Goal: Task Accomplishment & Management: Complete application form

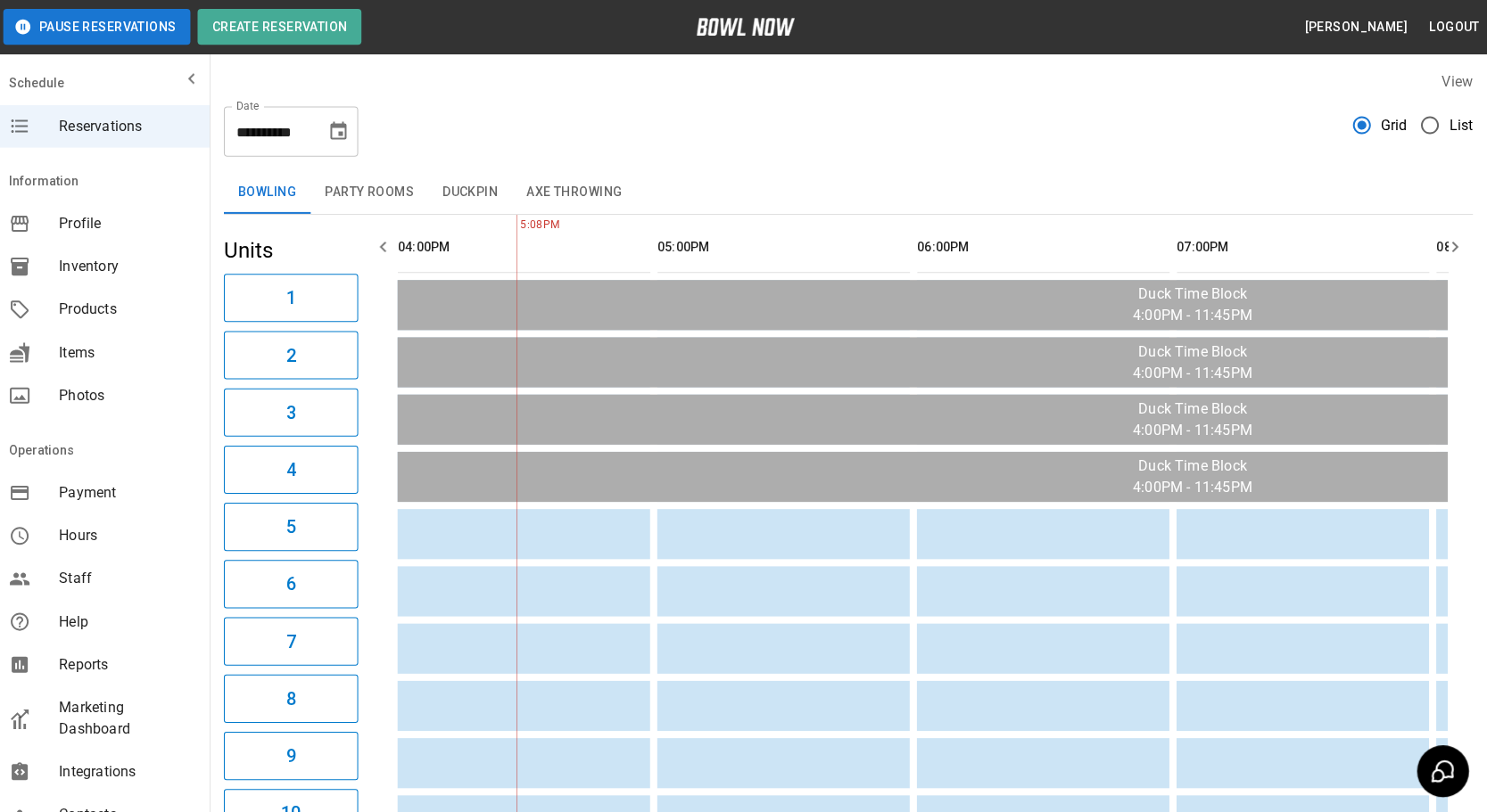
click at [353, 128] on button "Choose date, selected date is Sep 24, 2025" at bounding box center [341, 130] width 36 height 36
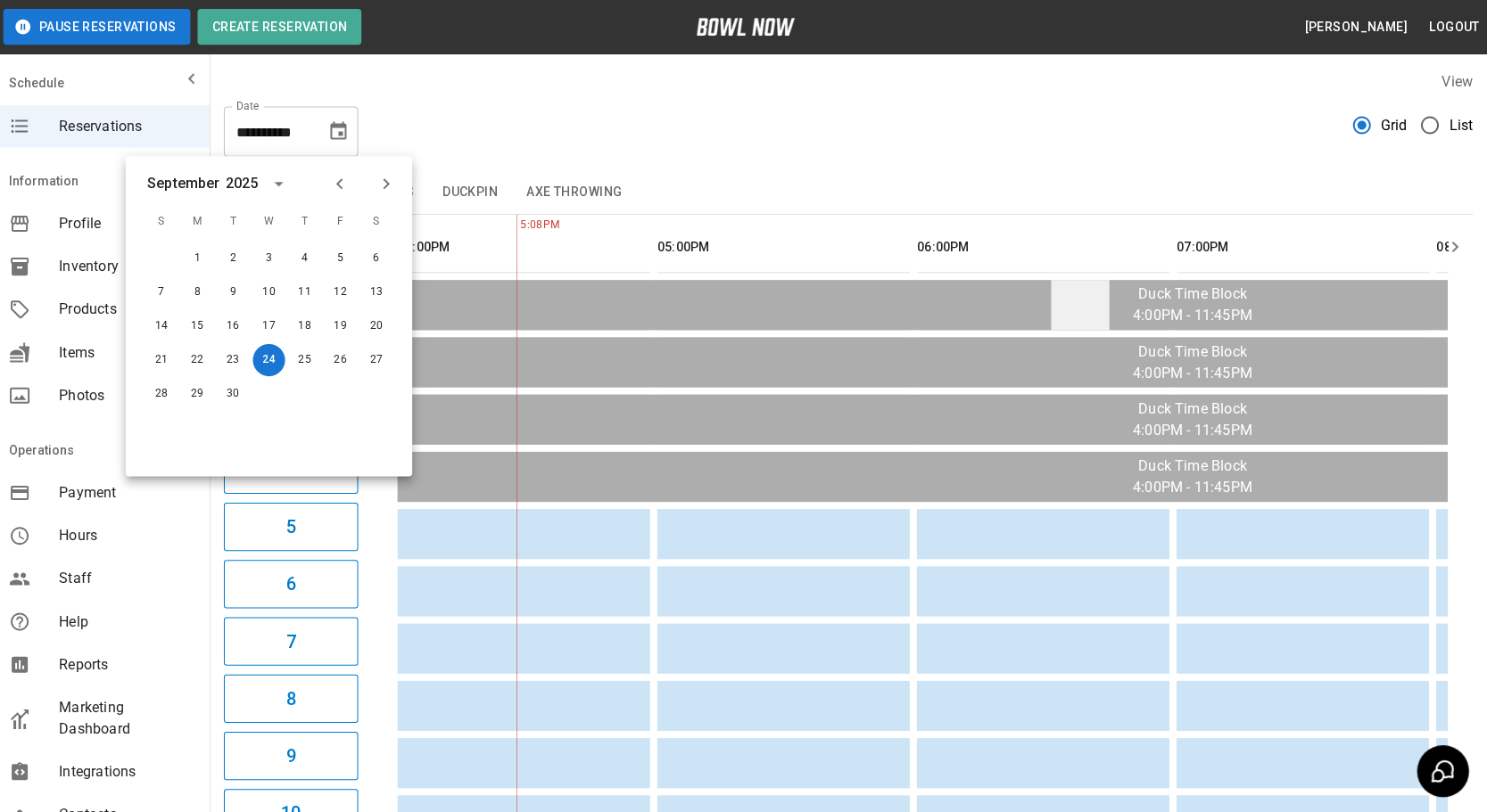
click at [637, 93] on div "**********" at bounding box center [850, 124] width 1244 height 65
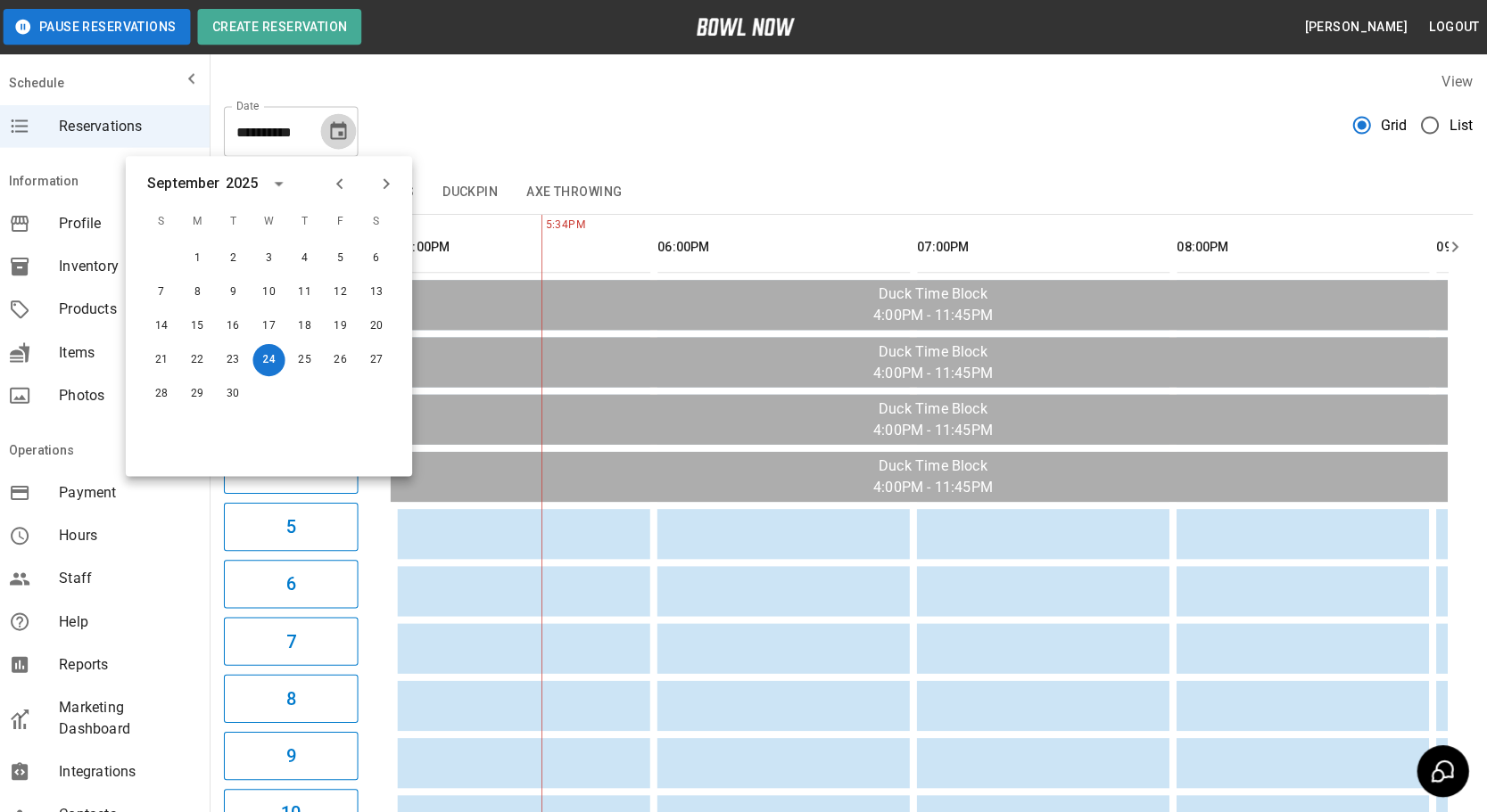
click at [342, 127] on icon "Choose date, selected date is Sep 24, 2025" at bounding box center [342, 131] width 22 height 22
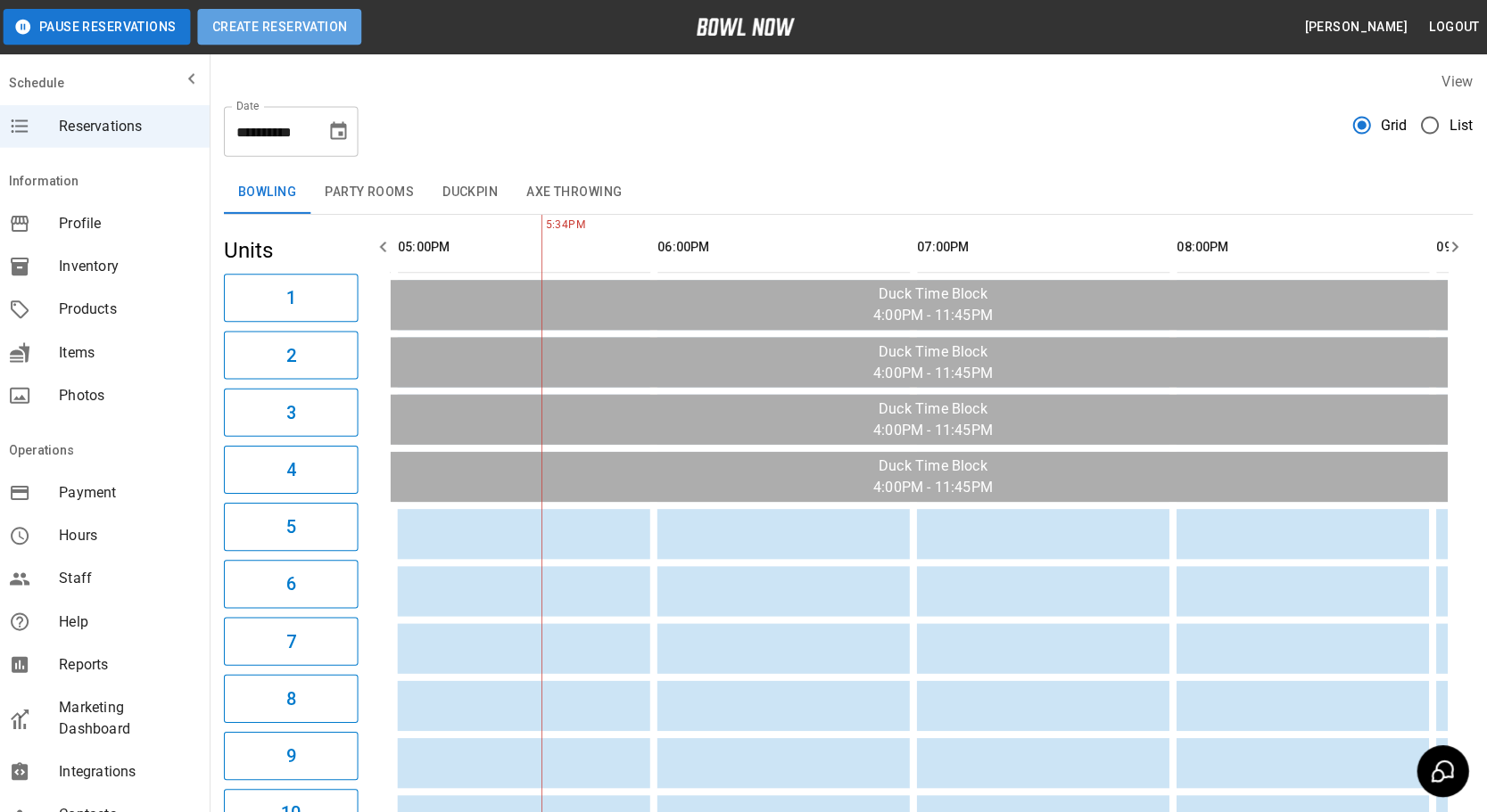
click at [344, 25] on button "Create Reservation" at bounding box center [283, 26] width 163 height 36
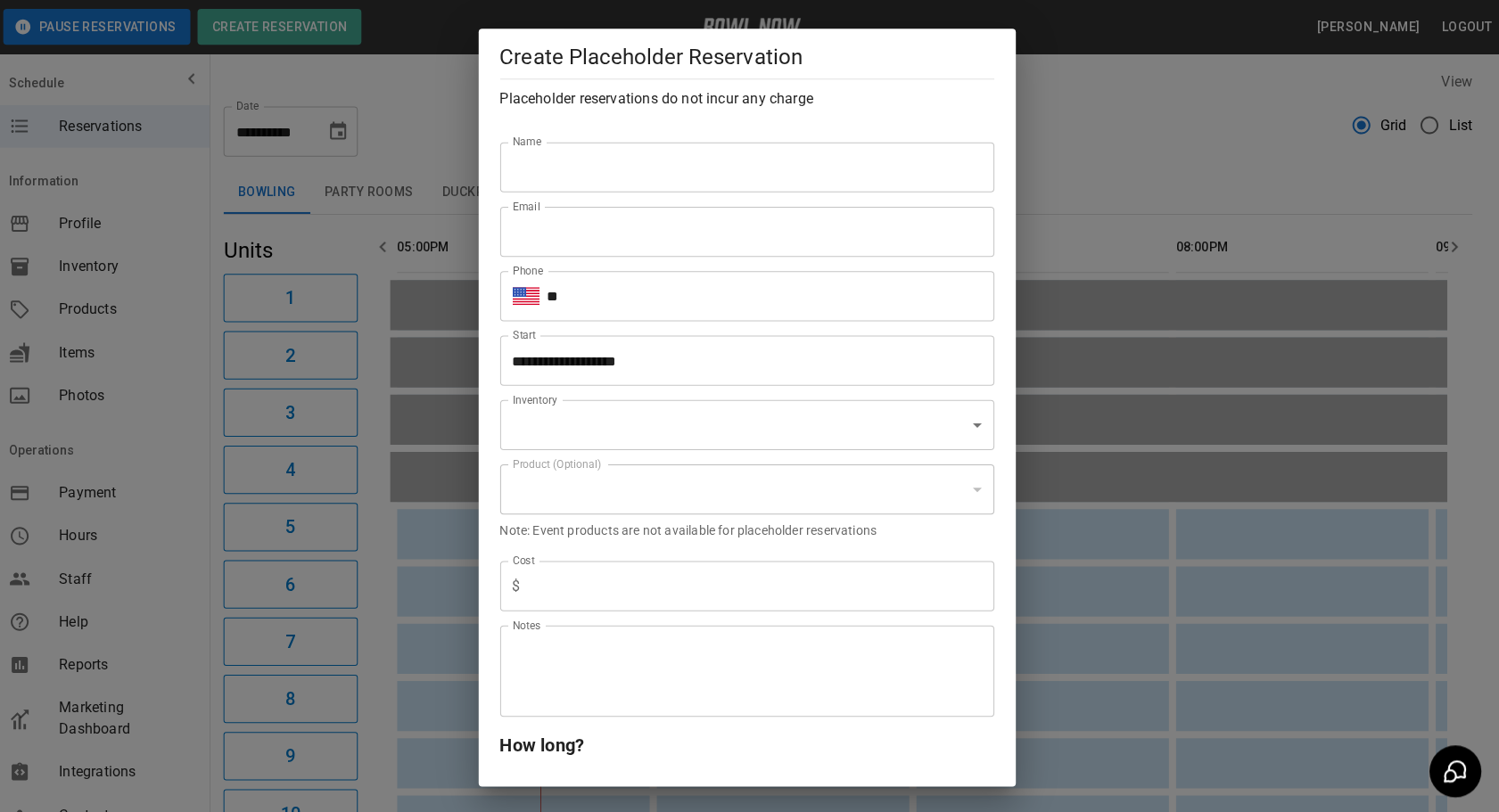
type input "**********"
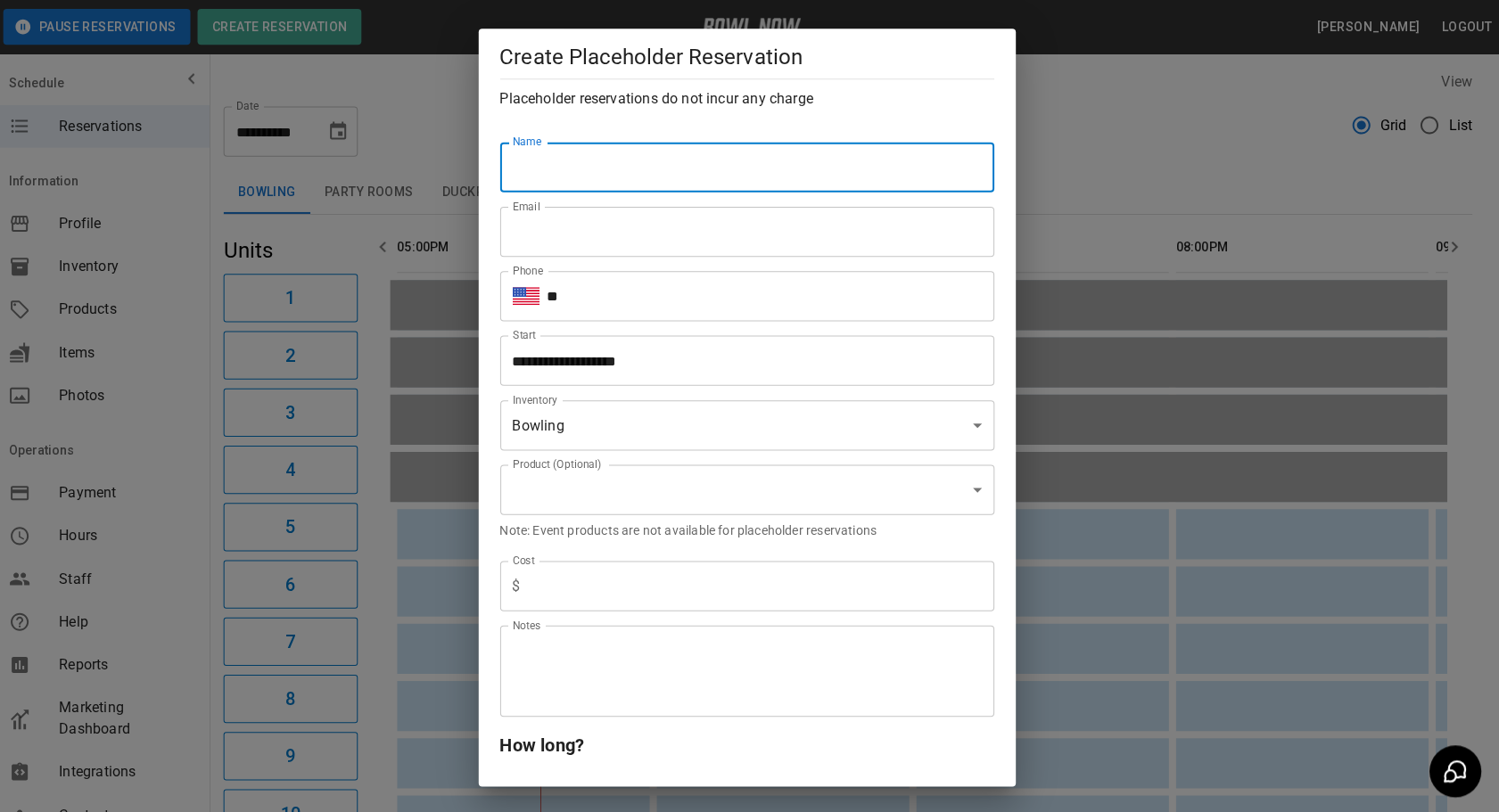
click at [597, 163] on input "Name" at bounding box center [750, 167] width 493 height 50
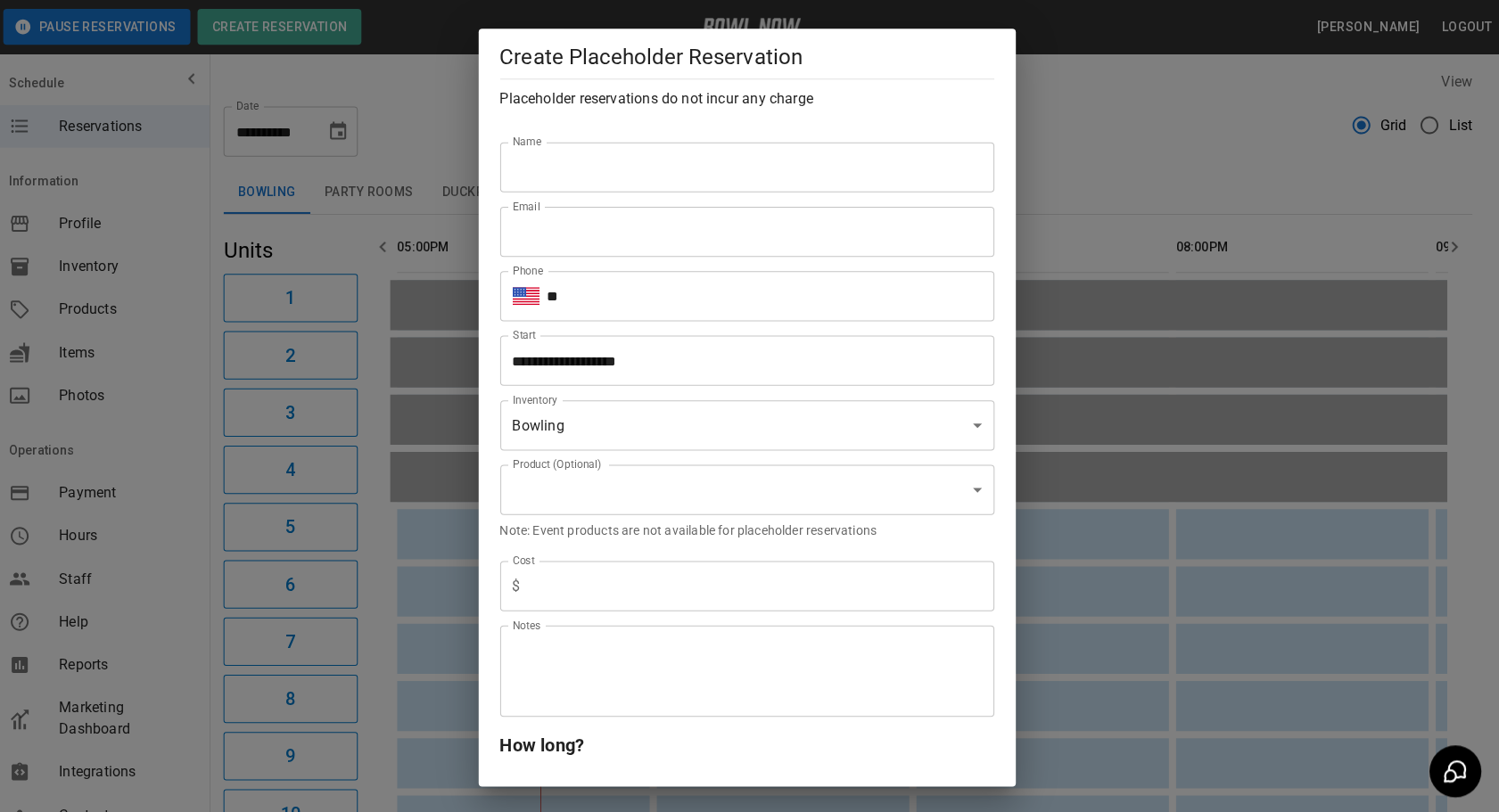
click at [774, 136] on div "Name Name" at bounding box center [743, 151] width 506 height 80
click at [447, 121] on div "**********" at bounding box center [750, 406] width 1499 height 812
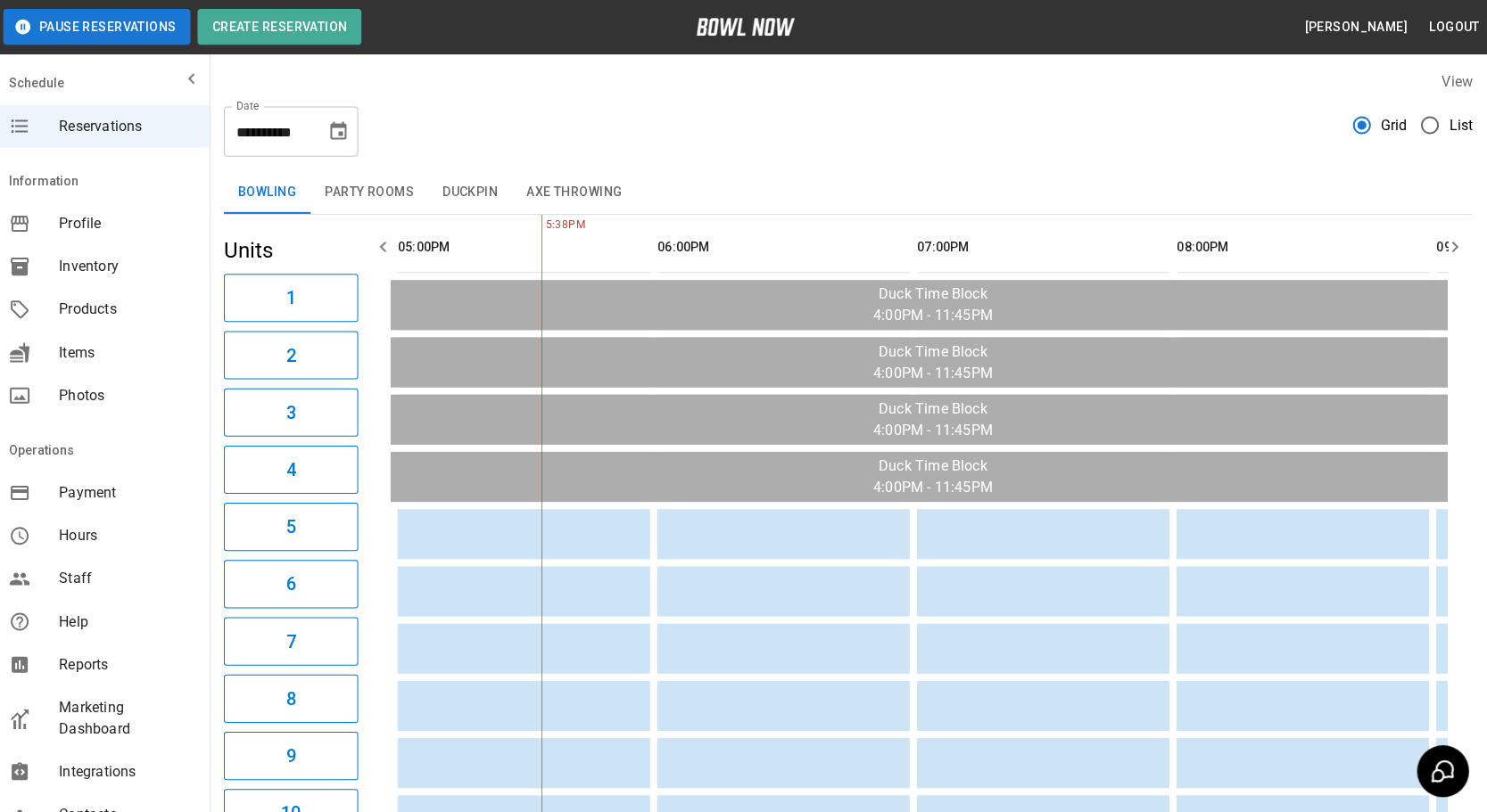
click at [332, 136] on icon "Choose date, selected date is Sep 24, 2025" at bounding box center [342, 131] width 22 height 22
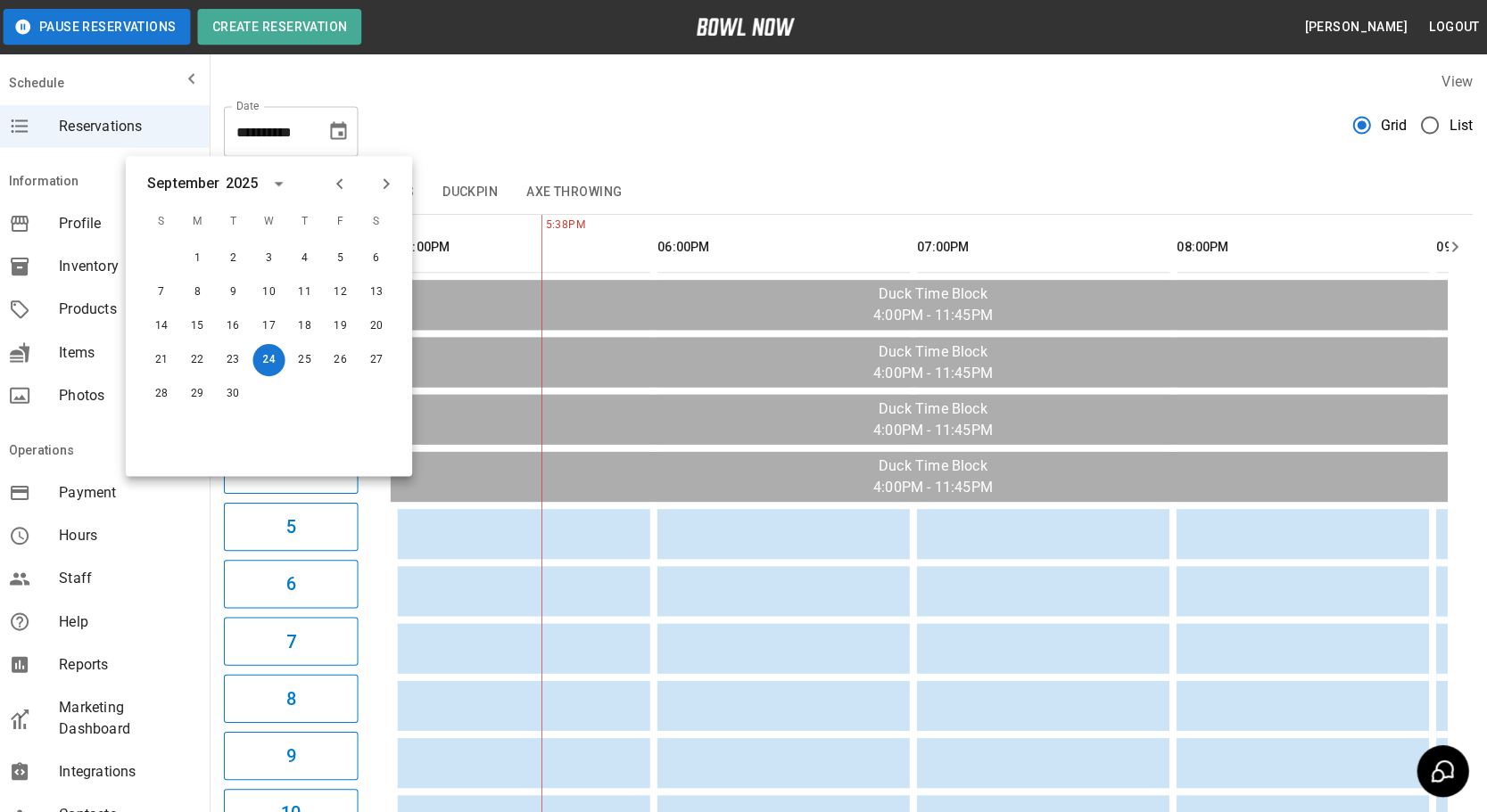
click at [390, 179] on icon "Next month" at bounding box center [390, 184] width 22 height 22
click at [166, 289] on button "5" at bounding box center [166, 291] width 32 height 32
type input "**********"
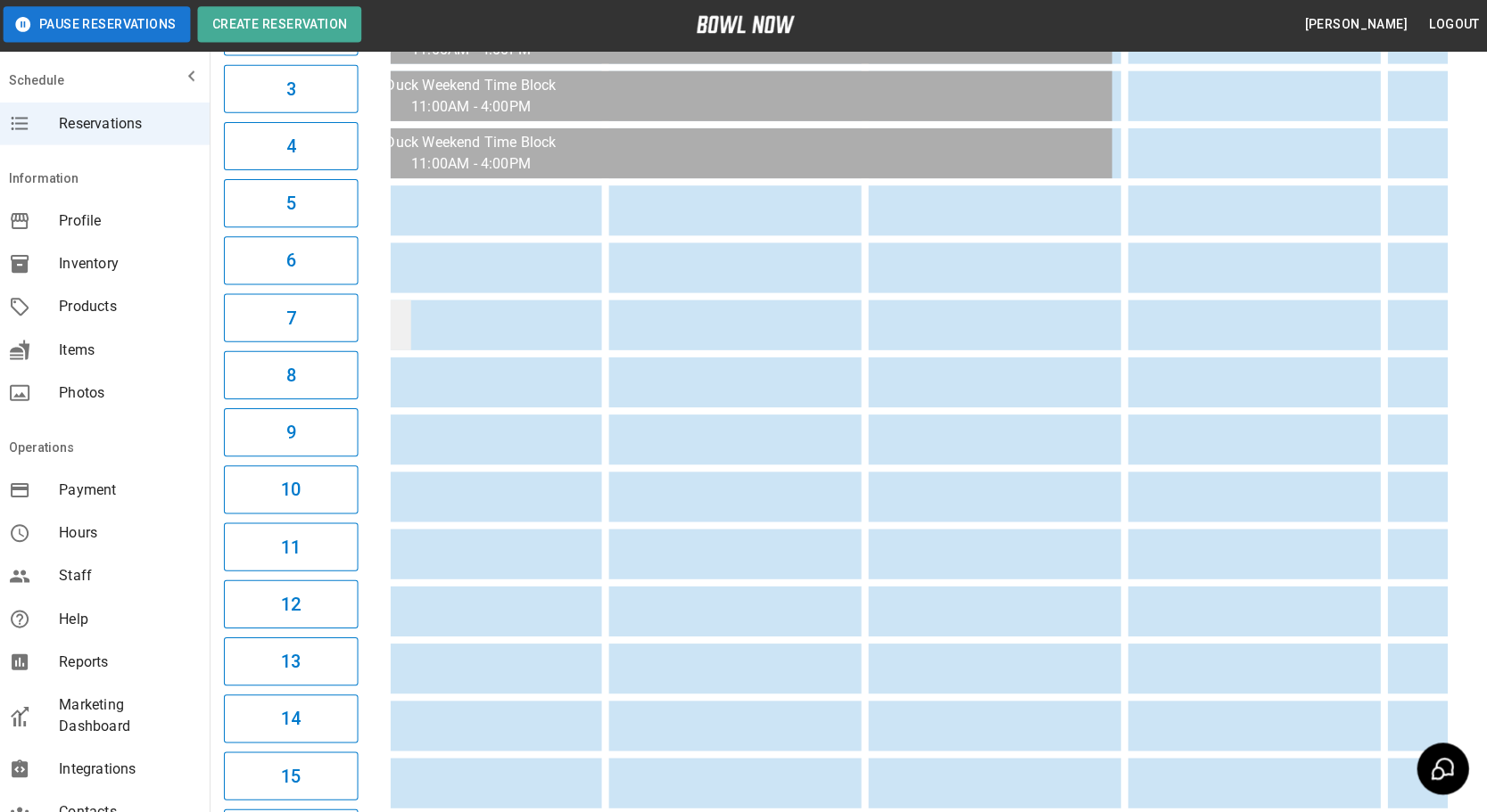
scroll to position [0, 0]
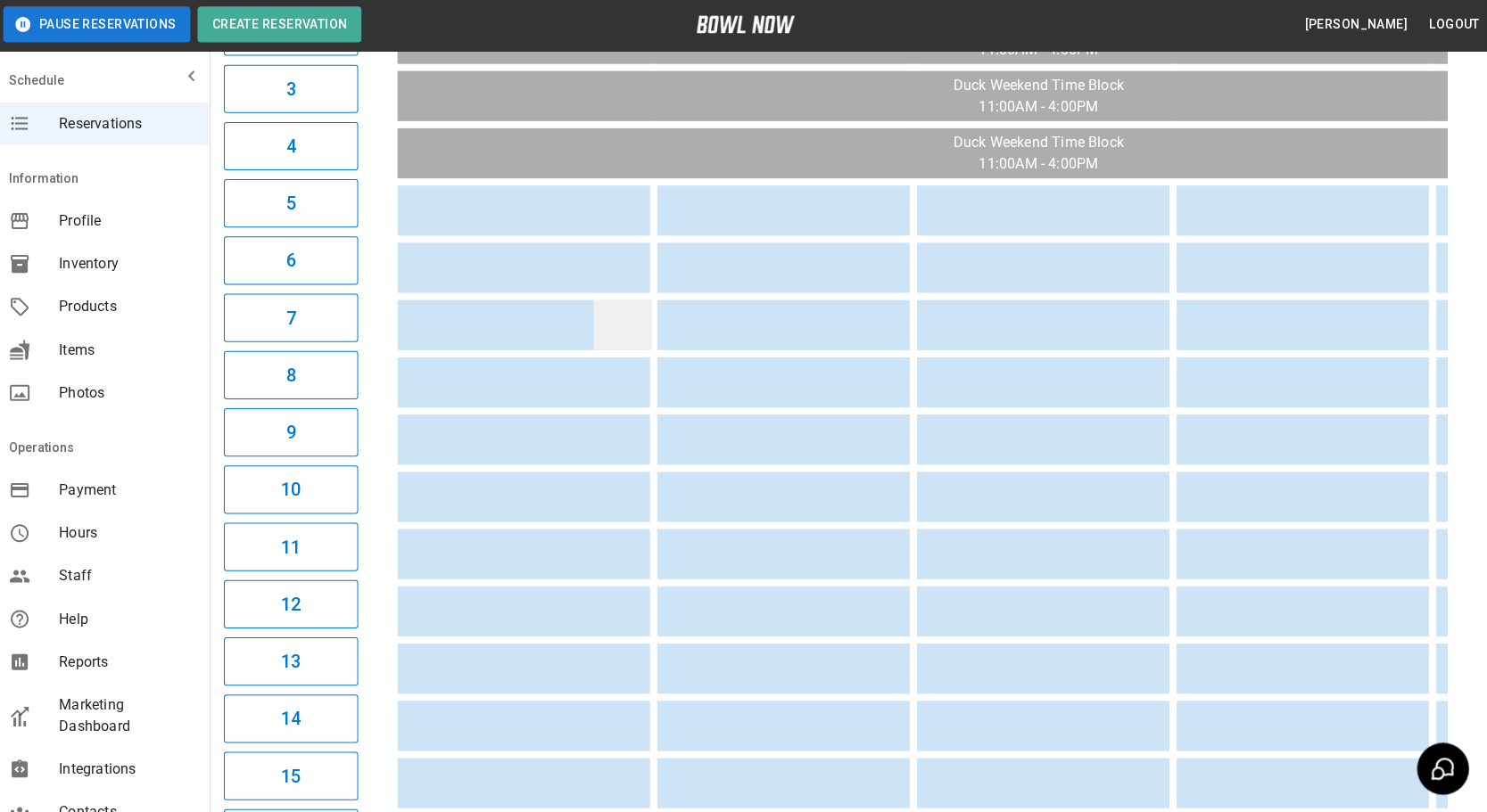
drag, startPoint x: 875, startPoint y: 341, endPoint x: 643, endPoint y: 331, distance: 232.2
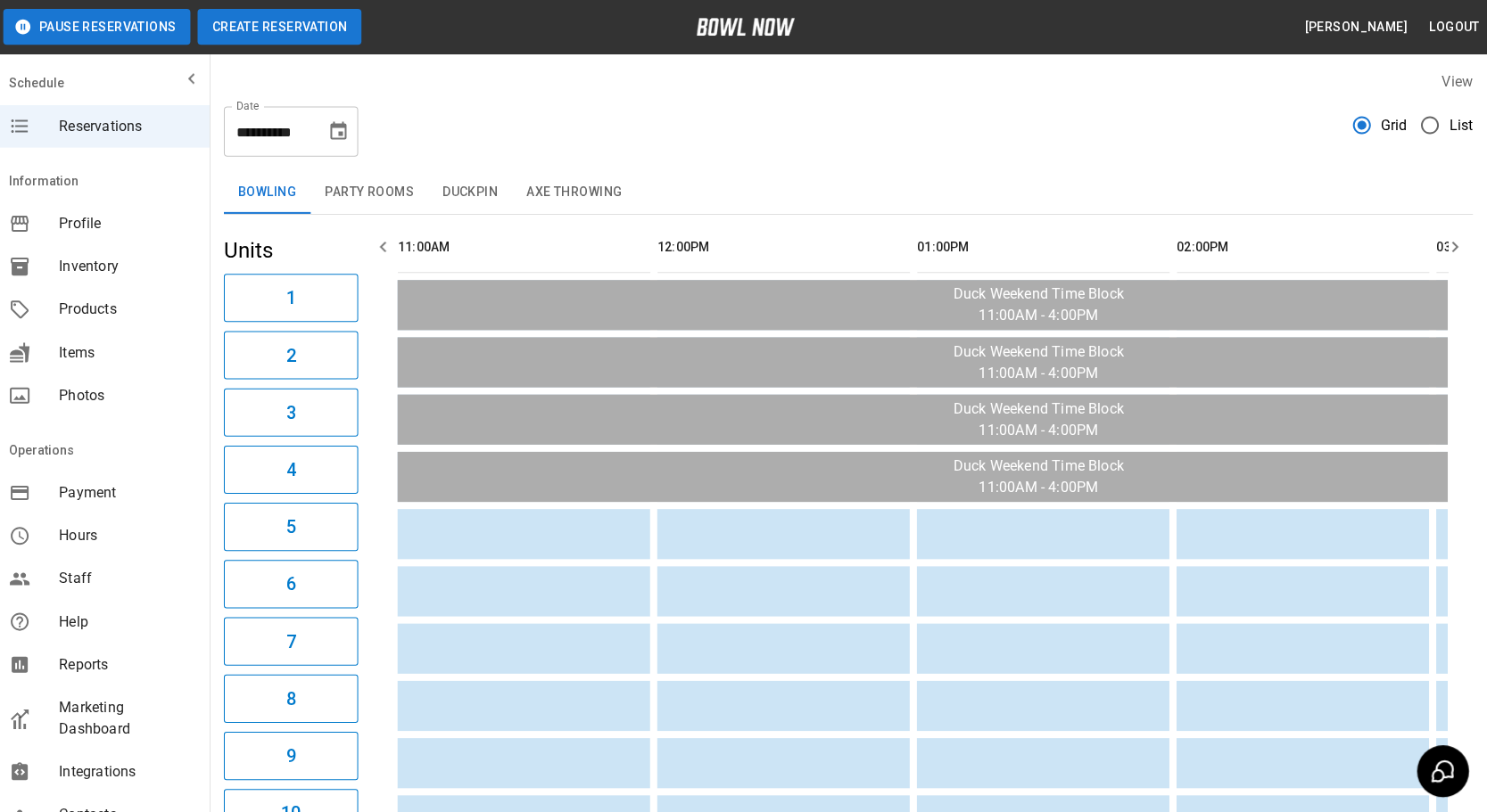
click at [320, 25] on button "Create Reservation" at bounding box center [283, 26] width 163 height 36
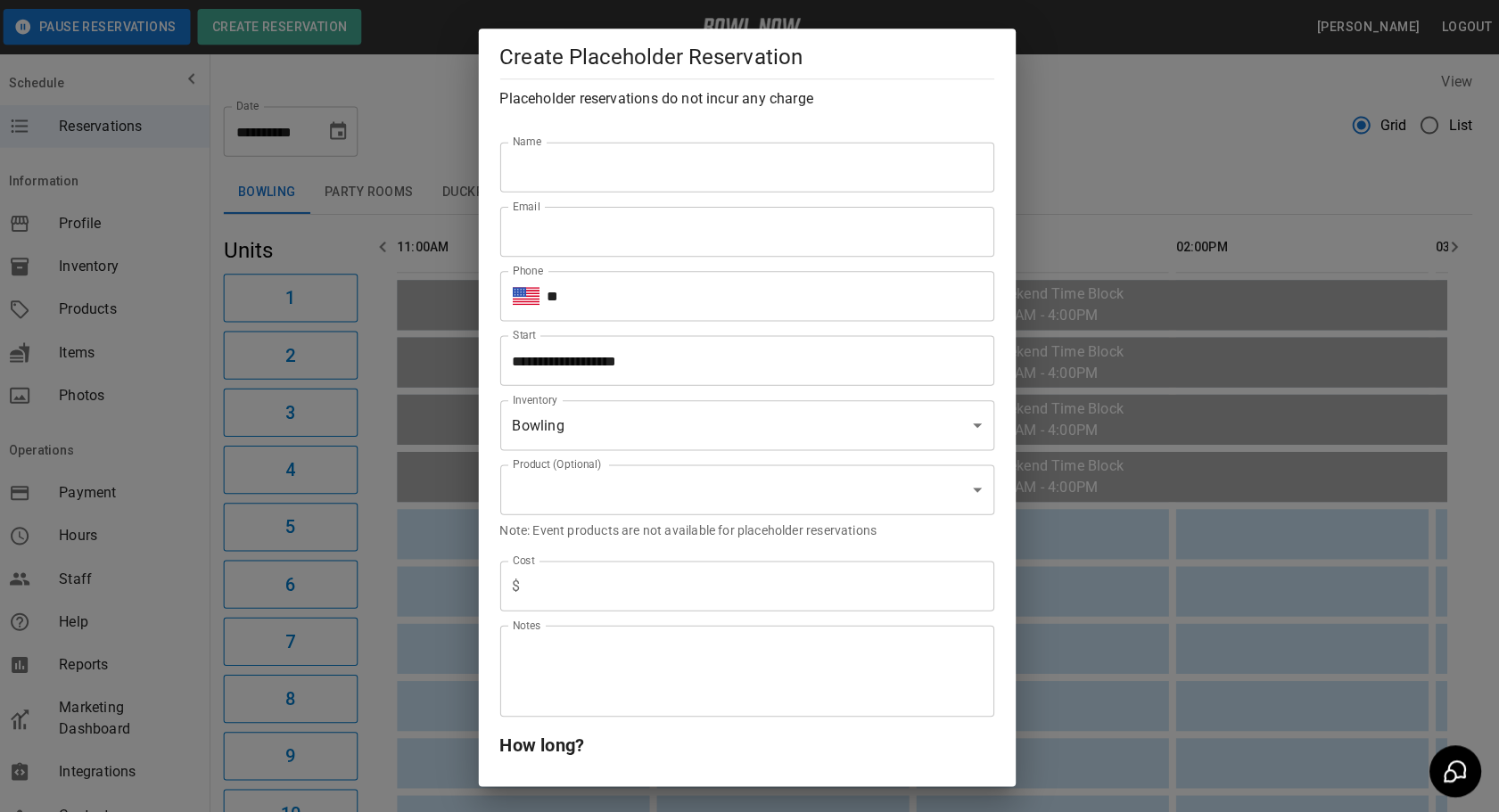
type input "**********"
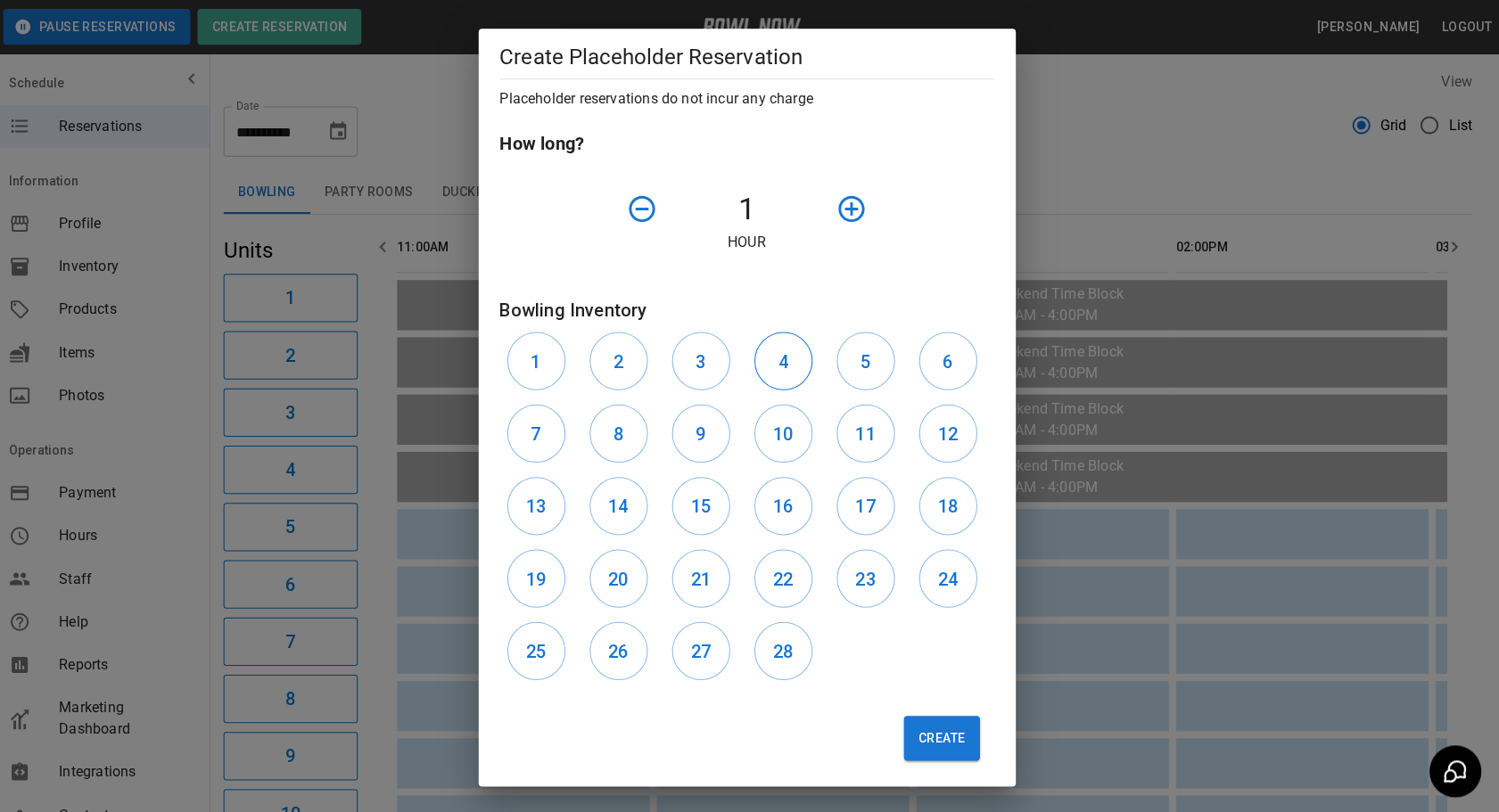
scroll to position [606, 0]
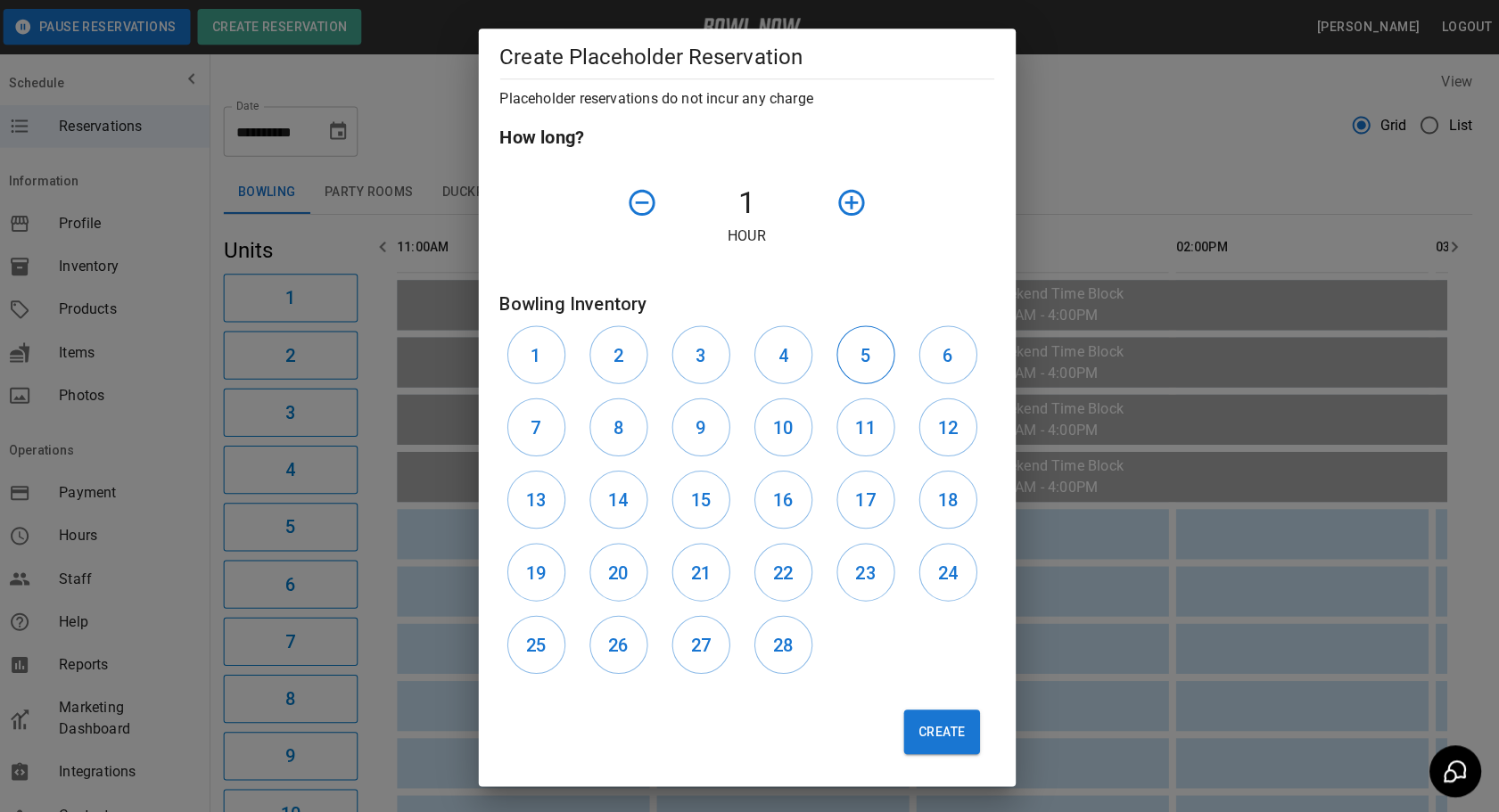
click at [863, 364] on h6 "5" at bounding box center [867, 353] width 10 height 28
drag, startPoint x: 923, startPoint y: 360, endPoint x: 910, endPoint y: 360, distance: 13.0
click at [924, 360] on button "6" at bounding box center [951, 353] width 58 height 58
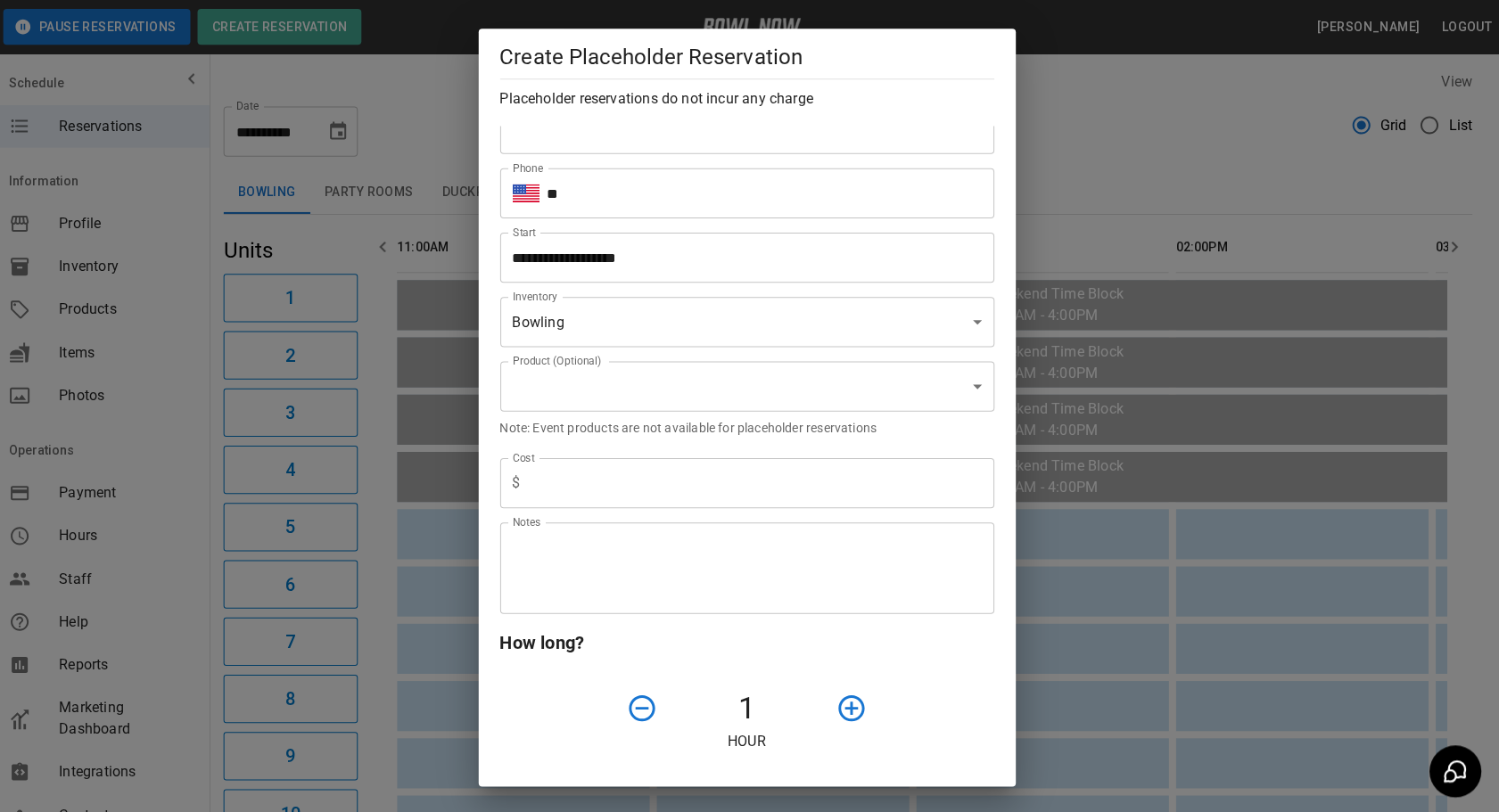
scroll to position [484, 0]
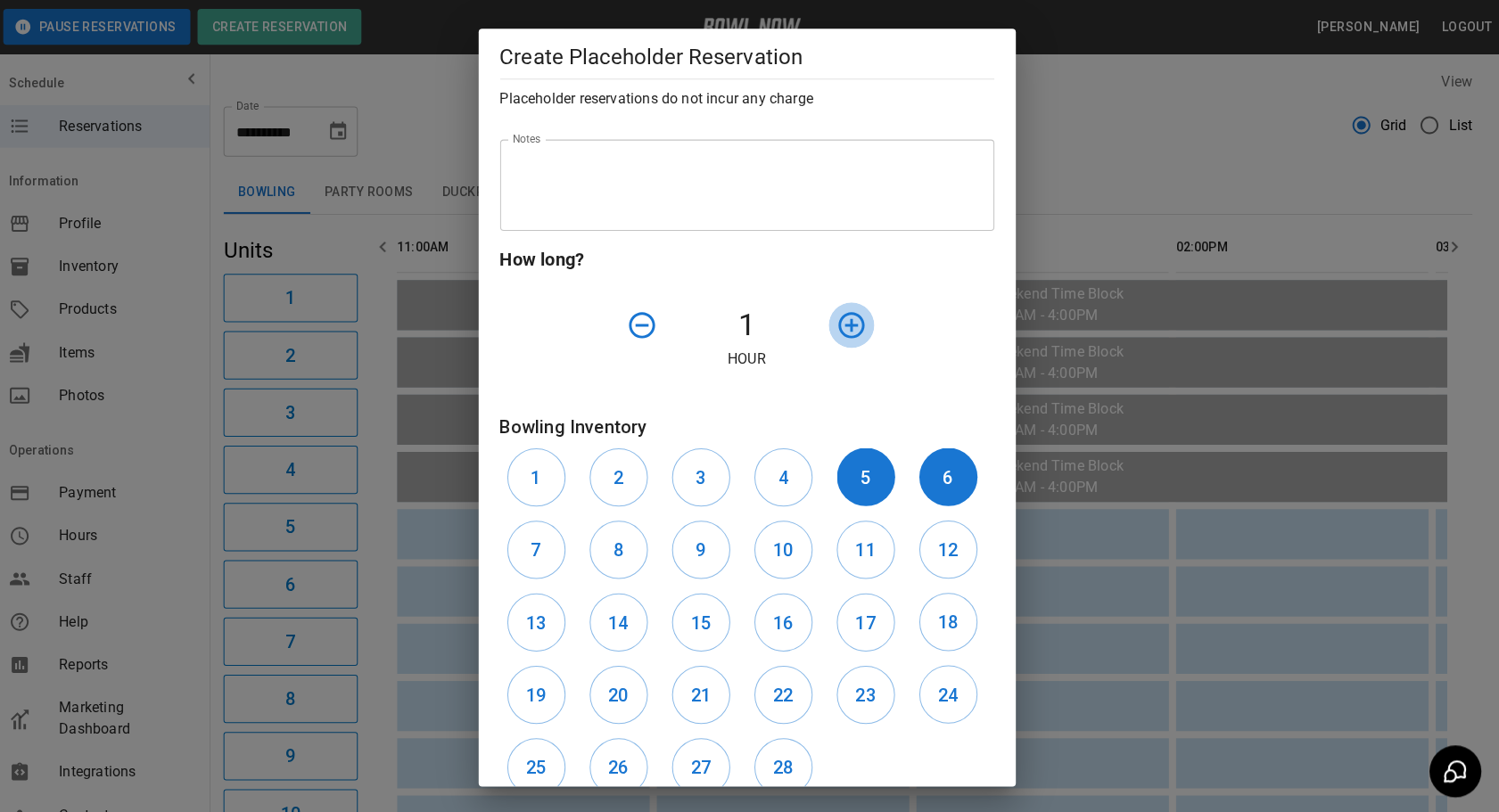
click at [844, 324] on icon "button" at bounding box center [854, 324] width 25 height 25
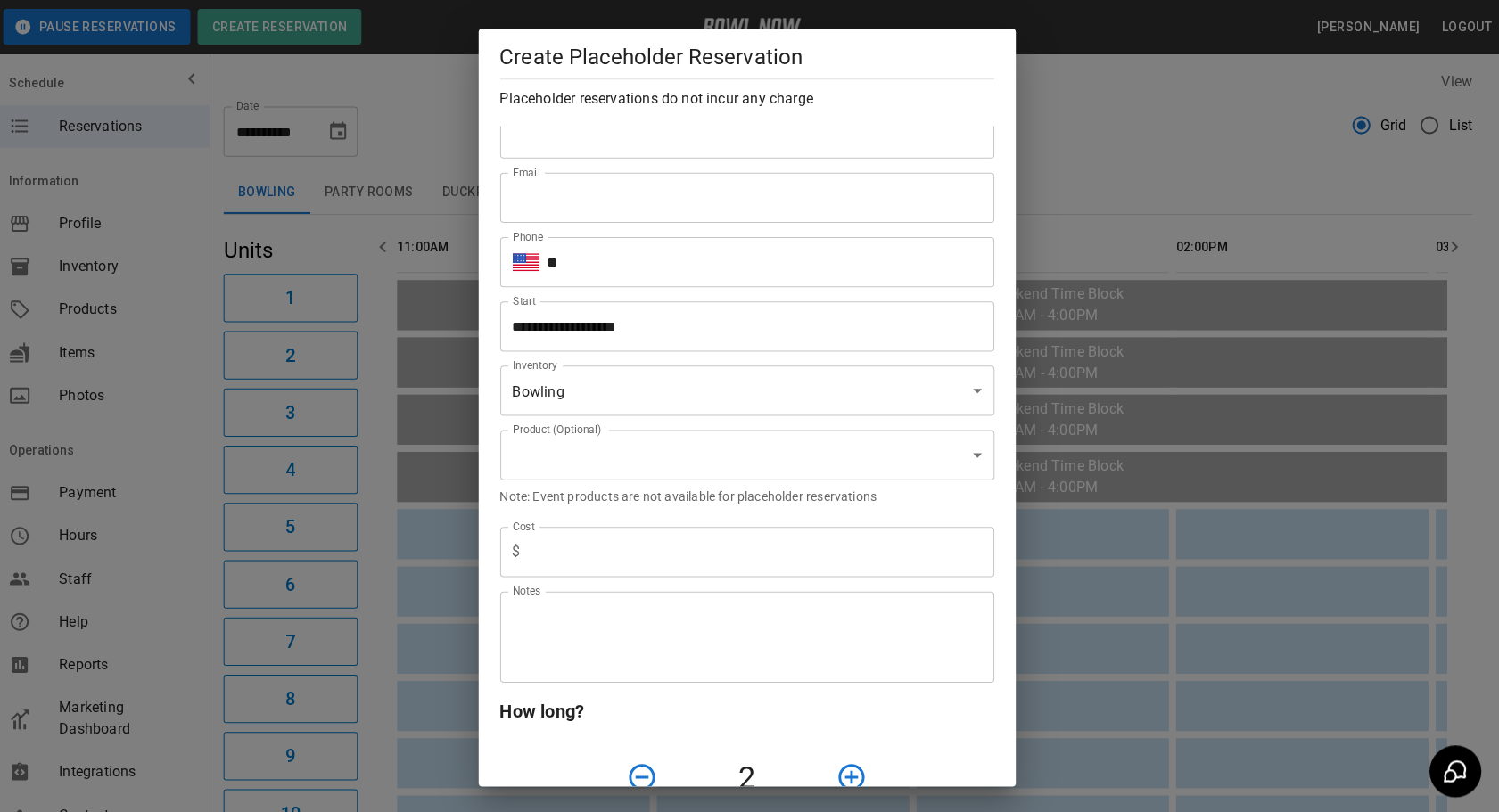
scroll to position [0, 0]
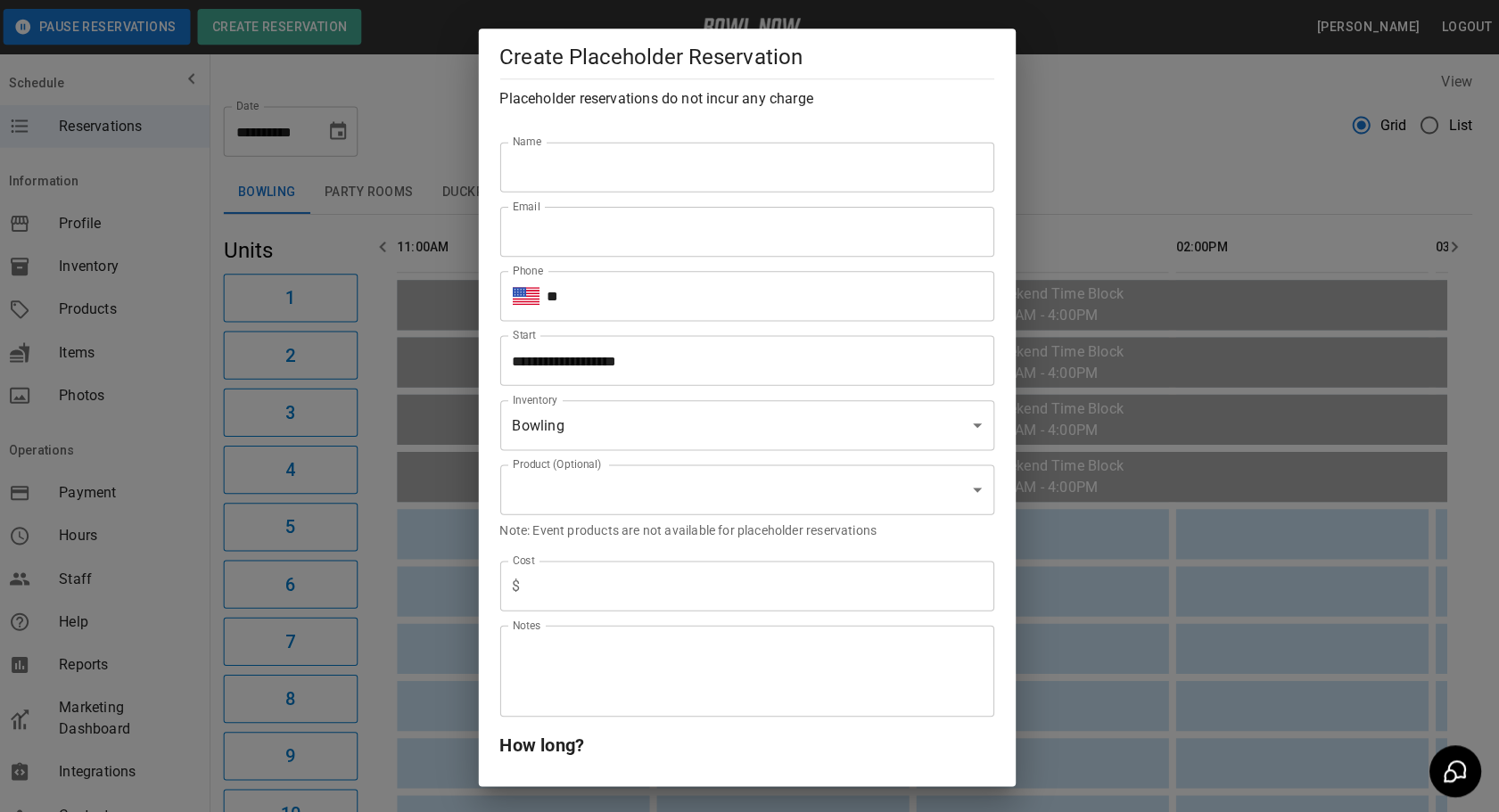
click at [715, 181] on input "Name" at bounding box center [750, 167] width 493 height 50
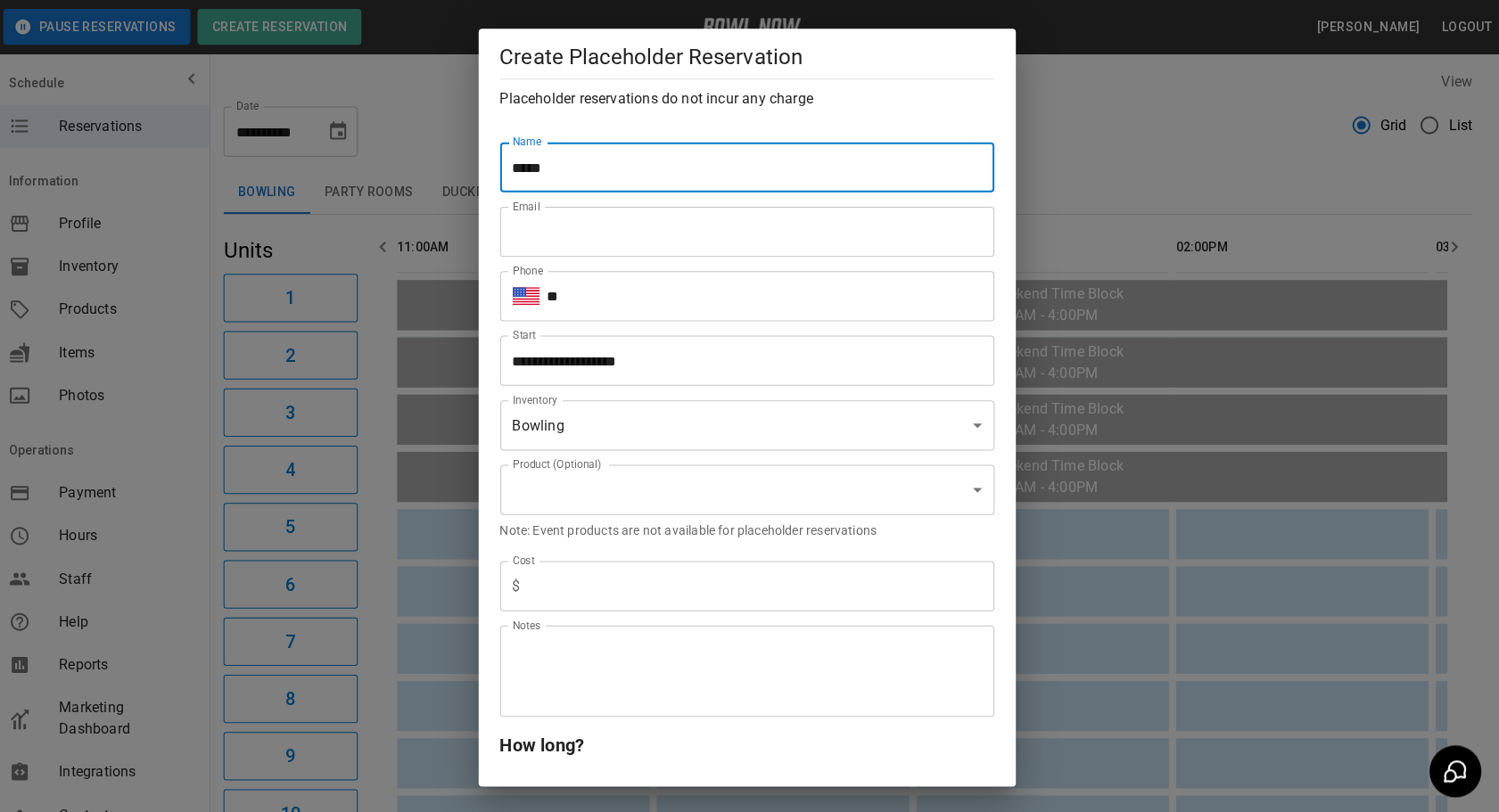
type input "*****"
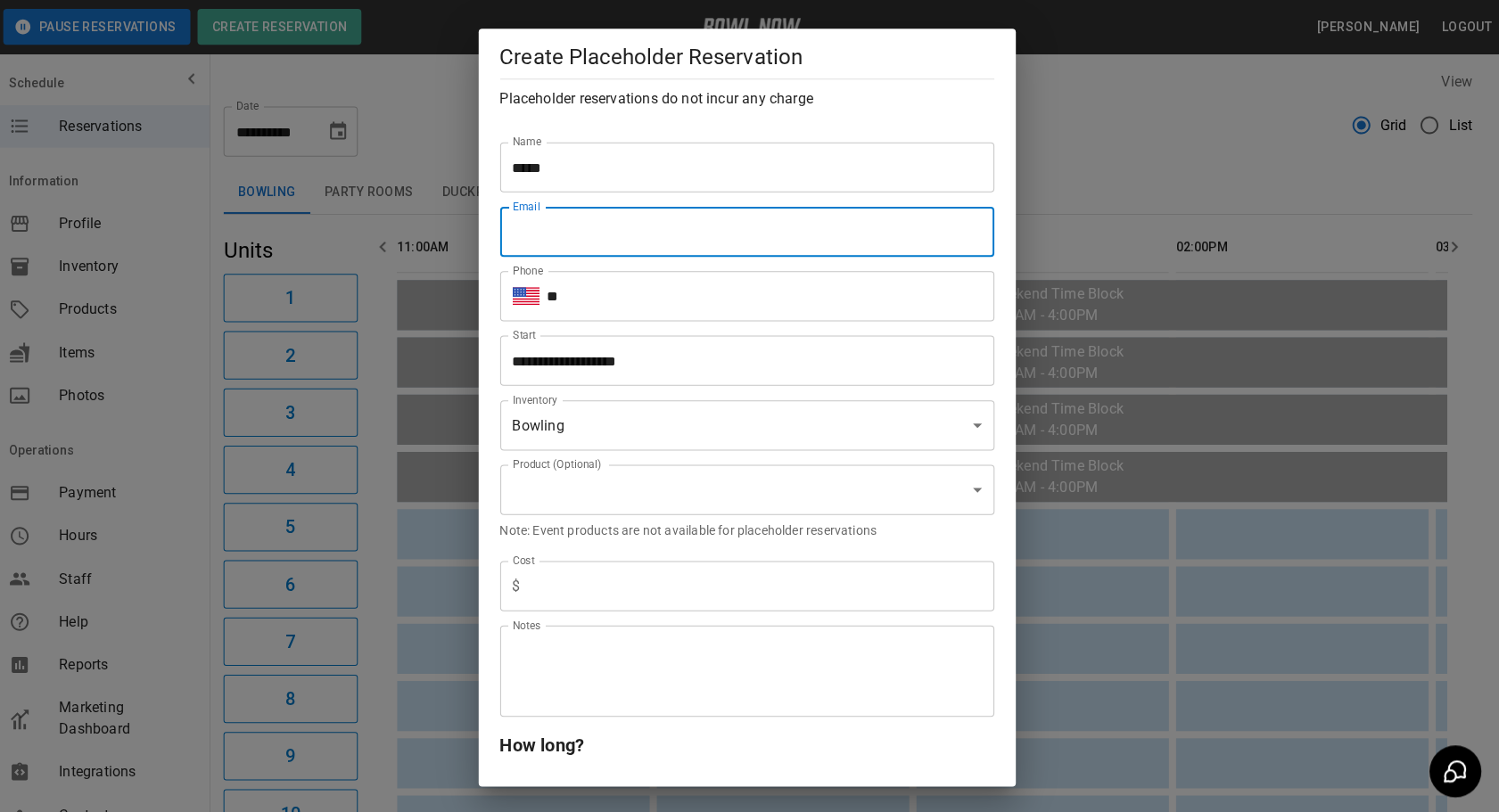
click at [697, 233] on input "Email" at bounding box center [750, 230] width 493 height 50
type input "*********"
type input "**********"
type input "*"
click at [601, 292] on input "**" at bounding box center [773, 295] width 446 height 50
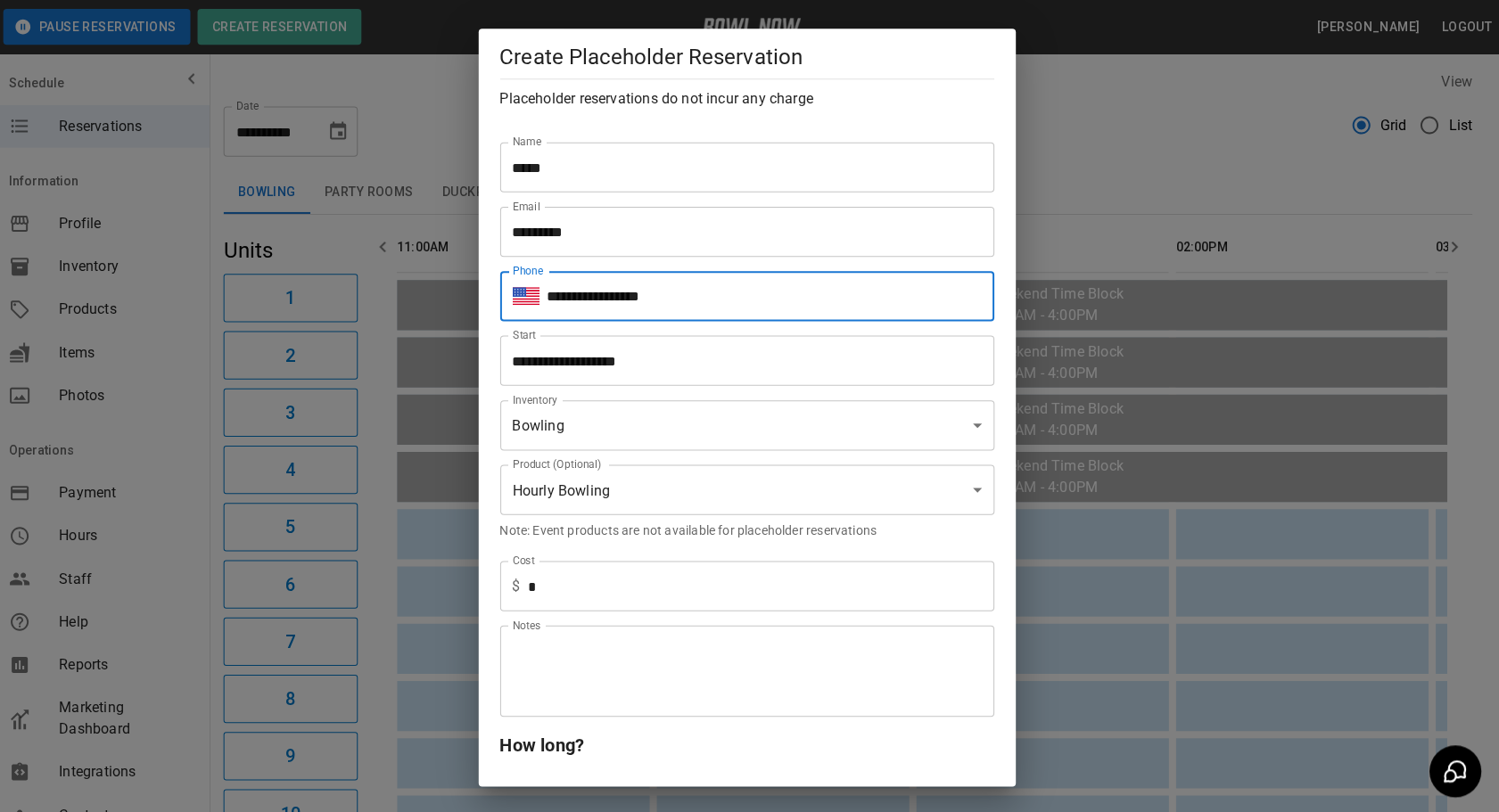
type input "**********"
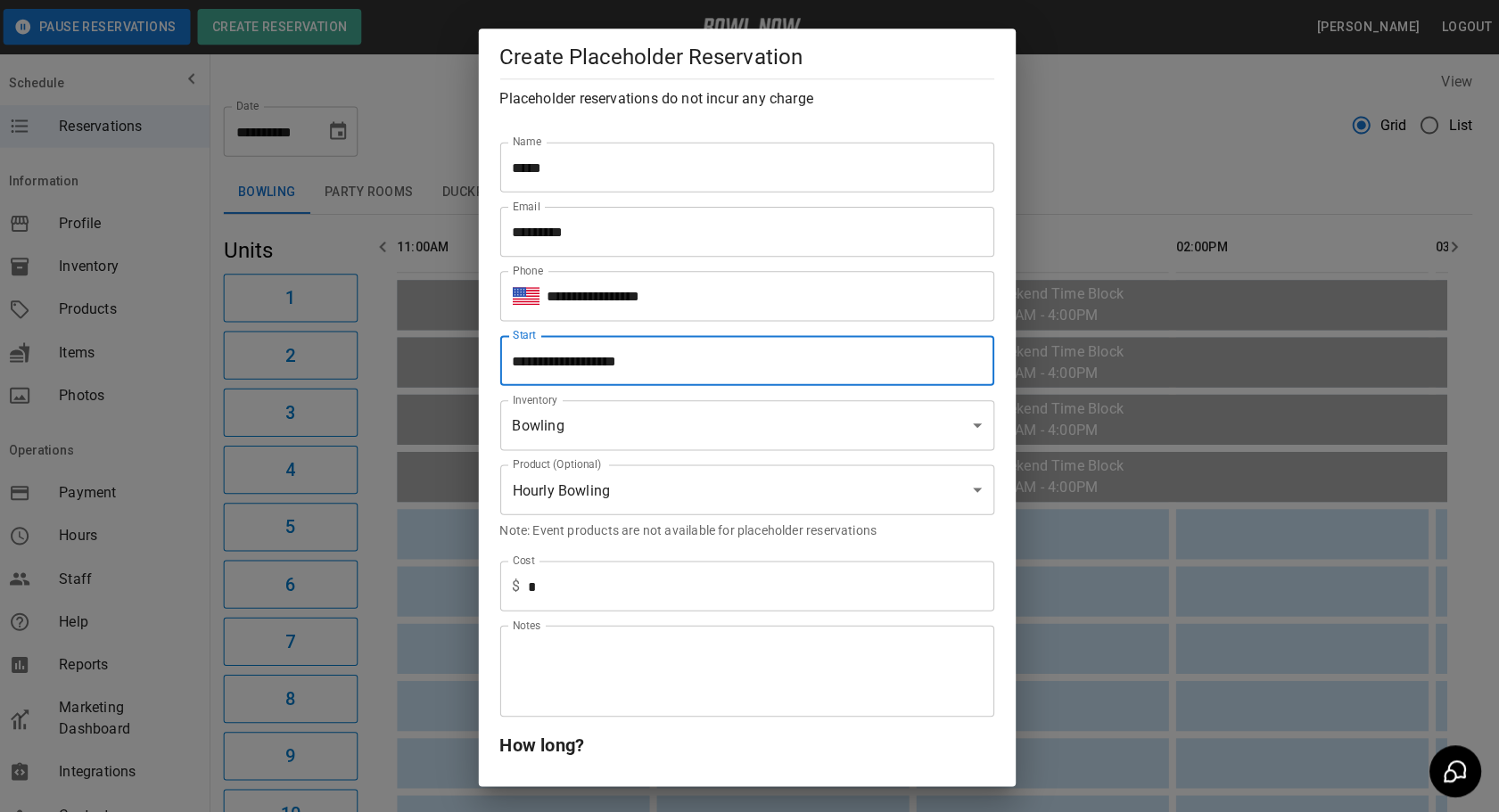
click at [698, 356] on input "**********" at bounding box center [743, 359] width 480 height 50
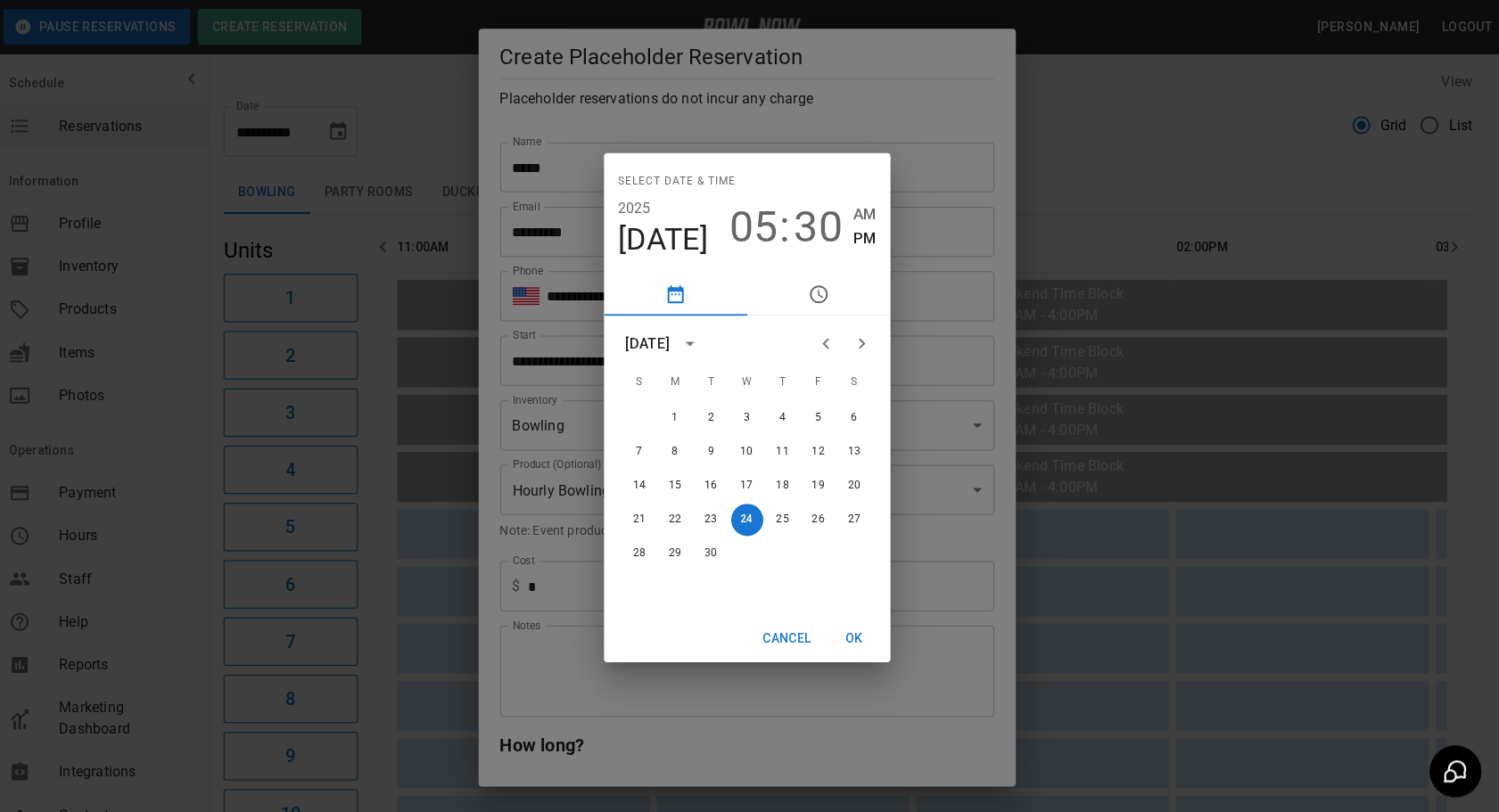
click at [867, 334] on icon "Next month" at bounding box center [864, 342] width 22 height 22
click at [632, 453] on button "5" at bounding box center [642, 450] width 32 height 32
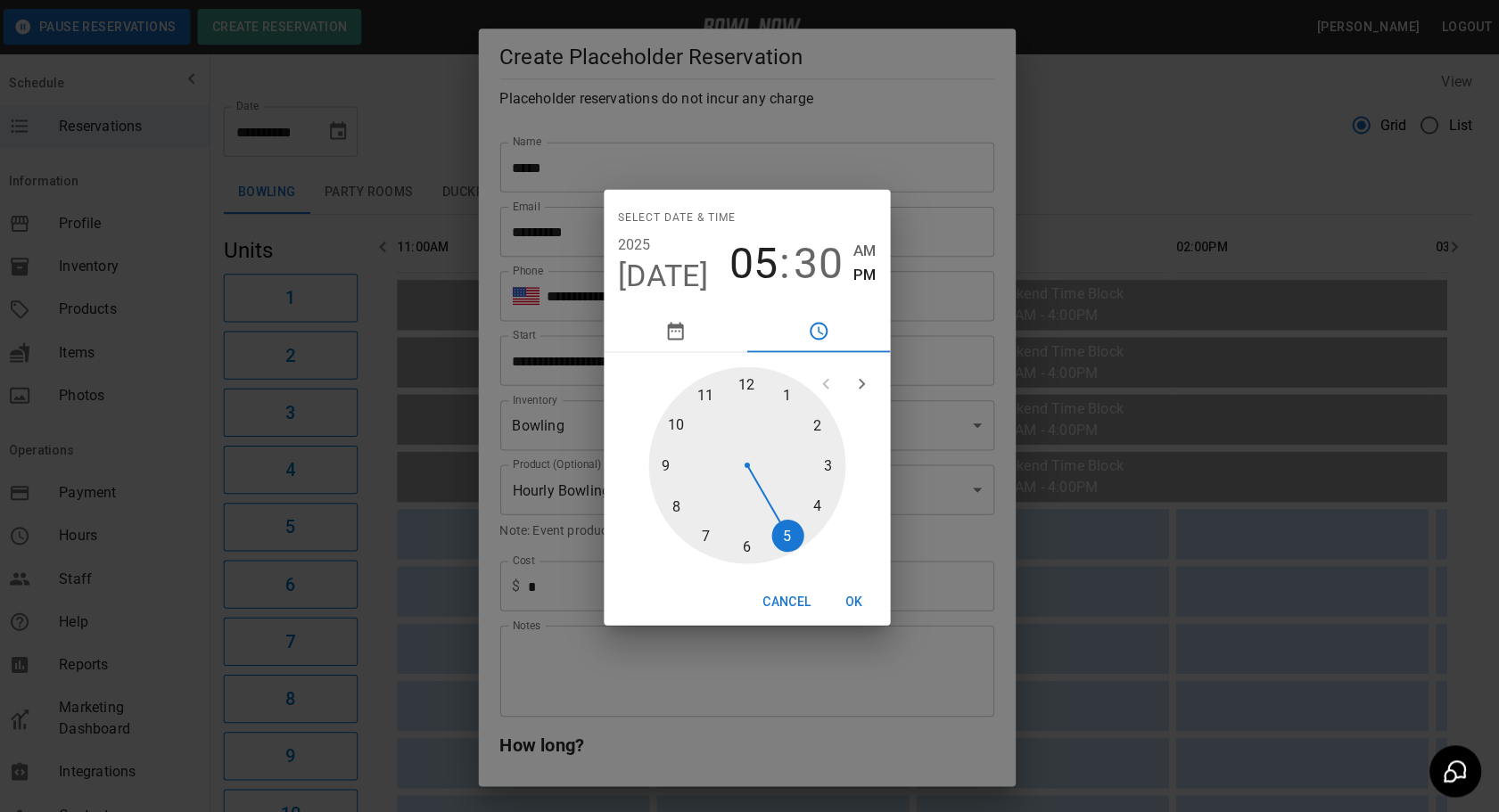
click at [752, 381] on div at bounding box center [750, 463] width 196 height 196
click at [753, 381] on div at bounding box center [750, 463] width 196 height 196
type input "**********"
click at [846, 596] on button "OK" at bounding box center [857, 599] width 57 height 33
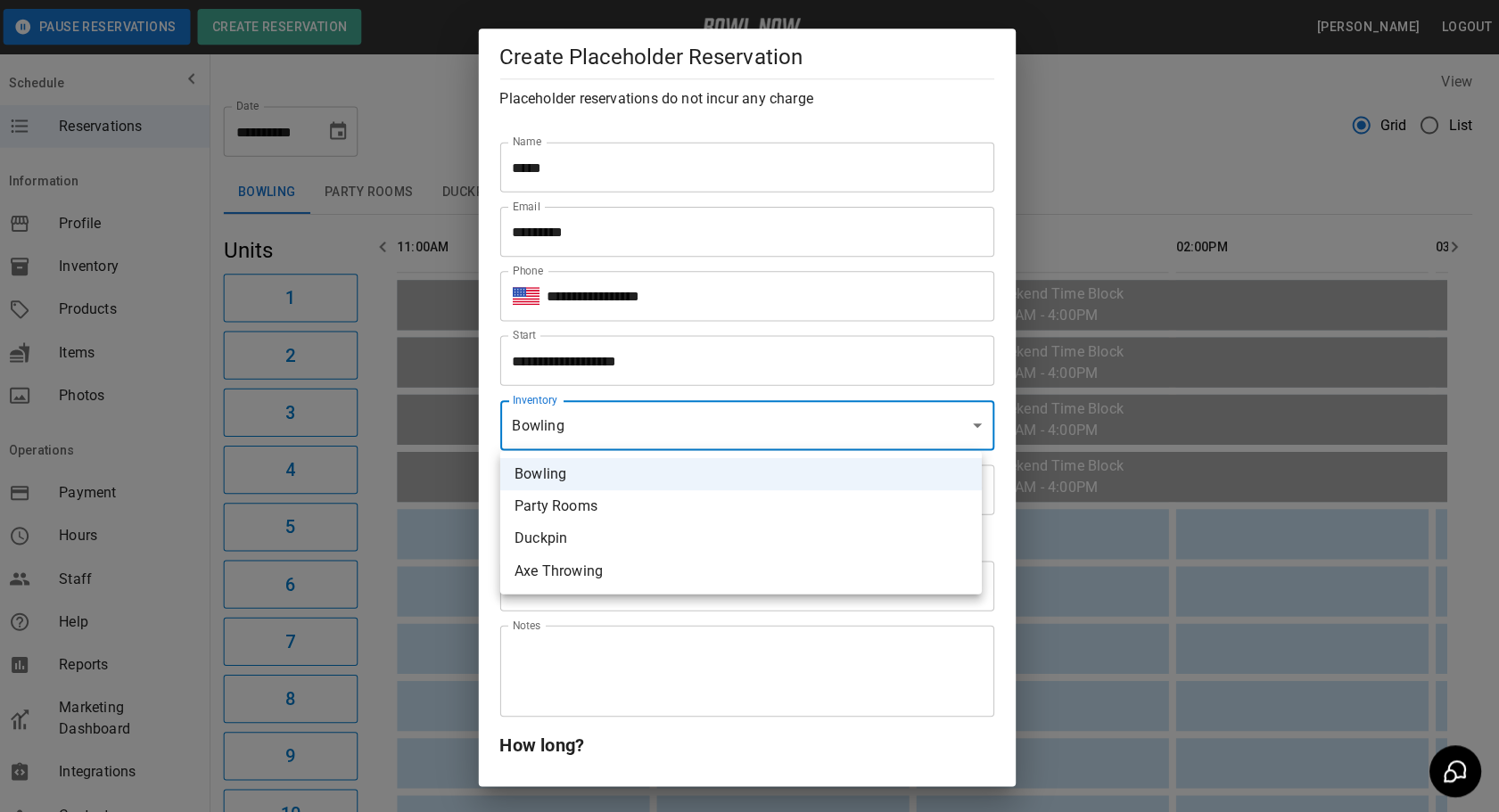
click at [622, 470] on li "Bowling" at bounding box center [743, 472] width 480 height 32
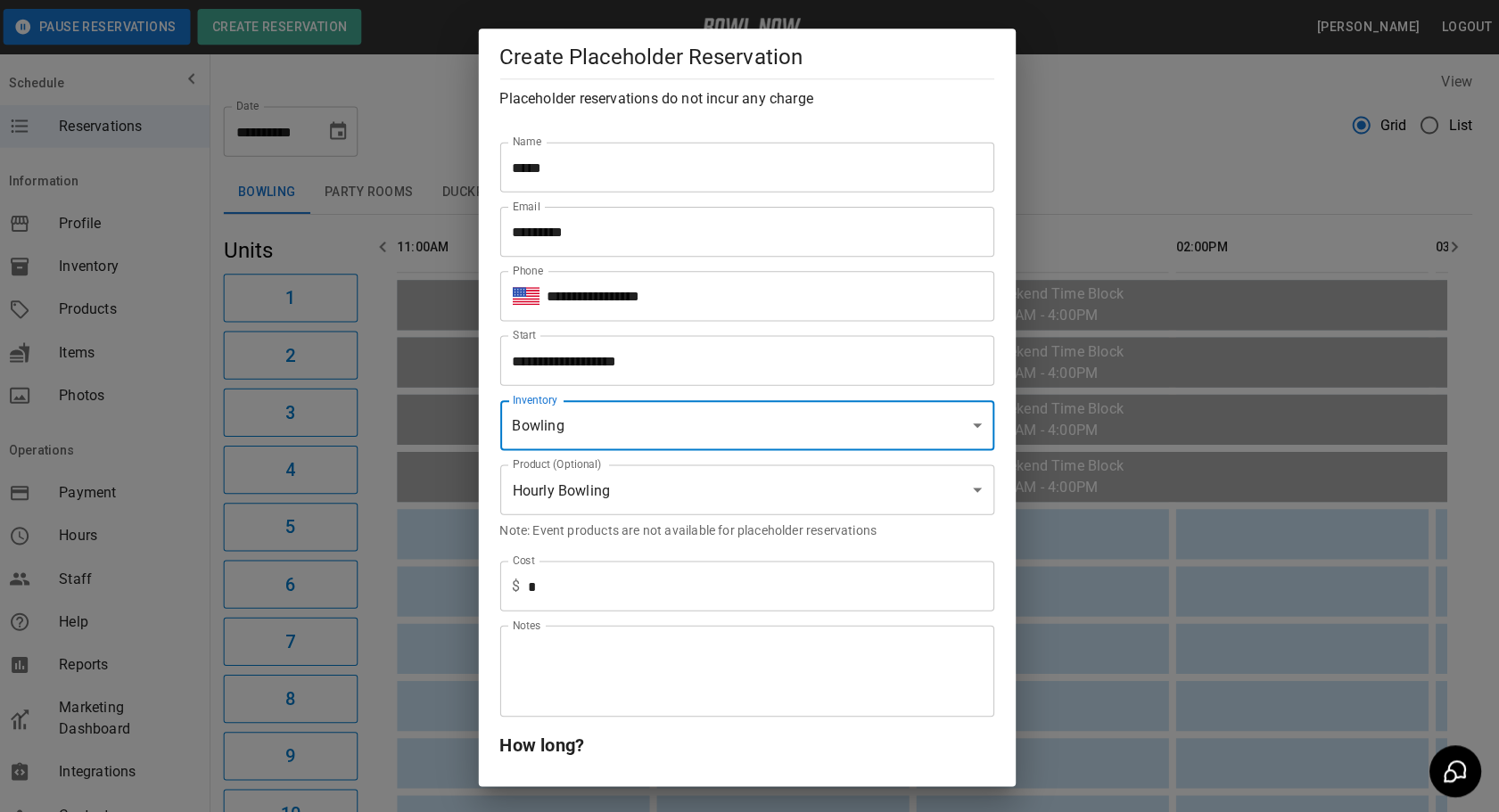
click at [616, 462] on div "**********" at bounding box center [743, 481] width 506 height 65
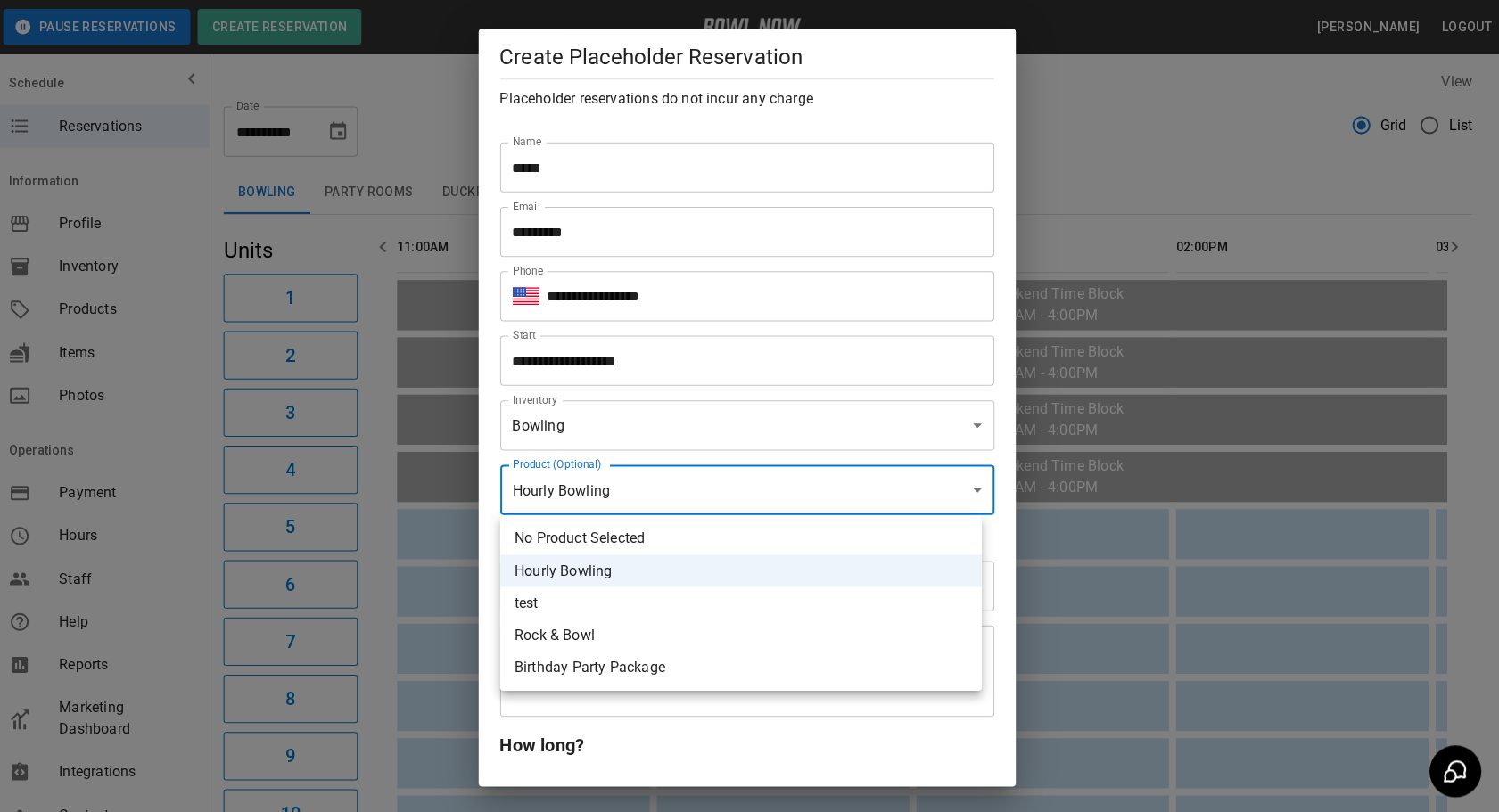
click at [633, 660] on li "Birthday Party Package" at bounding box center [743, 665] width 480 height 32
type input "**********"
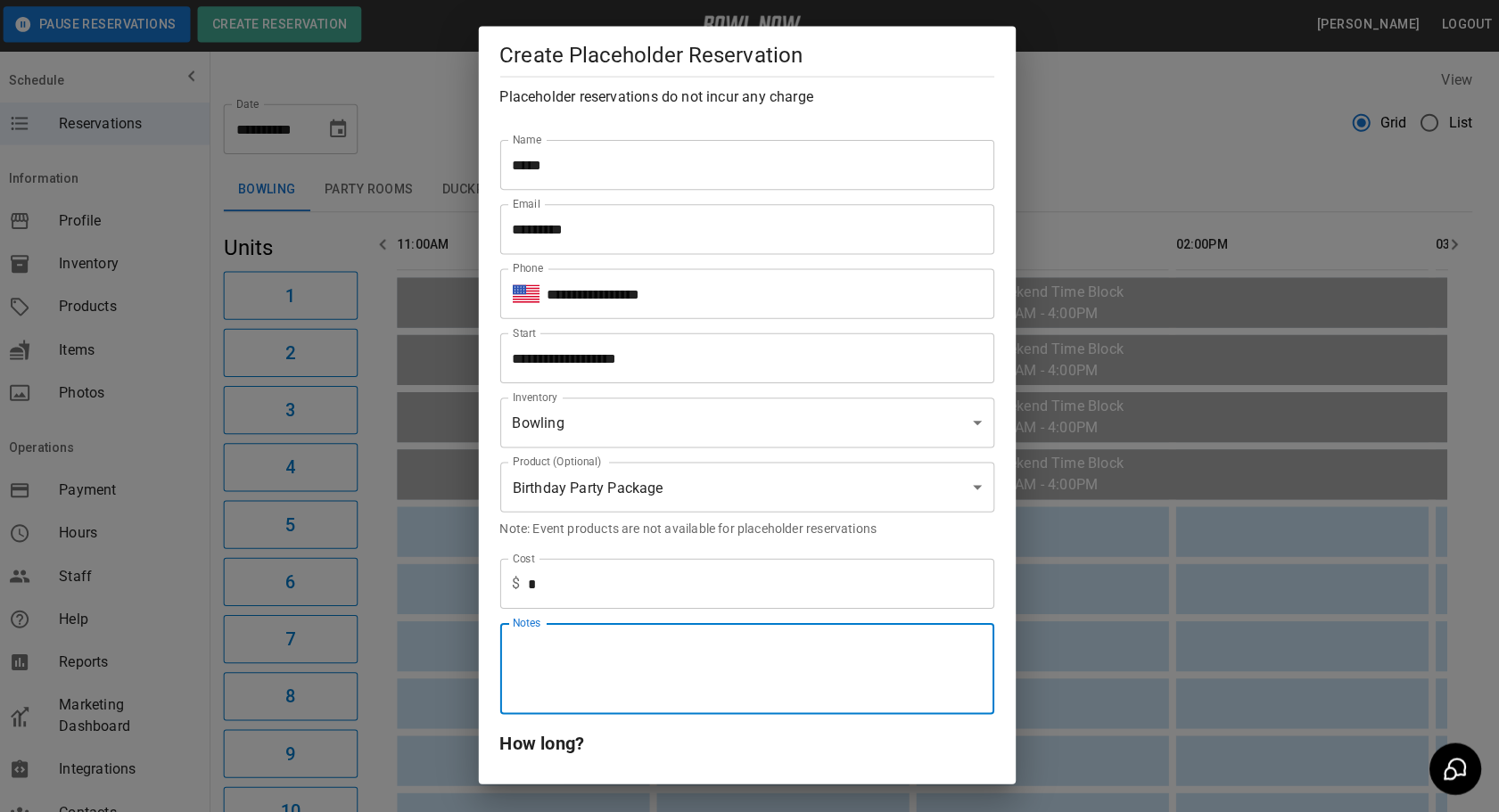
click at [617, 641] on textarea "Notes" at bounding box center [750, 669] width 467 height 62
type textarea "*******"
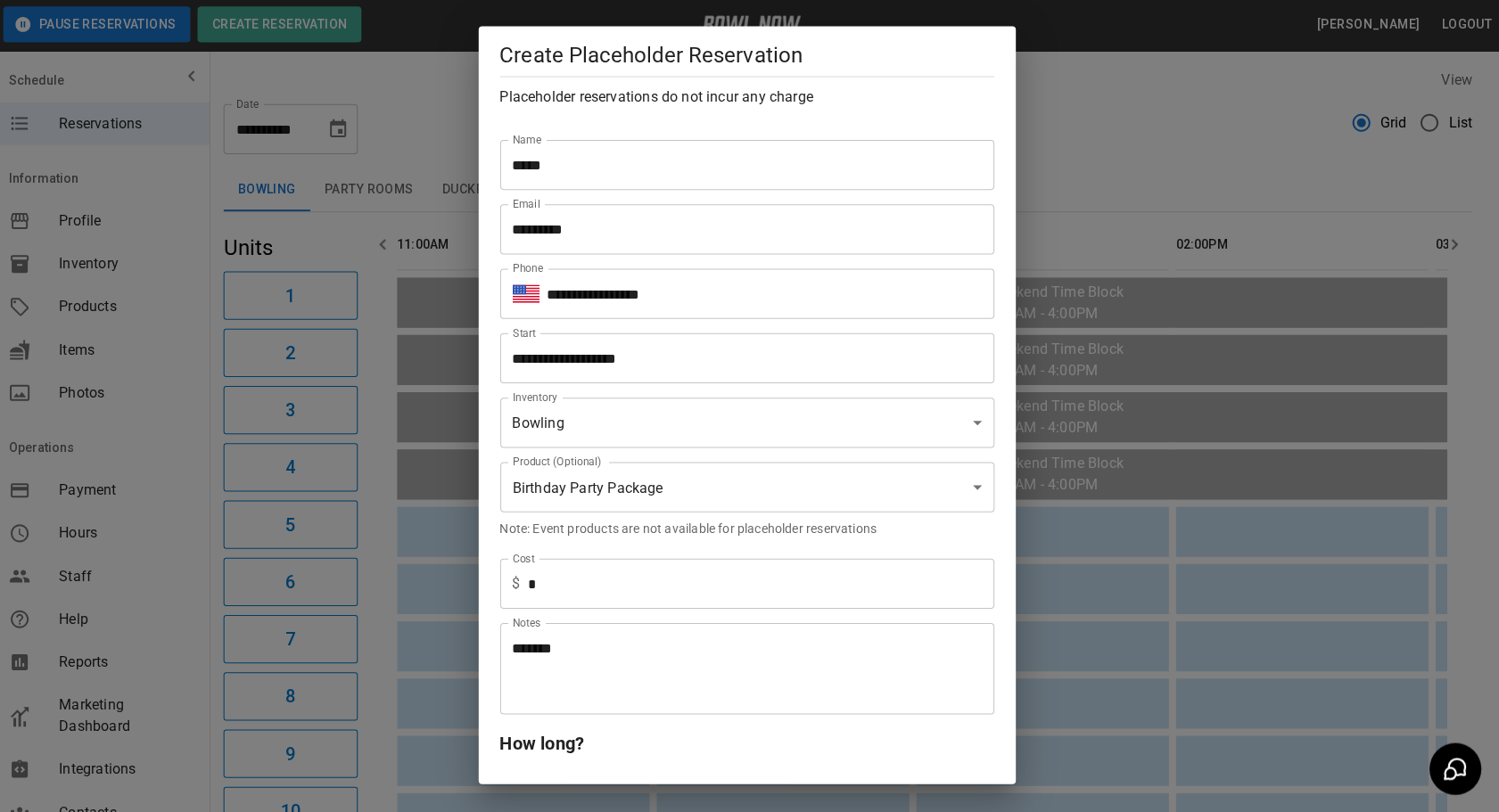
click at [631, 541] on div "Note: Event products are not available for placeholder reservations" at bounding box center [743, 528] width 506 height 32
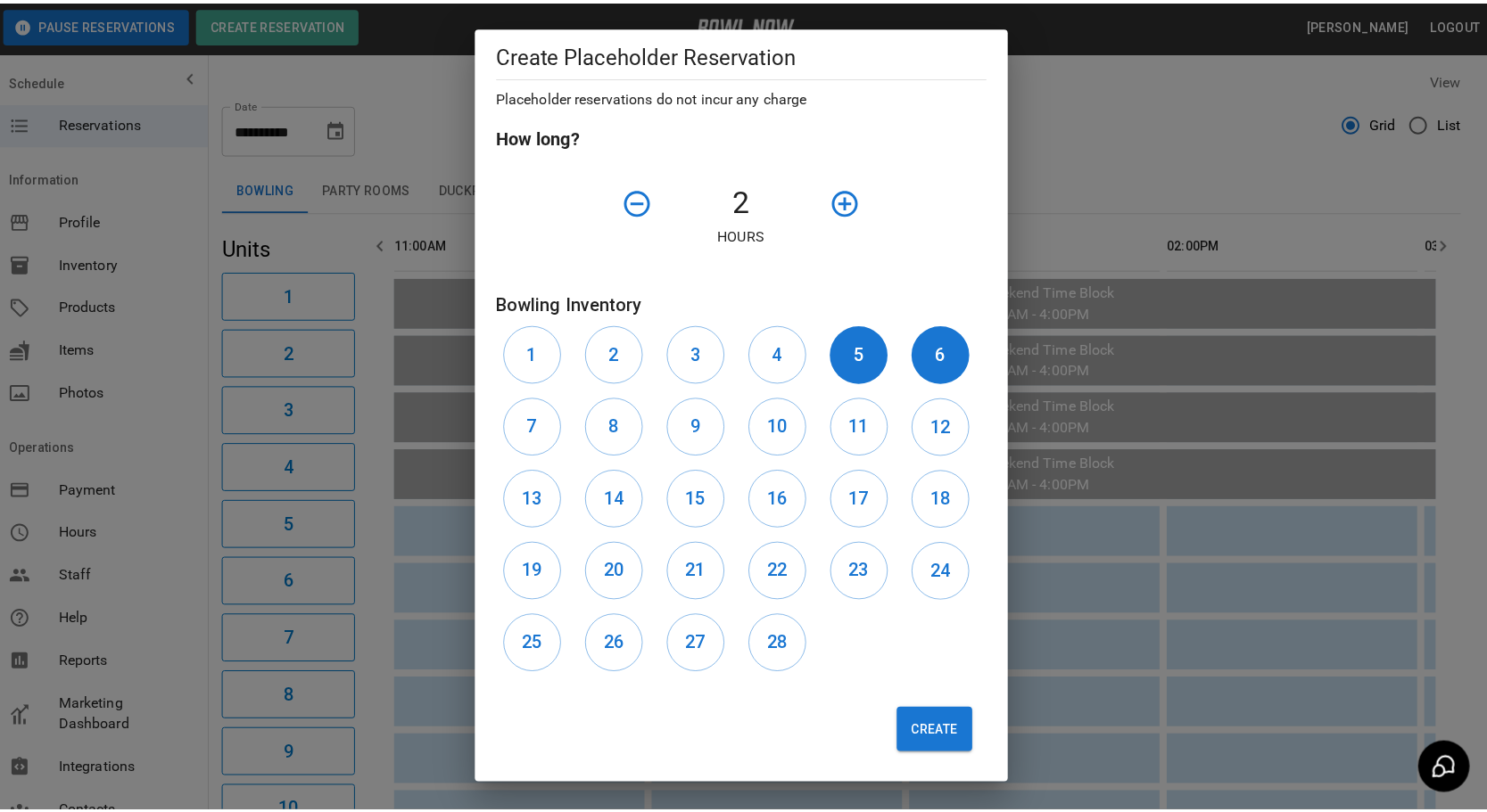
scroll to position [606, 0]
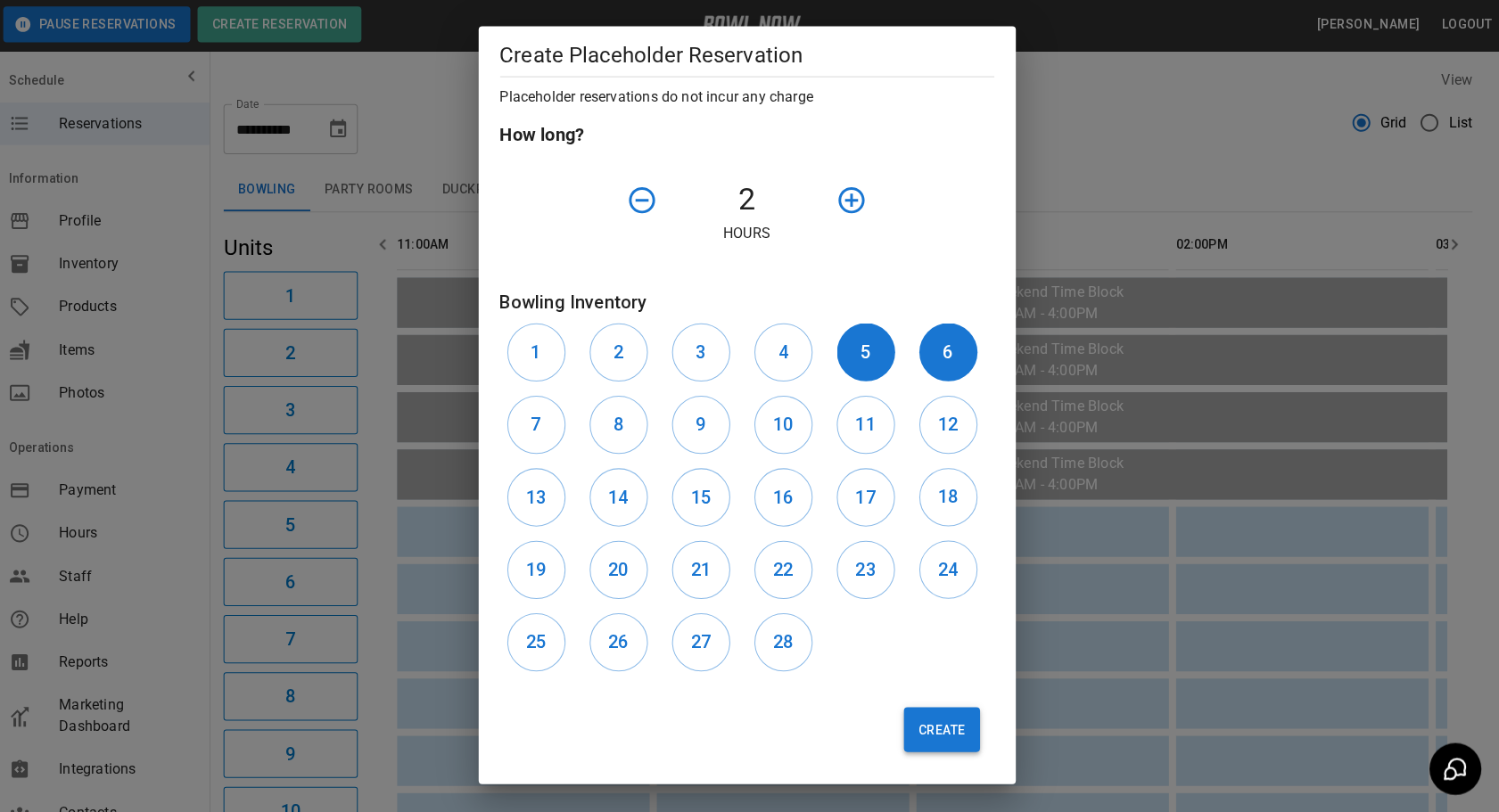
click at [931, 719] on button "Create" at bounding box center [943, 729] width 75 height 45
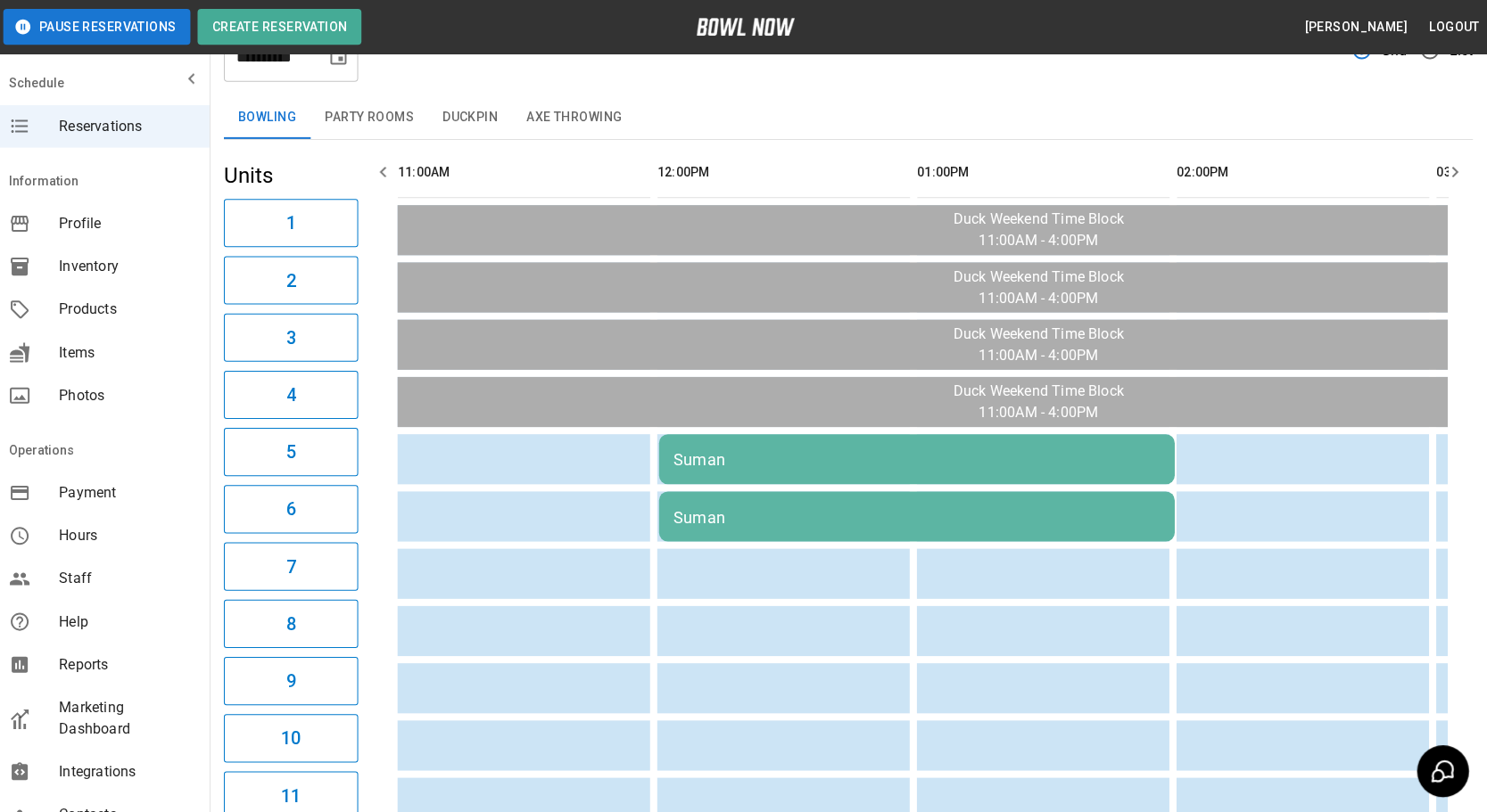
scroll to position [0, 0]
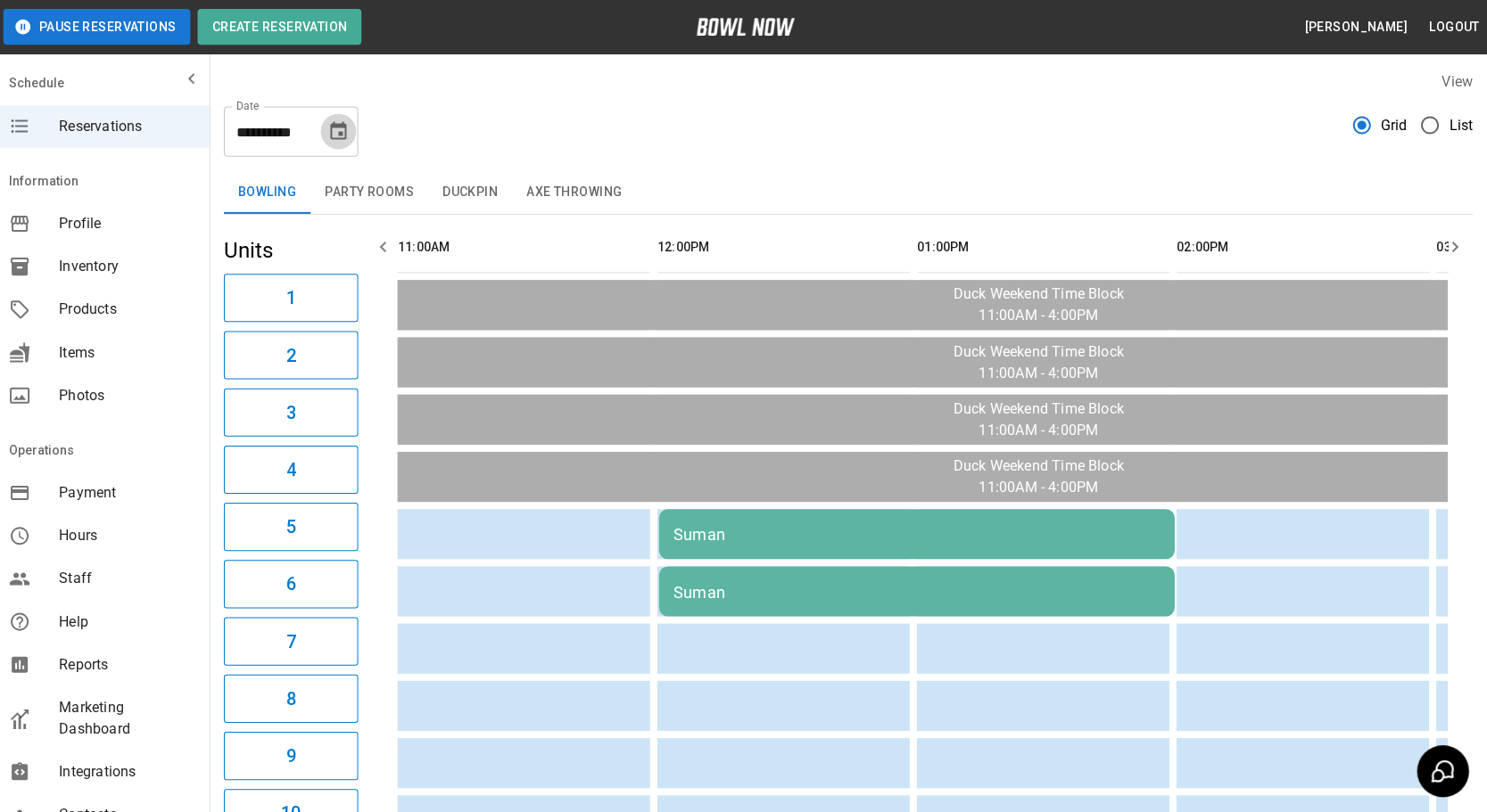
click at [337, 140] on icon "Choose date, selected date is Oct 5, 2025" at bounding box center [342, 131] width 22 height 22
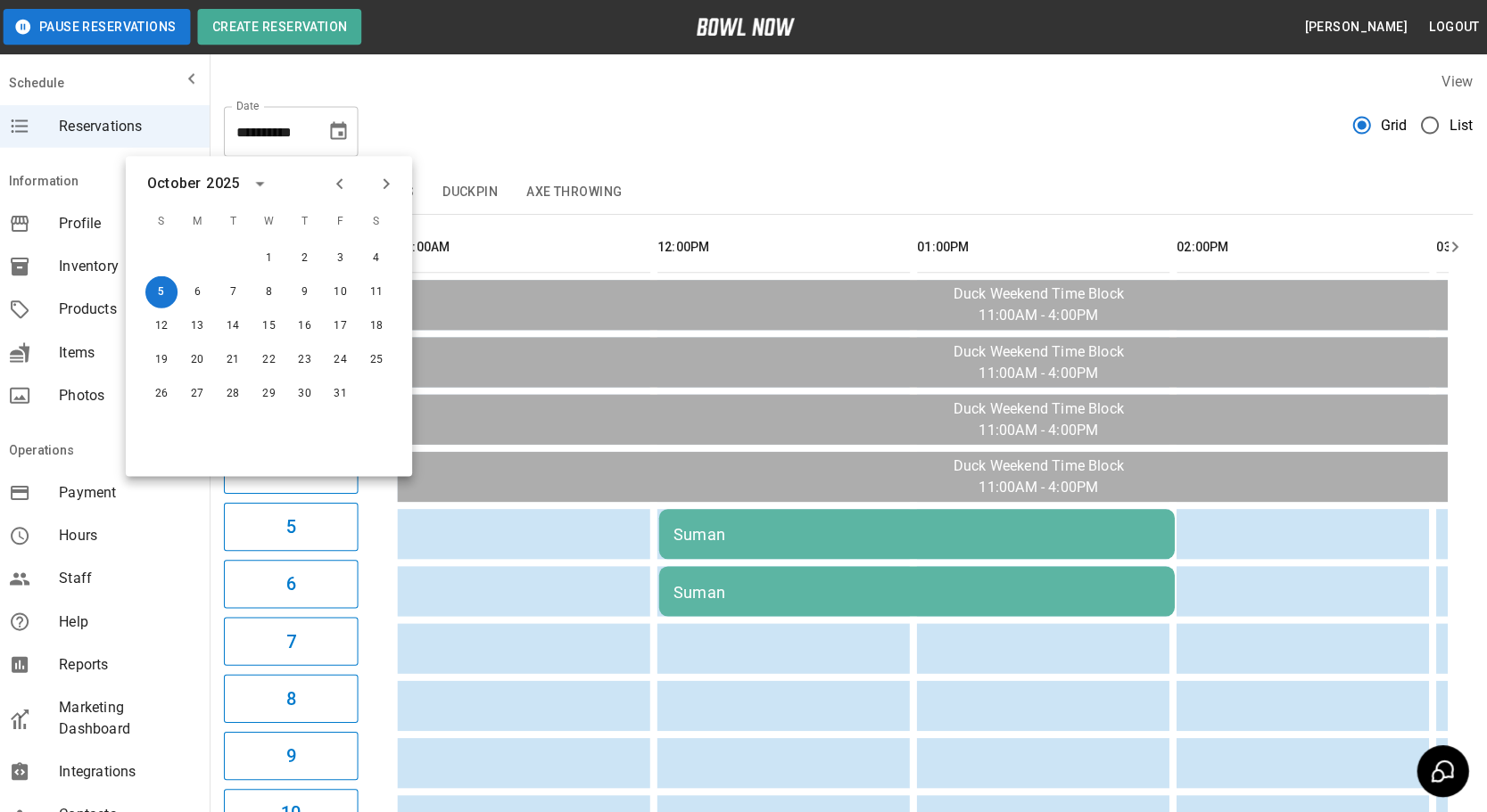
click at [351, 182] on icon "Previous month" at bounding box center [343, 184] width 22 height 22
click at [280, 353] on button "24" at bounding box center [272, 359] width 32 height 32
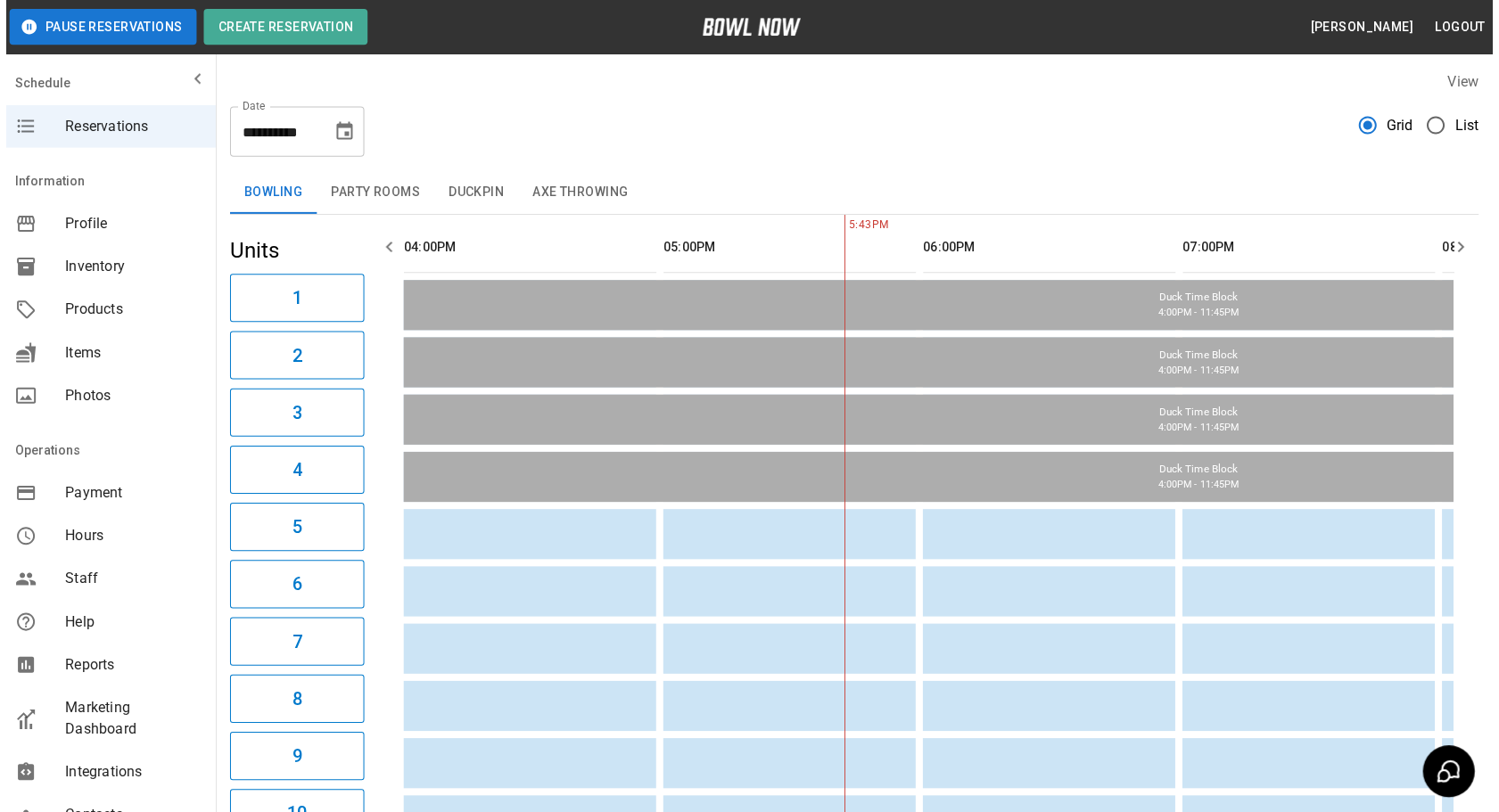
scroll to position [0, 259]
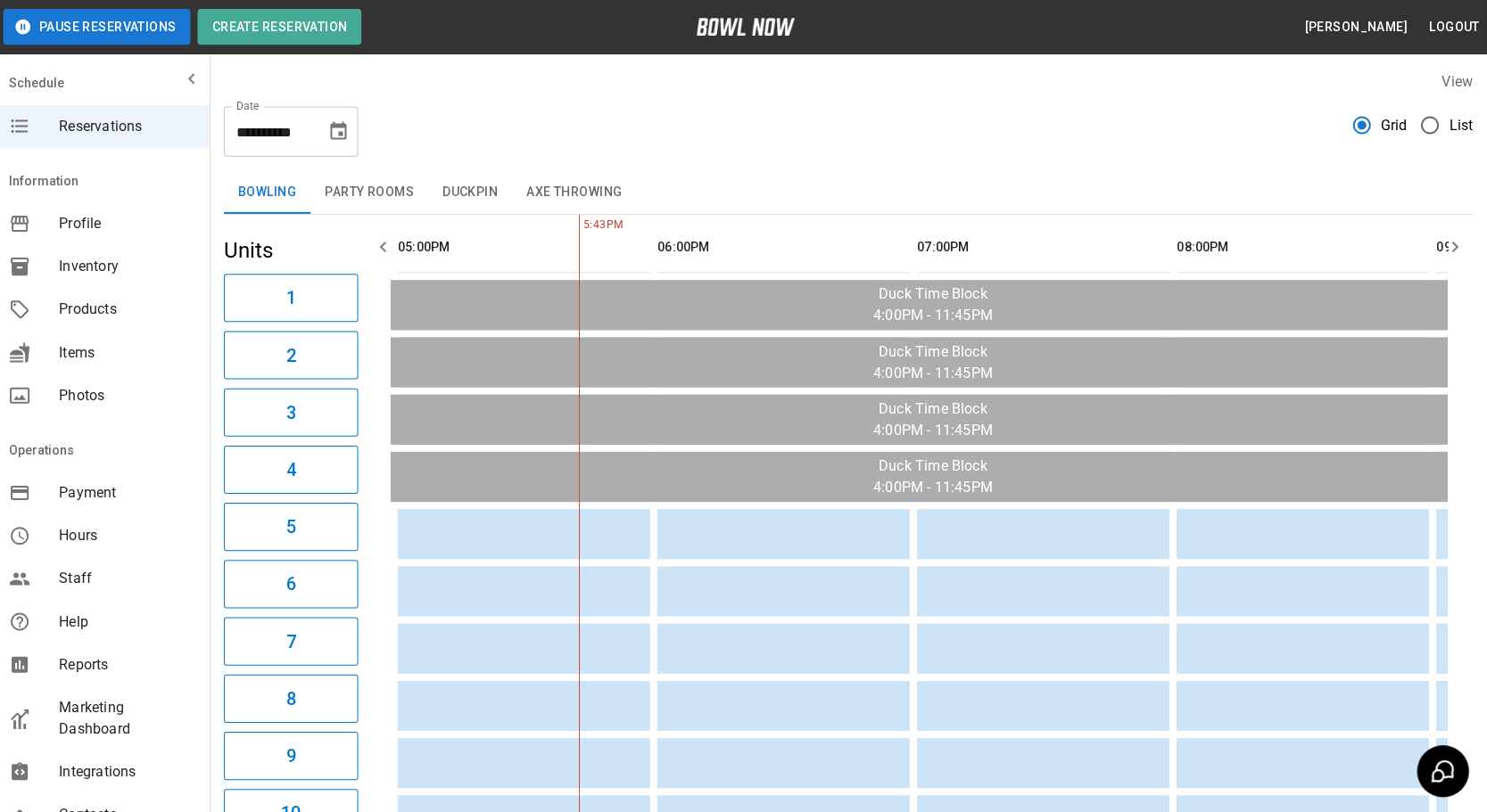
click at [605, 123] on div "**********" at bounding box center [850, 124] width 1244 height 65
click at [464, 176] on button "Duckpin" at bounding box center [474, 191] width 84 height 43
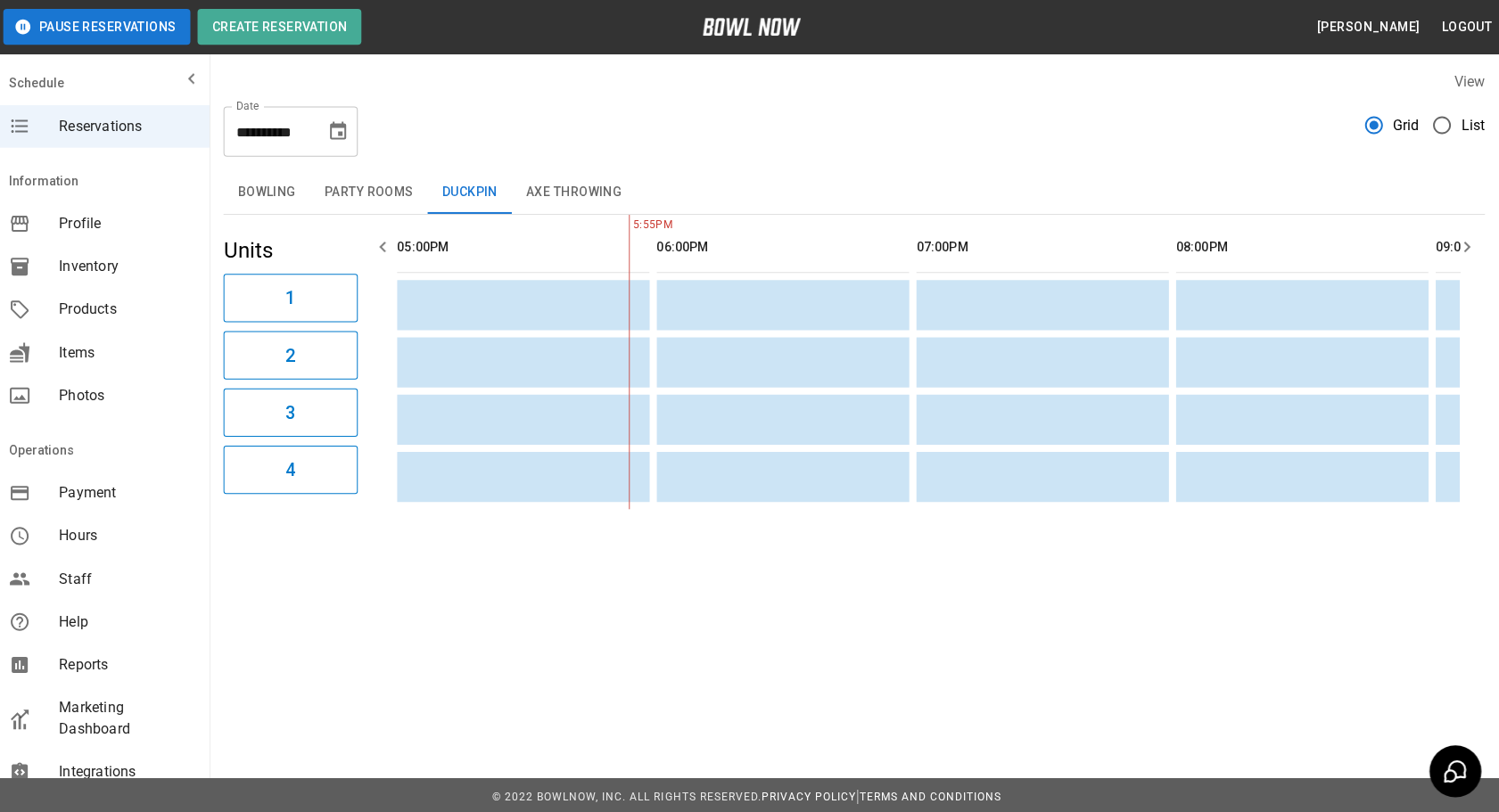
click at [1470, 246] on icon "button" at bounding box center [1467, 246] width 6 height 11
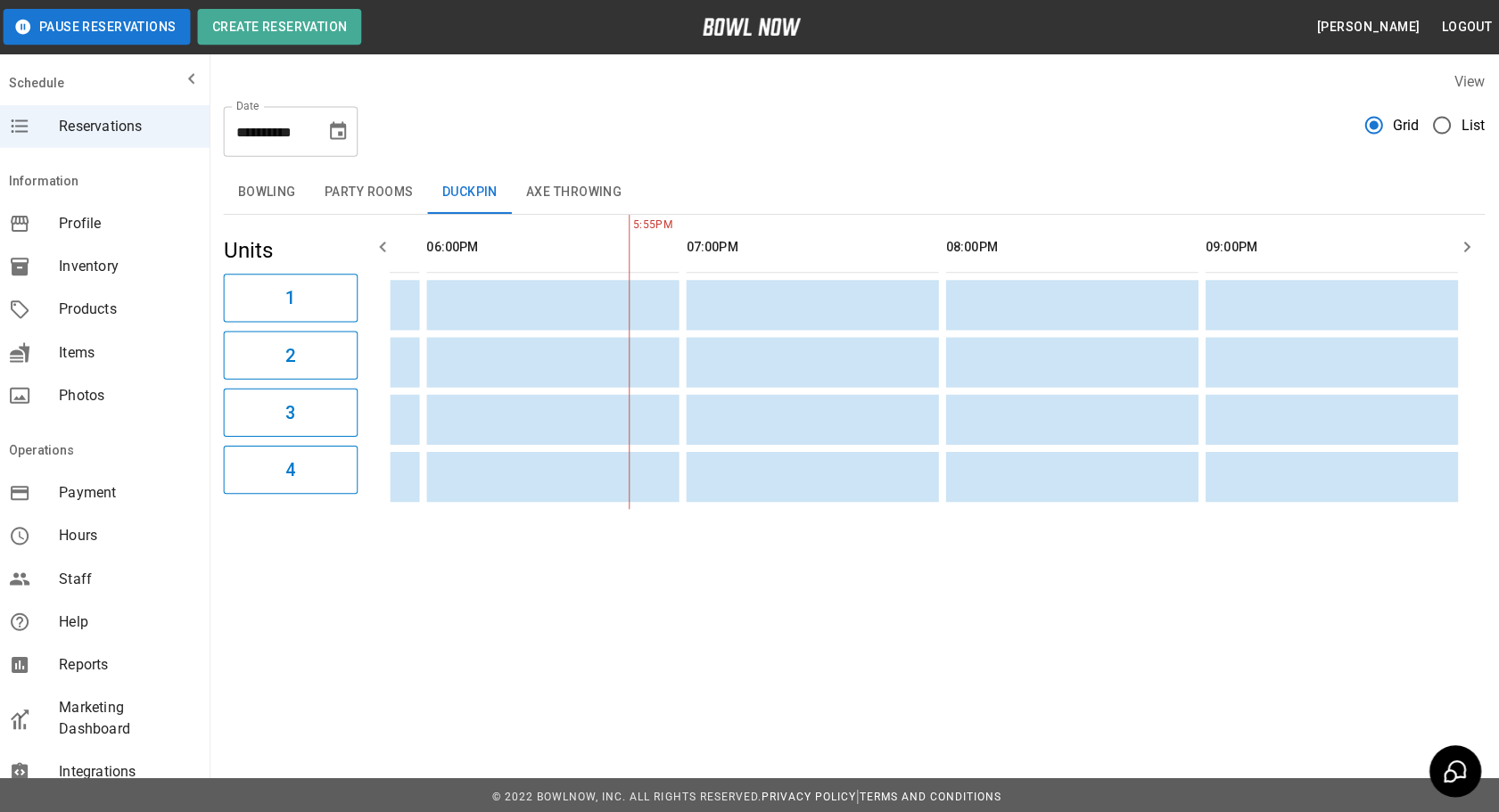
scroll to position [0, 465]
click at [1470, 246] on icon "button" at bounding box center [1467, 246] width 6 height 11
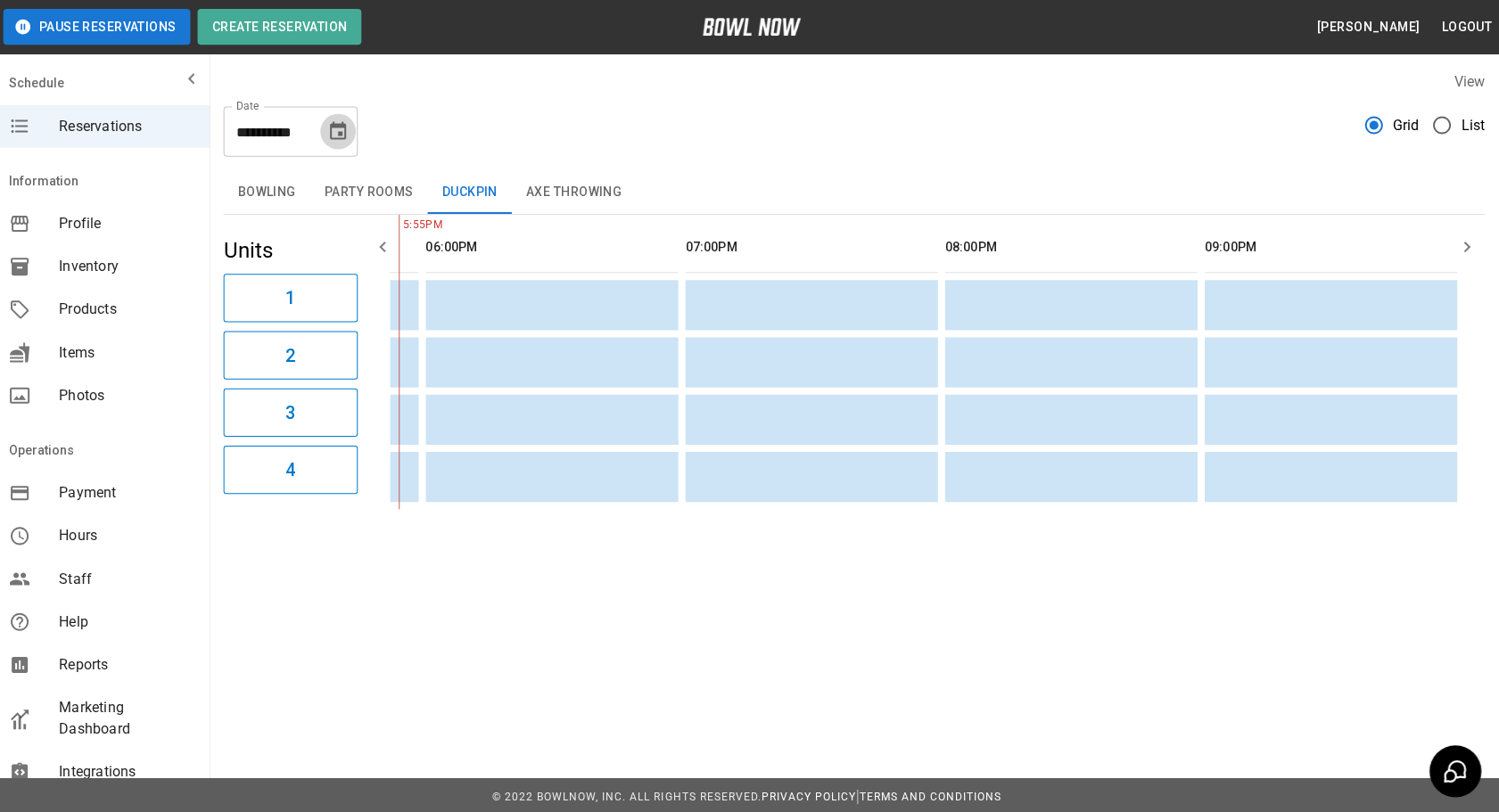
click at [343, 134] on icon "Choose date, selected date is Sep 24, 2025" at bounding box center [342, 130] width 16 height 18
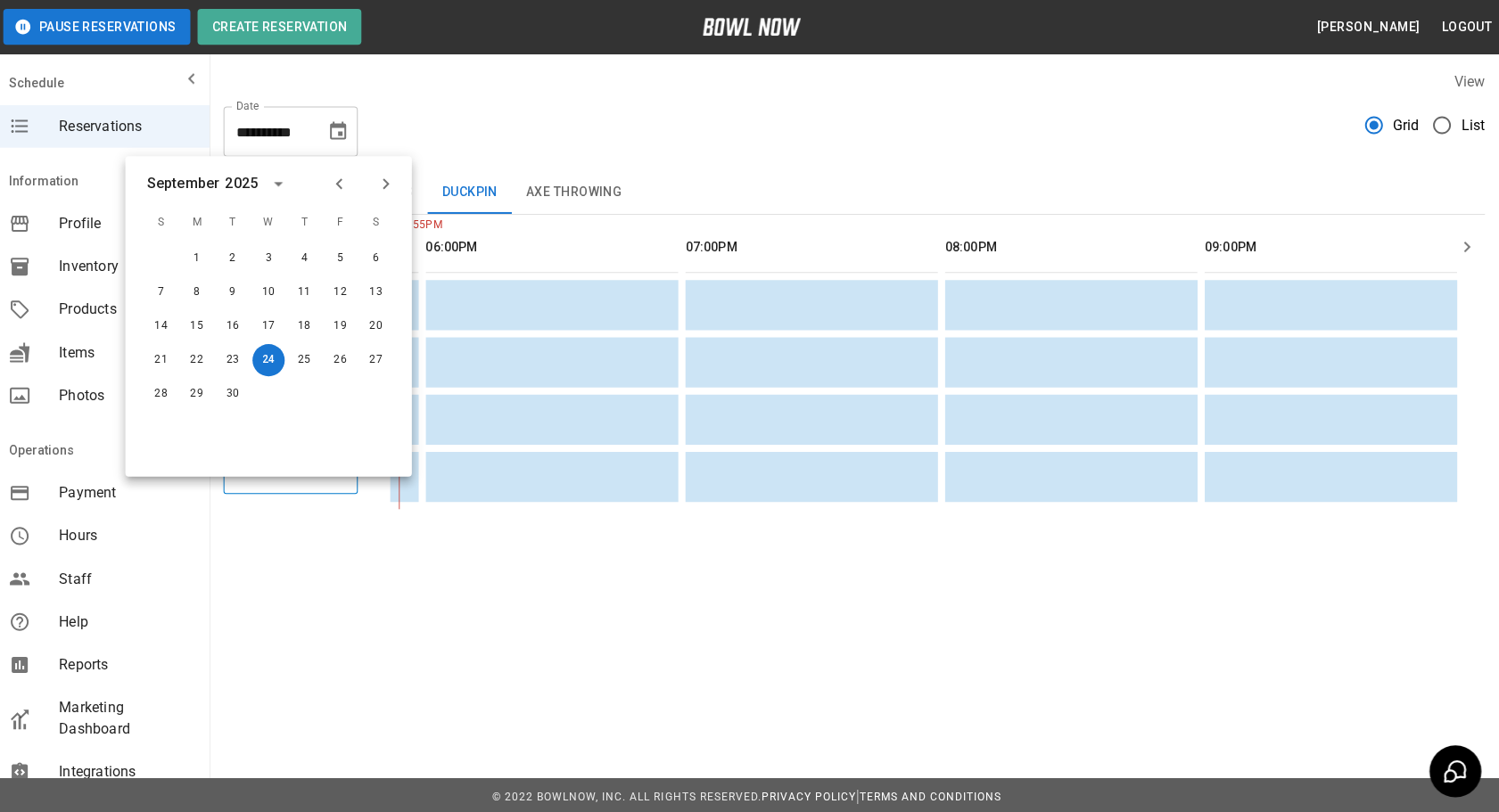
click at [147, 385] on div "28 29 30" at bounding box center [272, 392] width 285 height 32
click at [167, 401] on button "28" at bounding box center [166, 392] width 32 height 32
type input "**********"
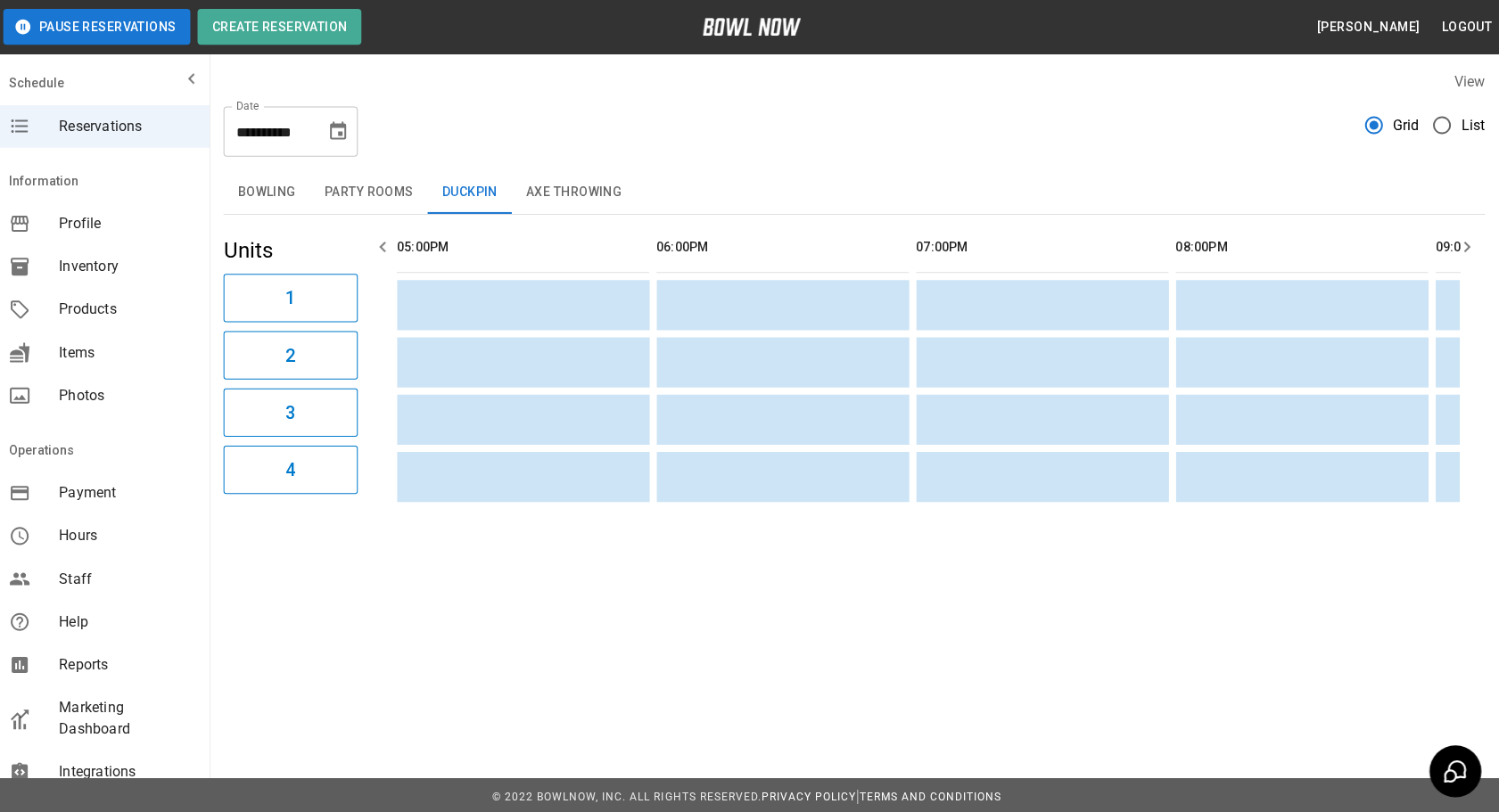
scroll to position [0, 1552]
click at [379, 251] on icon "button" at bounding box center [387, 247] width 22 height 22
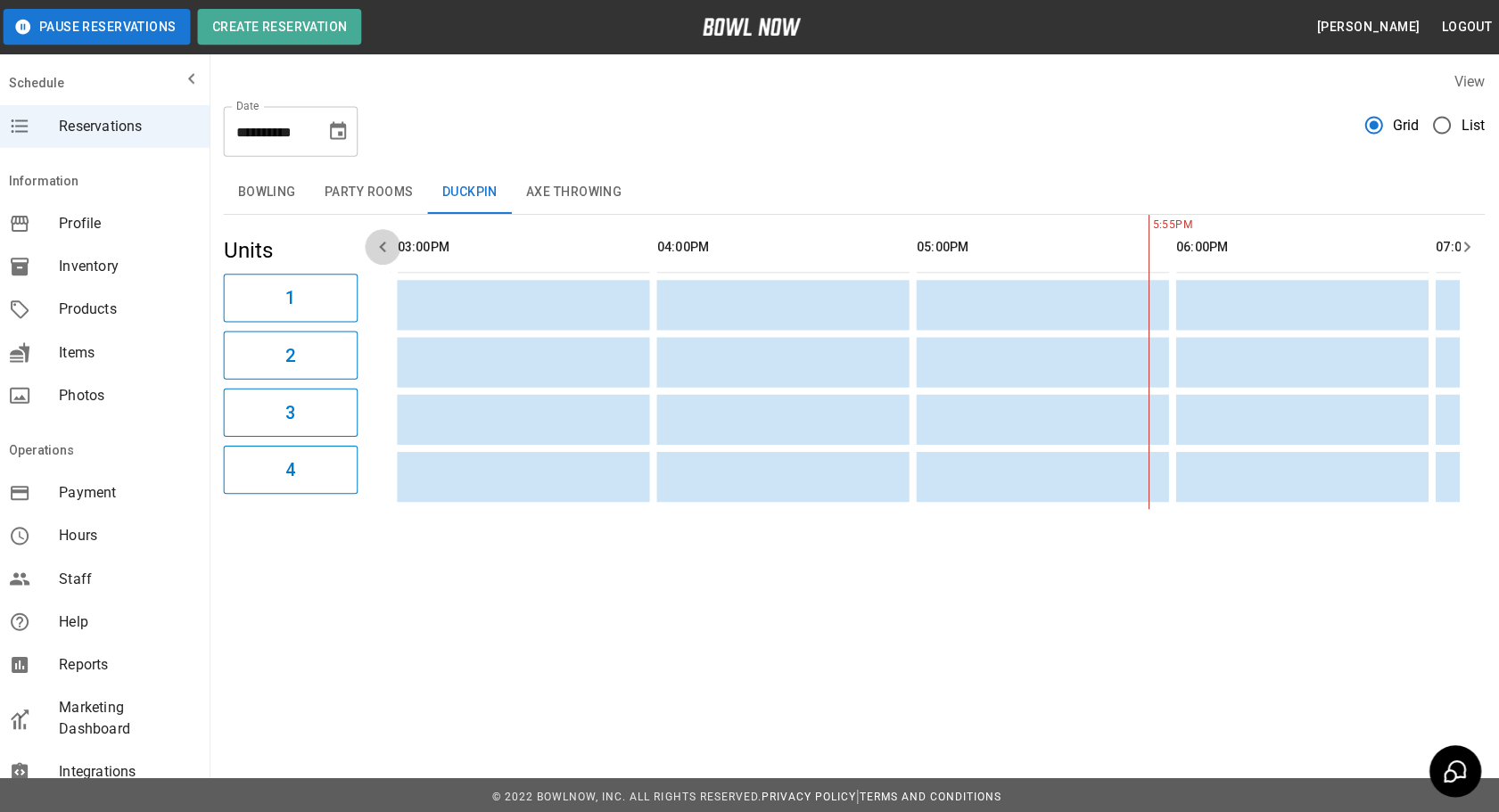
click at [379, 251] on icon "button" at bounding box center [387, 247] width 22 height 22
click at [379, 249] on icon "button" at bounding box center [387, 247] width 22 height 22
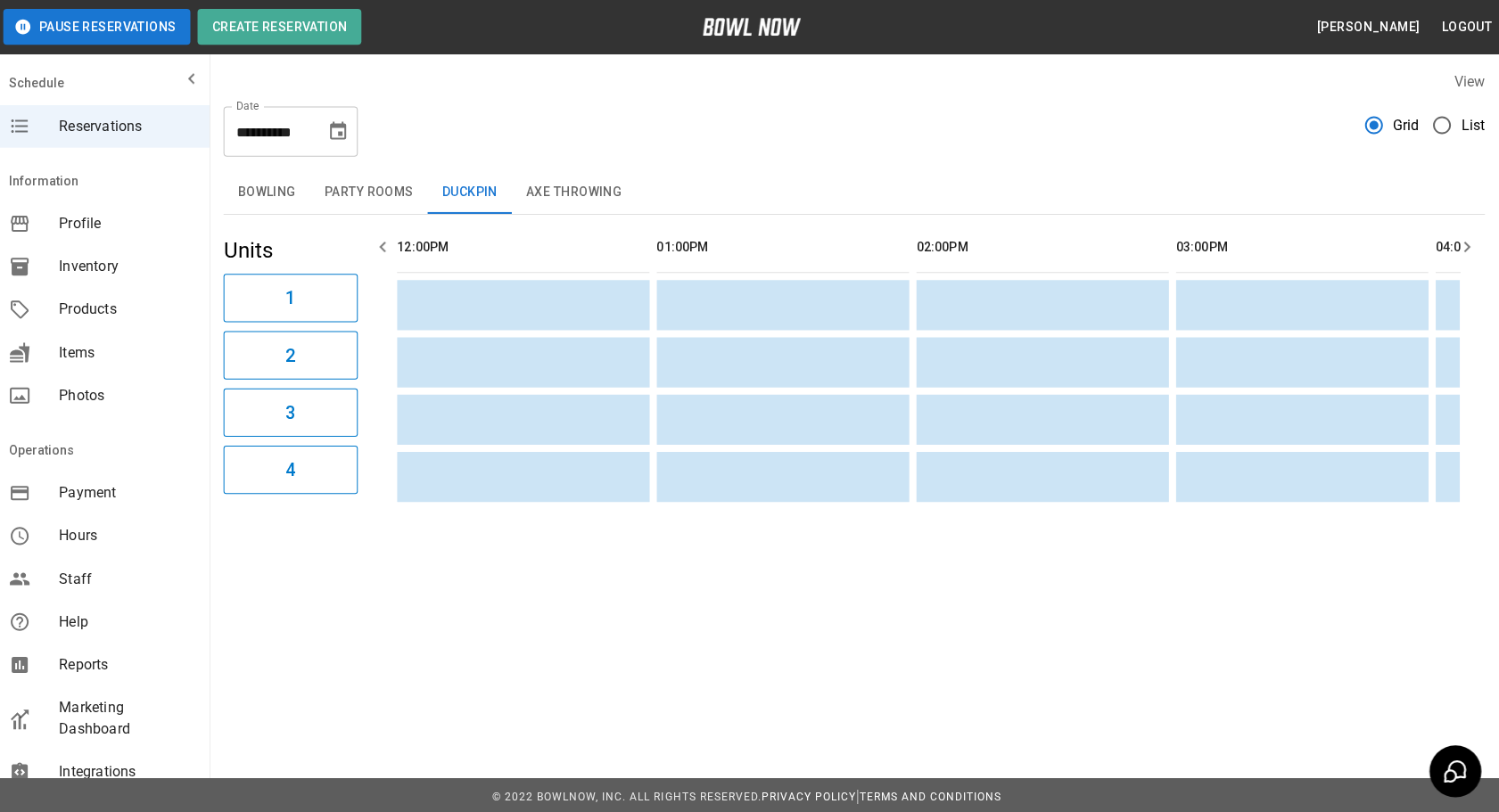
click at [379, 249] on icon "button" at bounding box center [387, 247] width 22 height 22
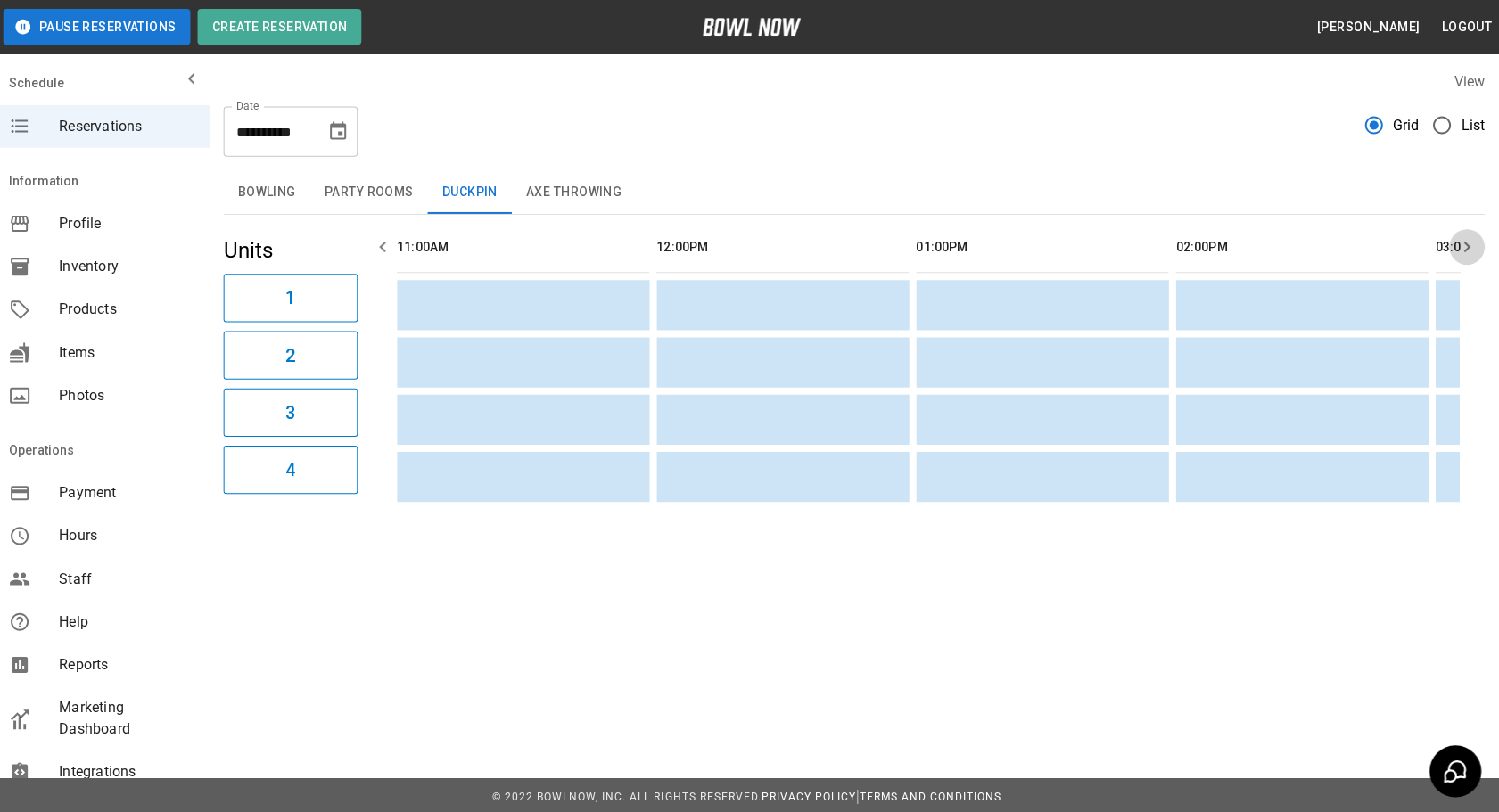
click at [1470, 247] on icon "button" at bounding box center [1467, 247] width 22 height 22
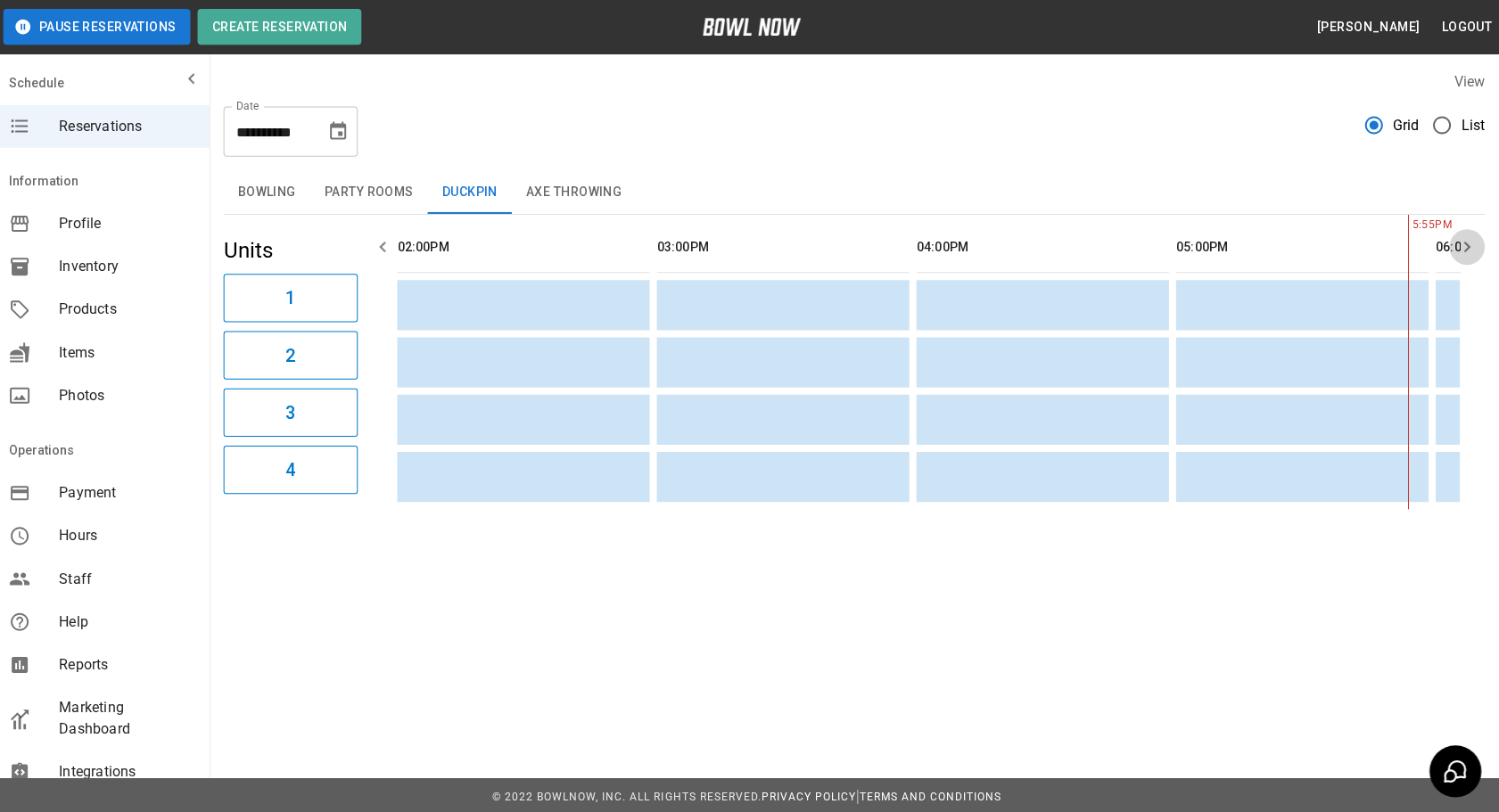
click at [1470, 247] on icon "button" at bounding box center [1467, 247] width 22 height 22
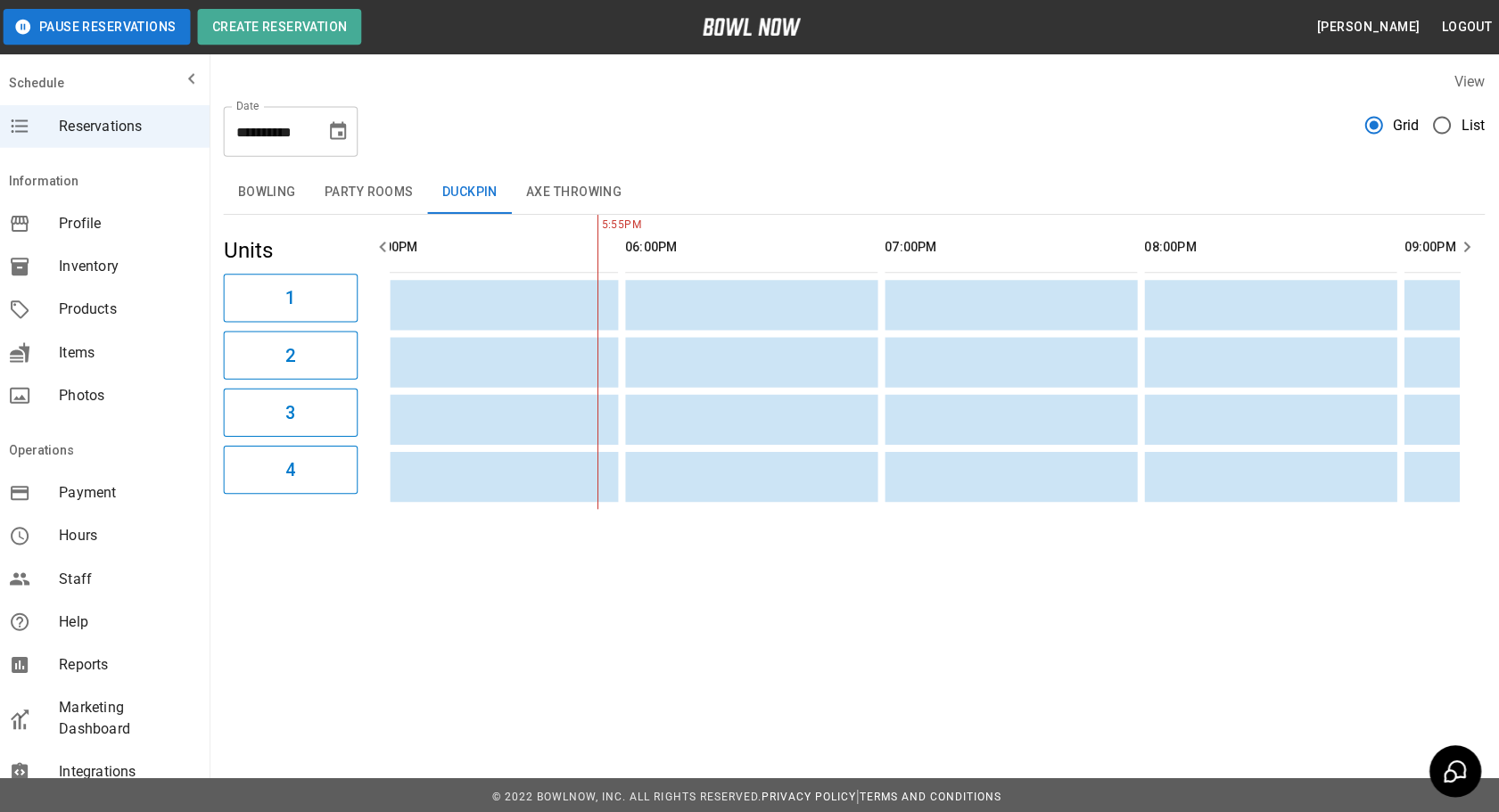
click at [1470, 247] on icon "button" at bounding box center [1467, 247] width 22 height 22
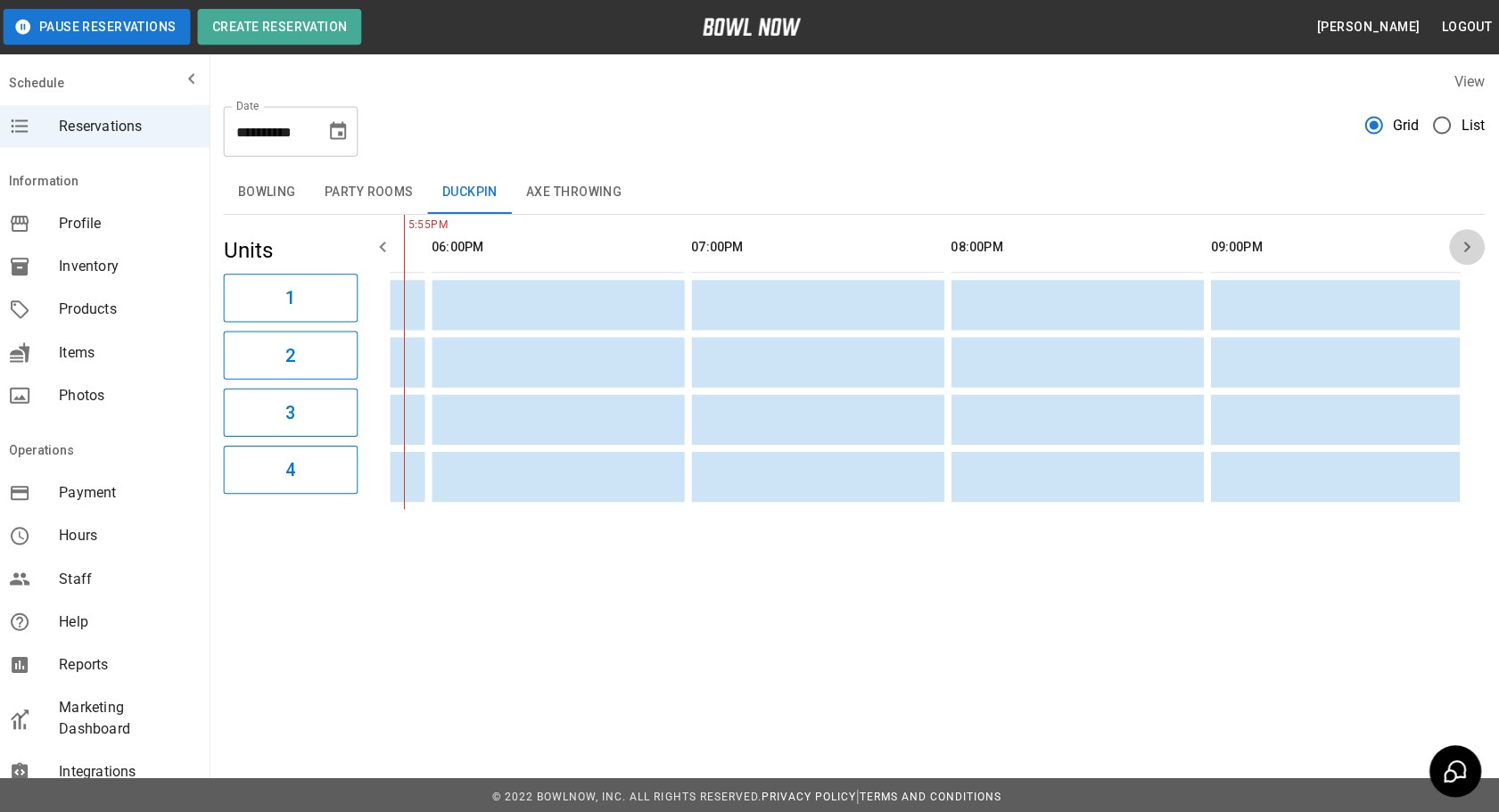
click at [1470, 247] on icon "button" at bounding box center [1467, 247] width 22 height 22
click at [1470, 246] on icon "button" at bounding box center [1467, 247] width 22 height 22
click at [335, 135] on icon "Choose date, selected date is Sep 28, 2025" at bounding box center [342, 130] width 16 height 18
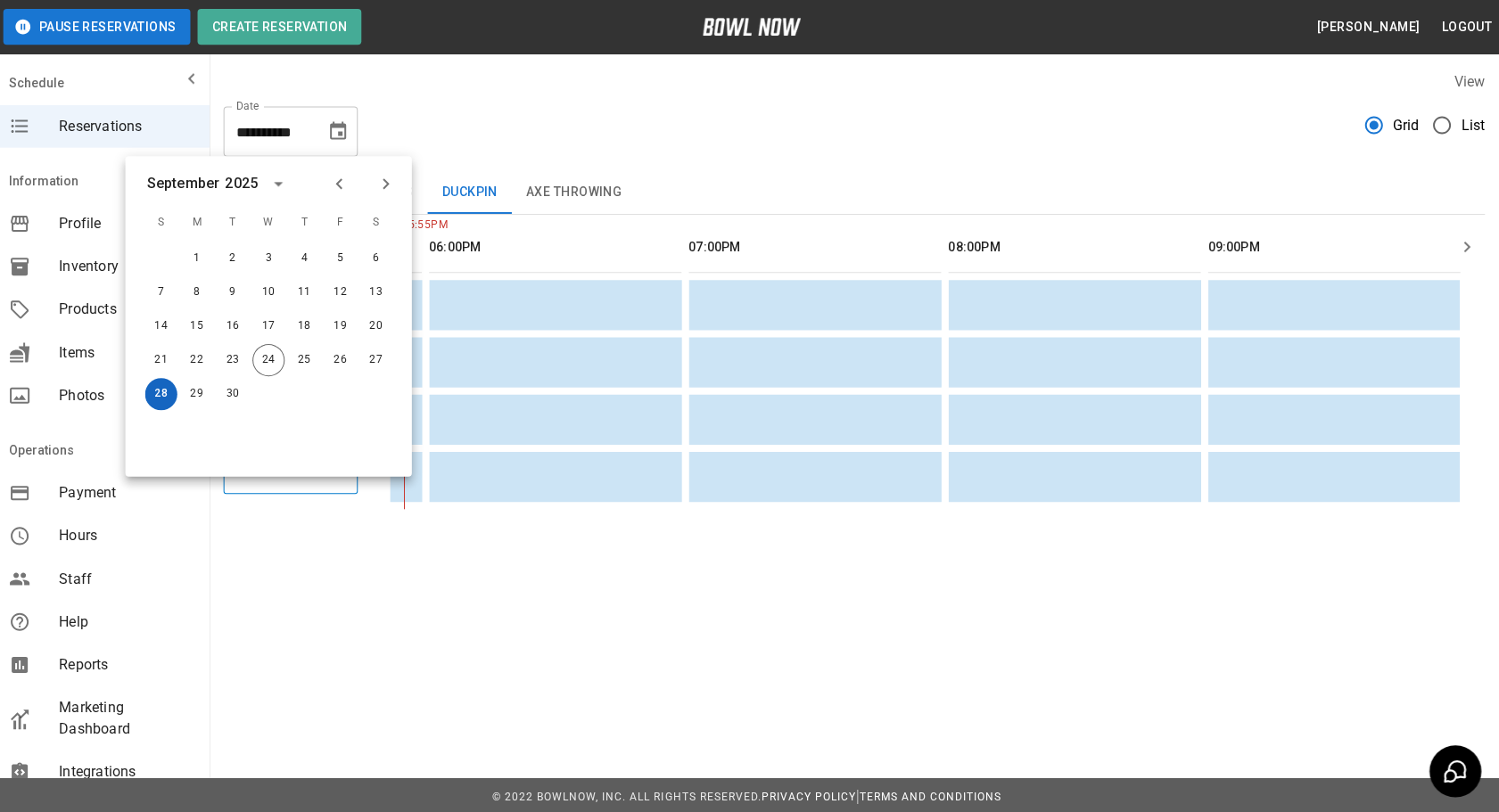
click at [168, 391] on button "28" at bounding box center [166, 392] width 32 height 32
click at [531, 108] on div "**********" at bounding box center [857, 124] width 1257 height 65
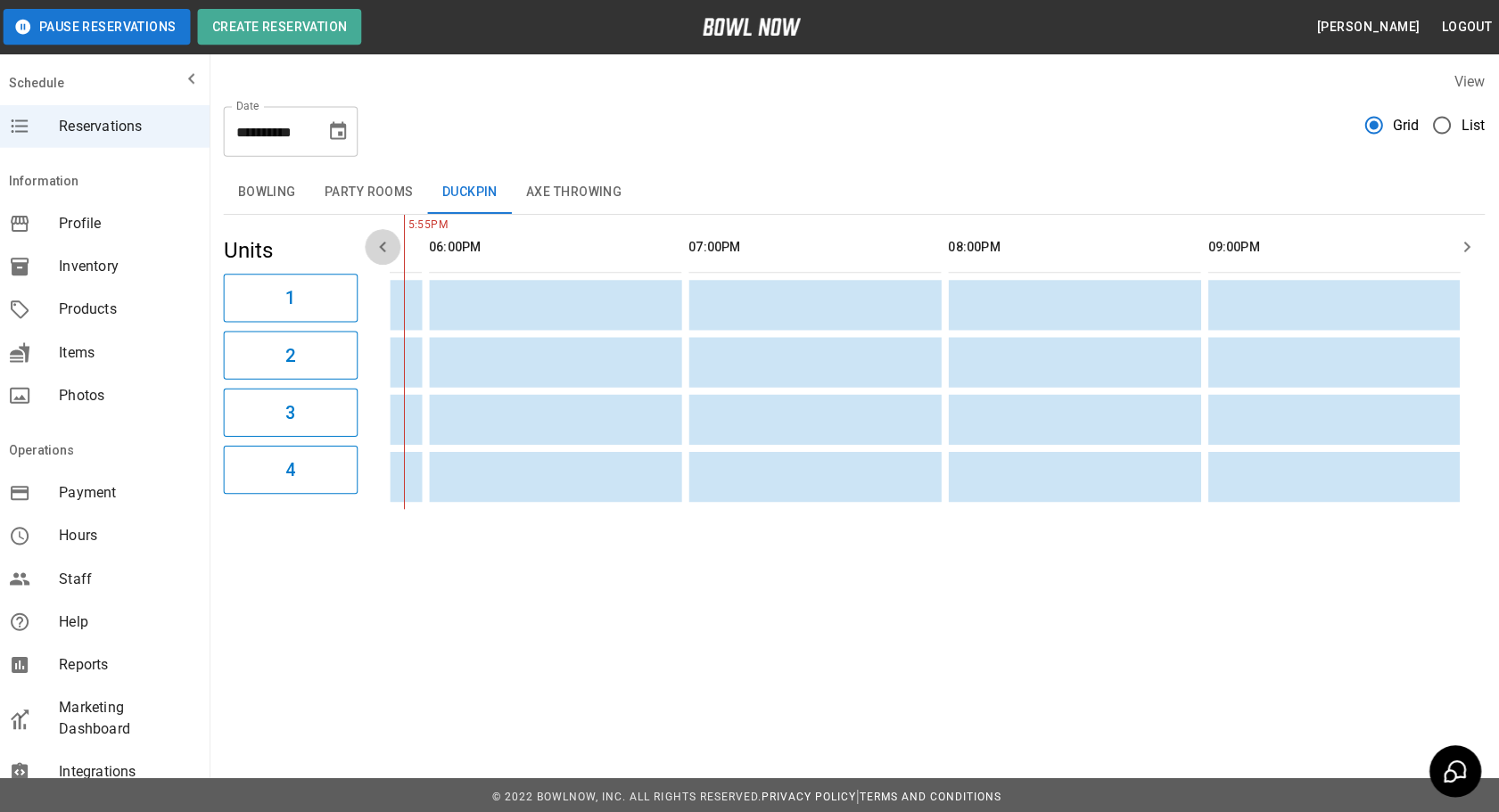
click at [372, 247] on button "button" at bounding box center [386, 246] width 36 height 36
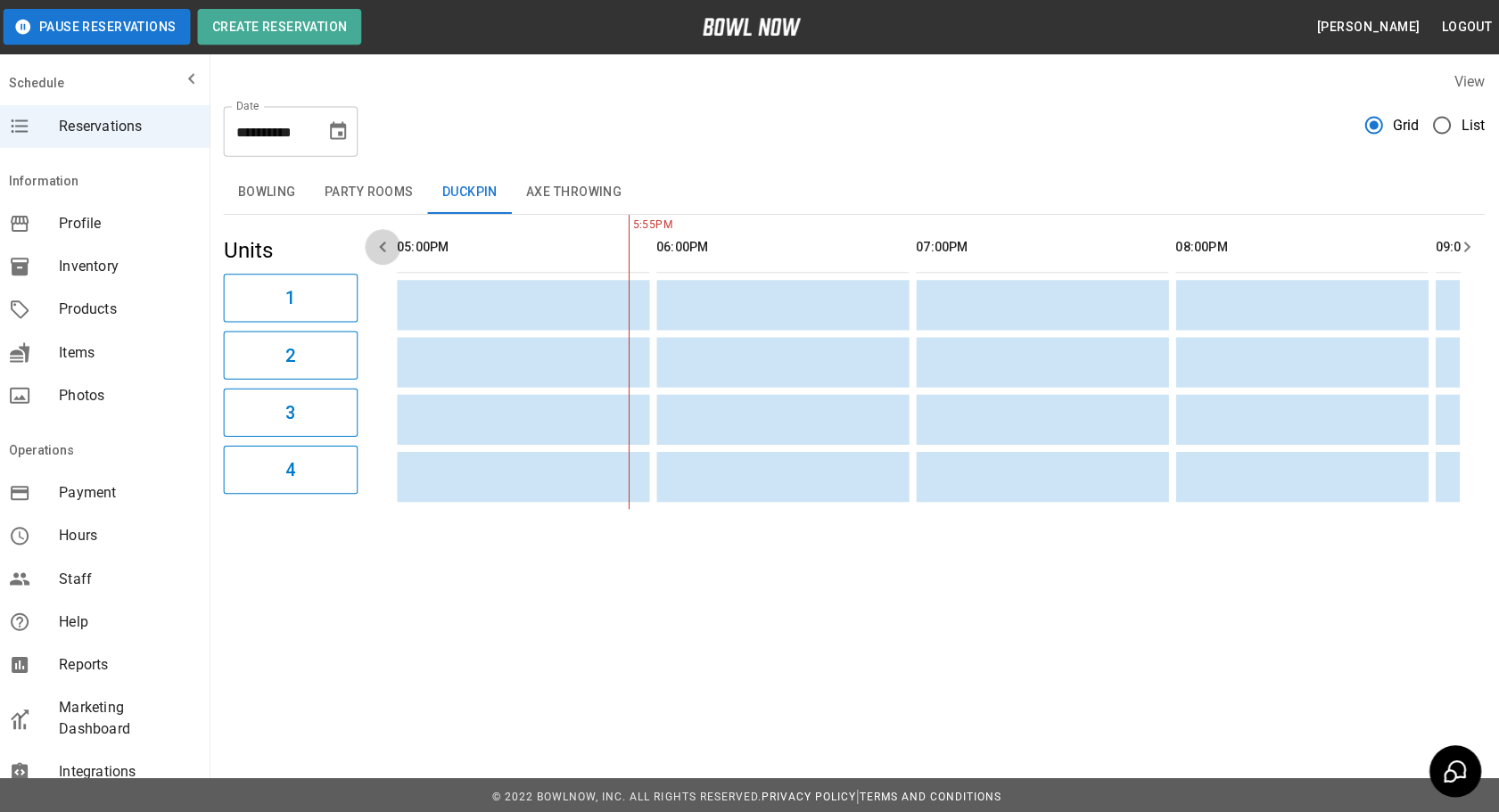
click at [372, 247] on button "button" at bounding box center [386, 246] width 36 height 36
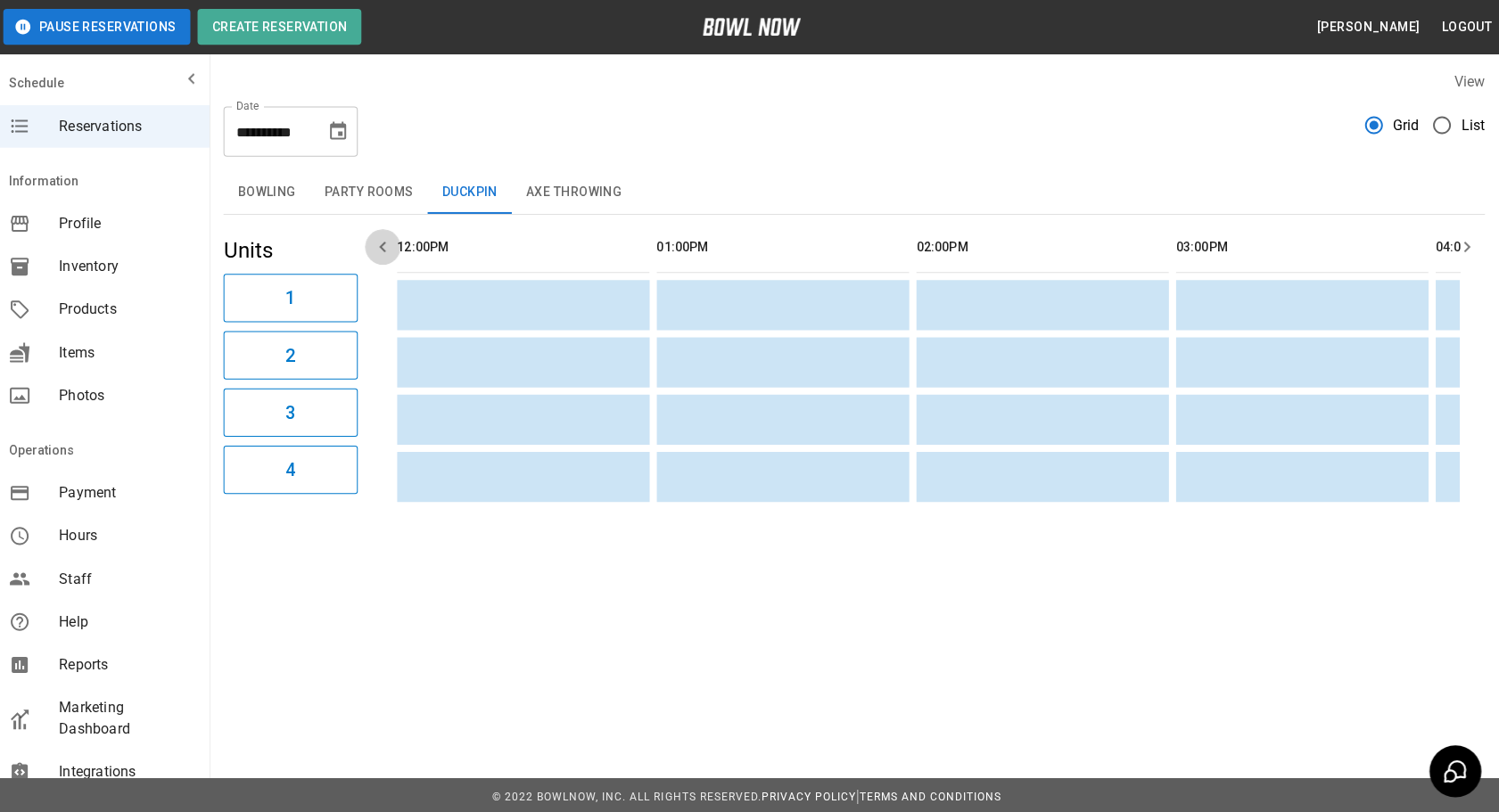
click at [372, 247] on button "button" at bounding box center [386, 246] width 36 height 36
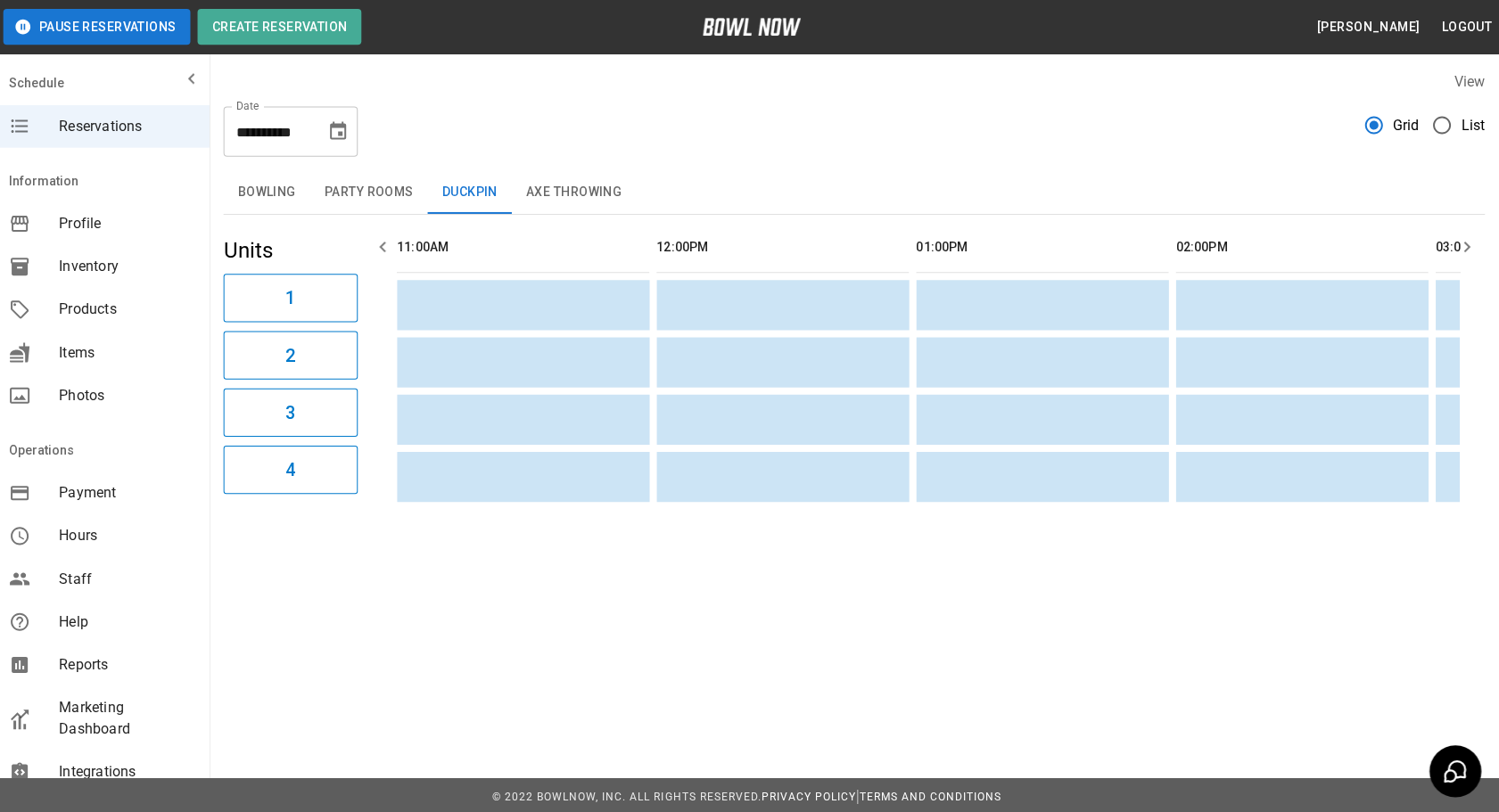
click at [372, 247] on button "button" at bounding box center [386, 246] width 36 height 36
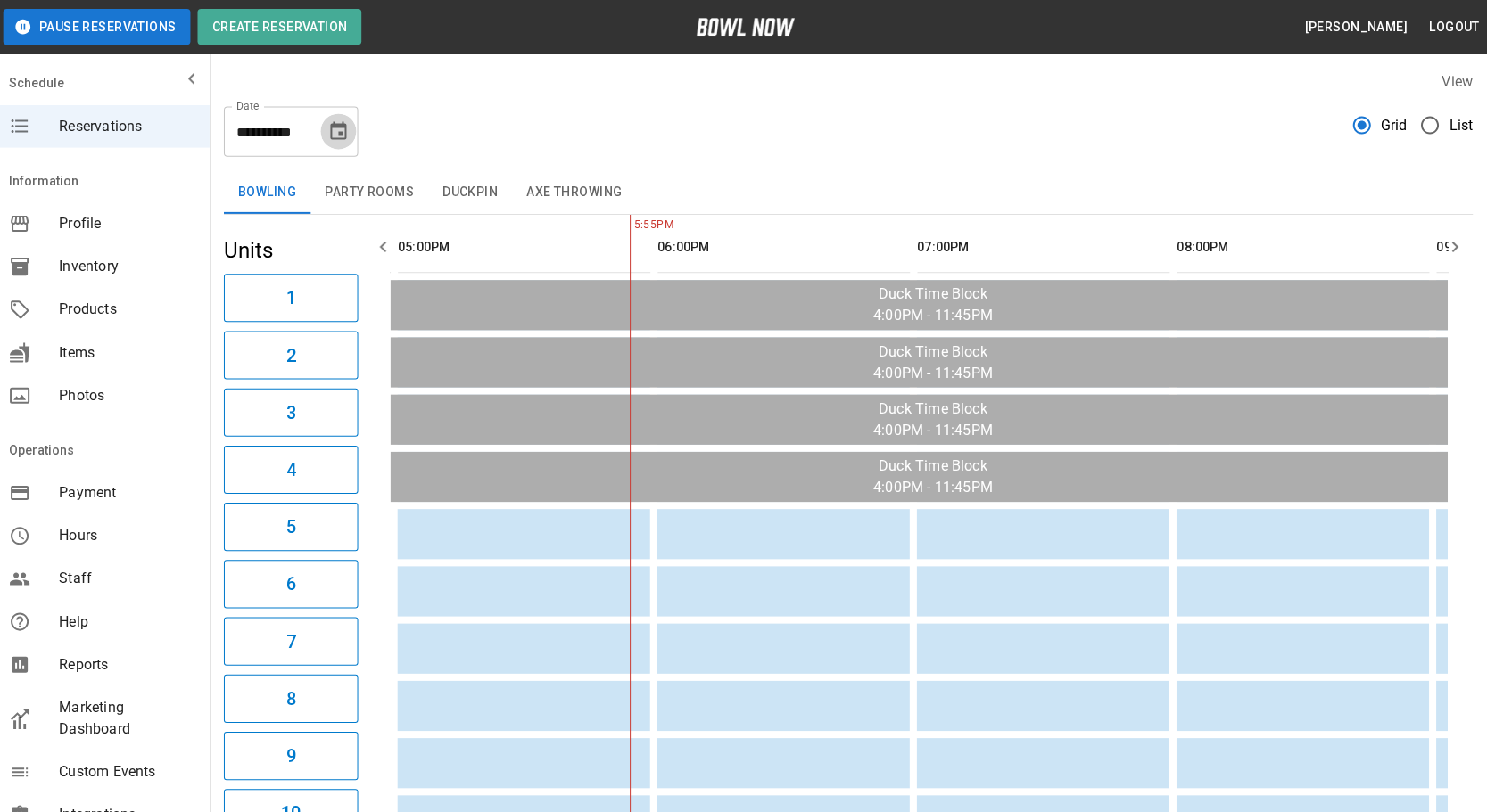
click at [331, 128] on icon "Choose date, selected date is Sep 24, 2025" at bounding box center [342, 131] width 22 height 22
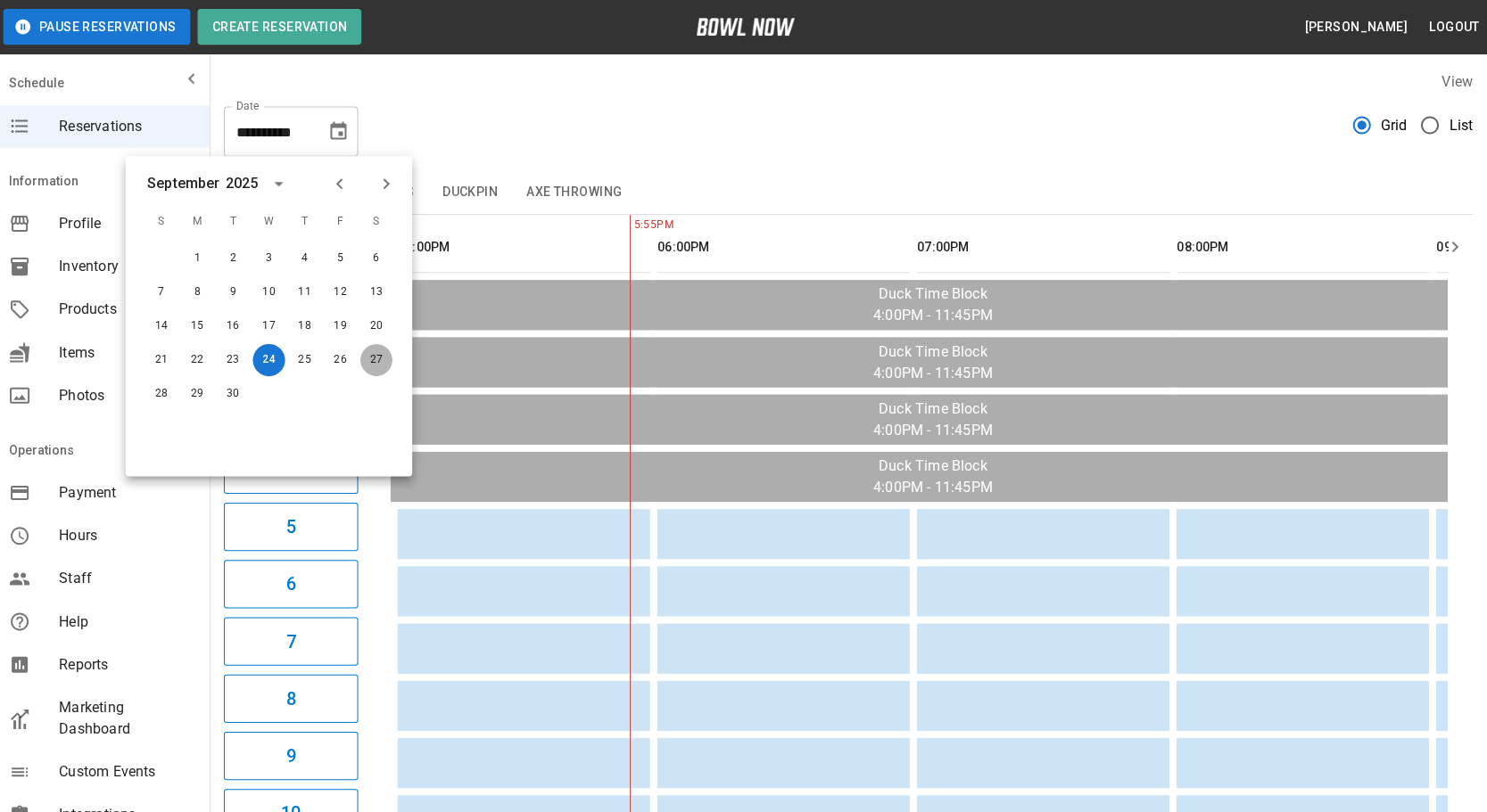
click at [377, 363] on button "27" at bounding box center [380, 359] width 32 height 32
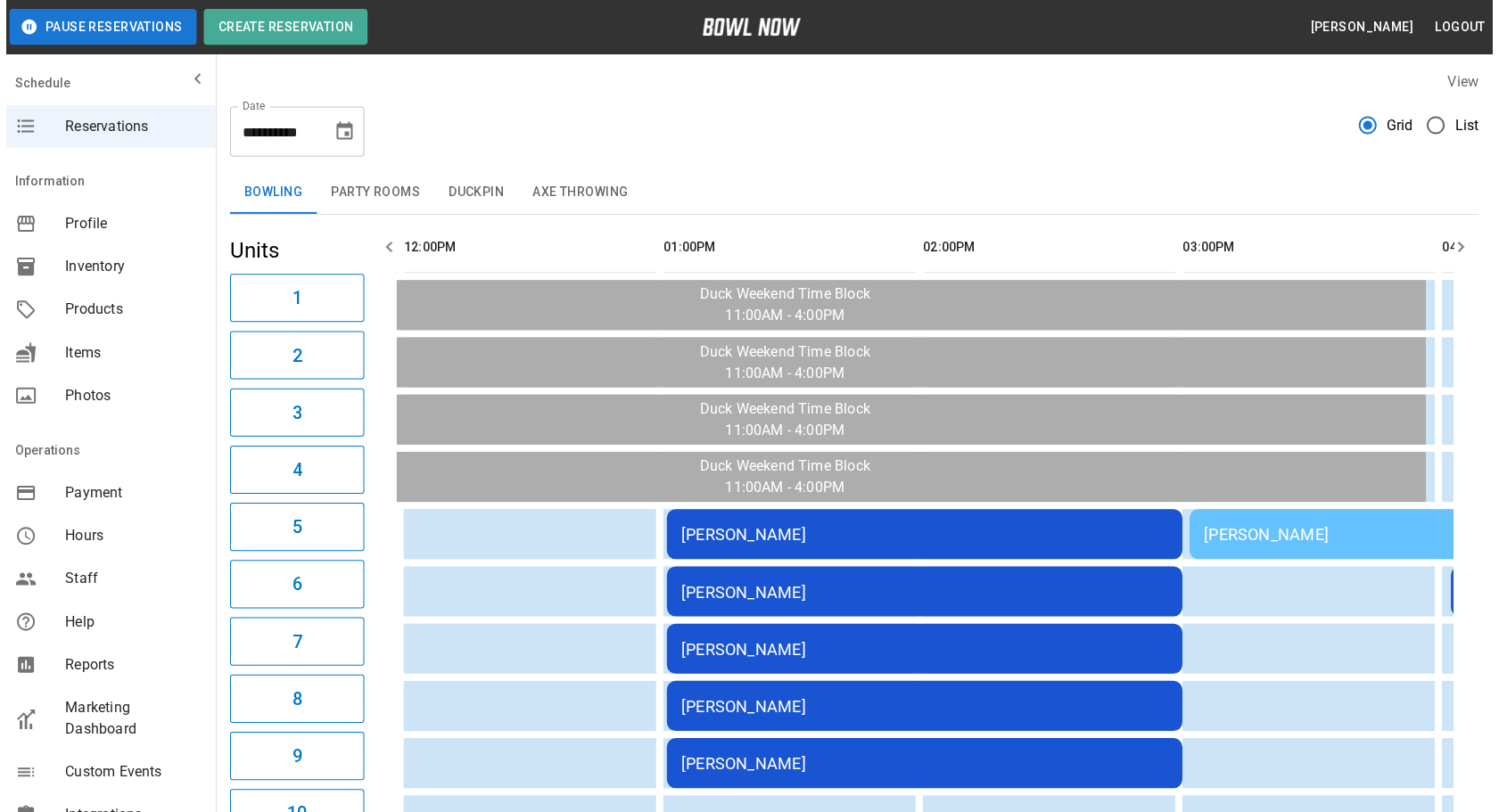
scroll to position [0, 1552]
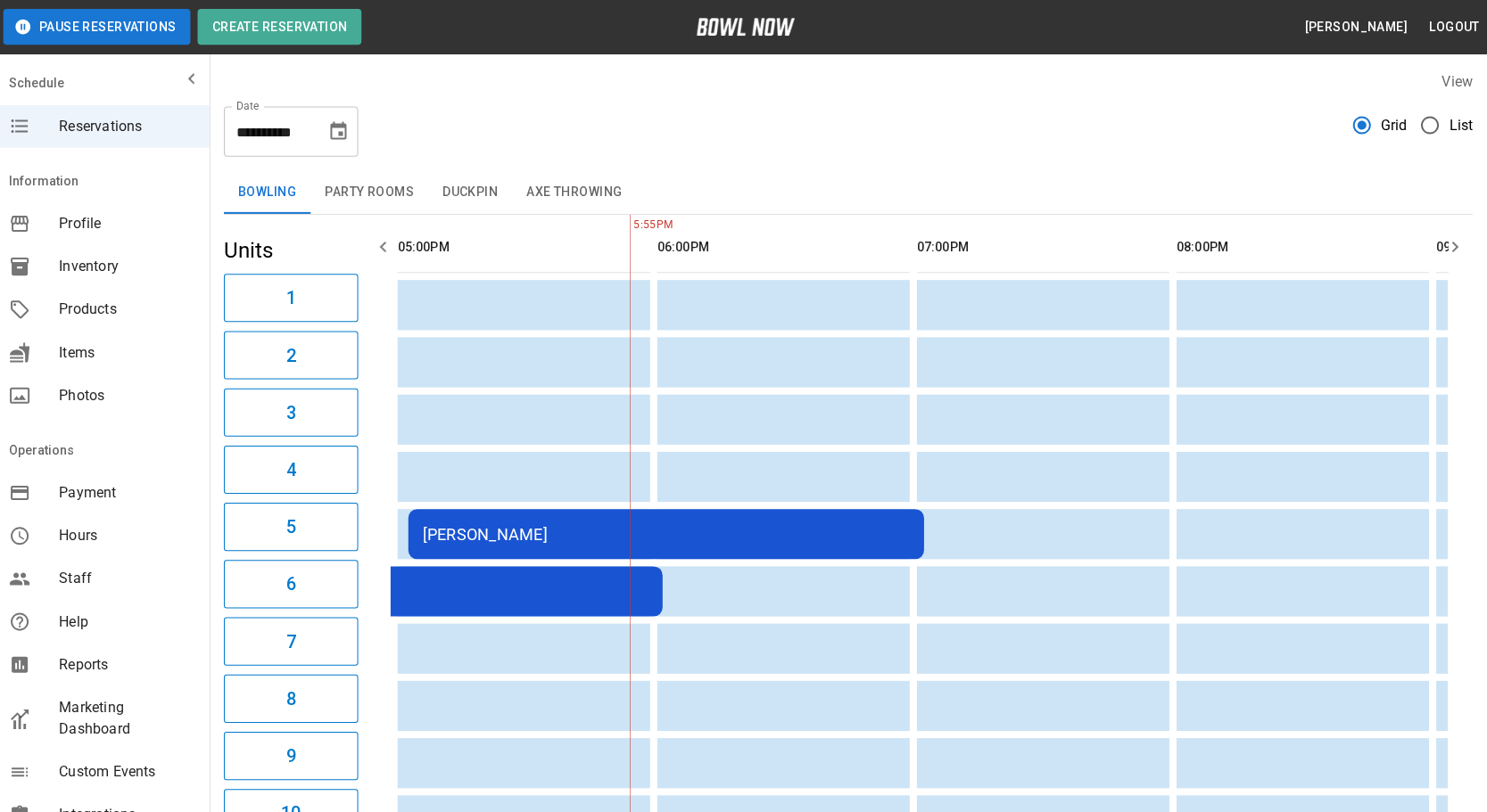
click at [466, 195] on button "Duckpin" at bounding box center [474, 191] width 84 height 43
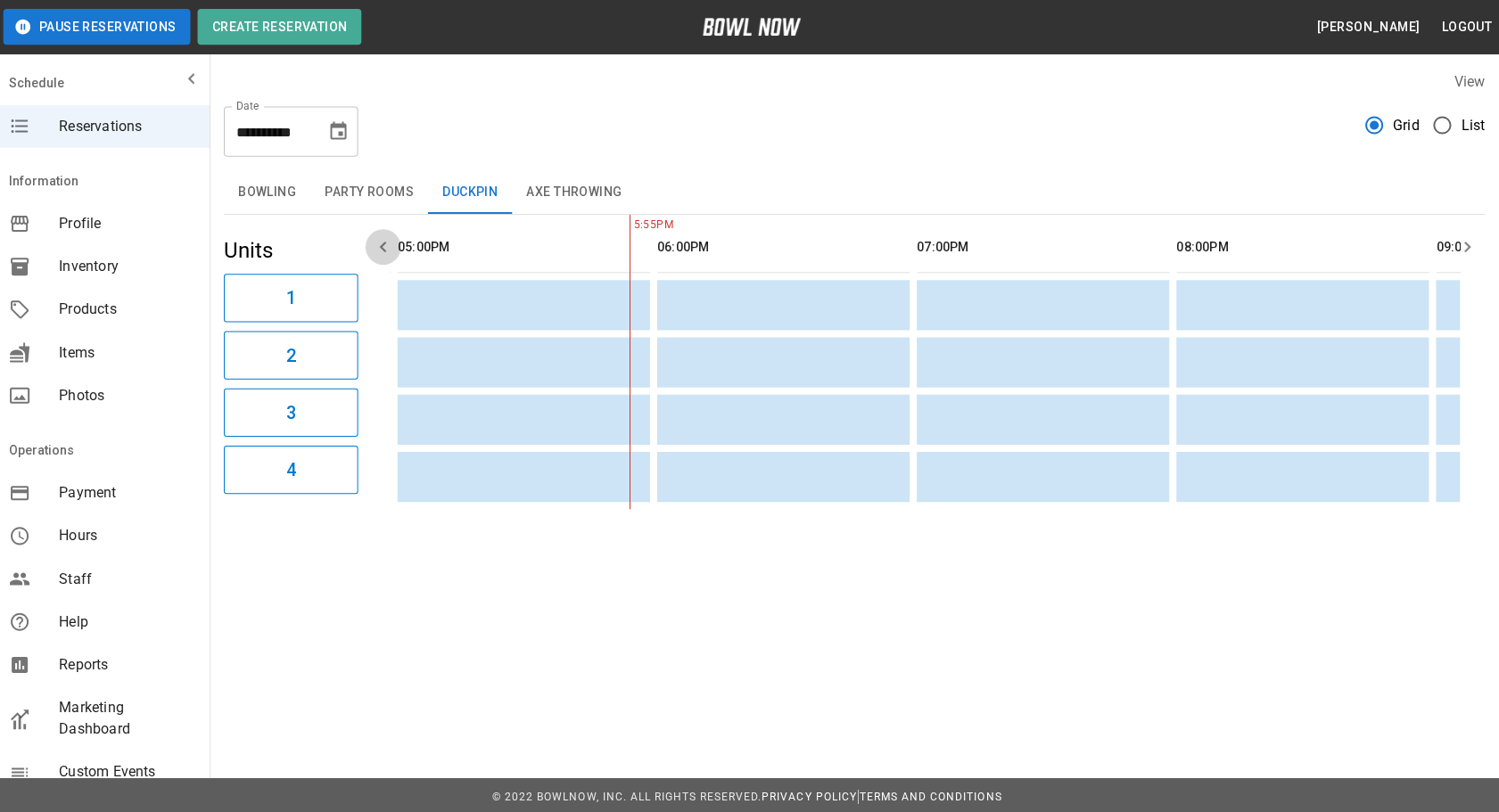
click at [383, 241] on icon "button" at bounding box center [387, 247] width 22 height 22
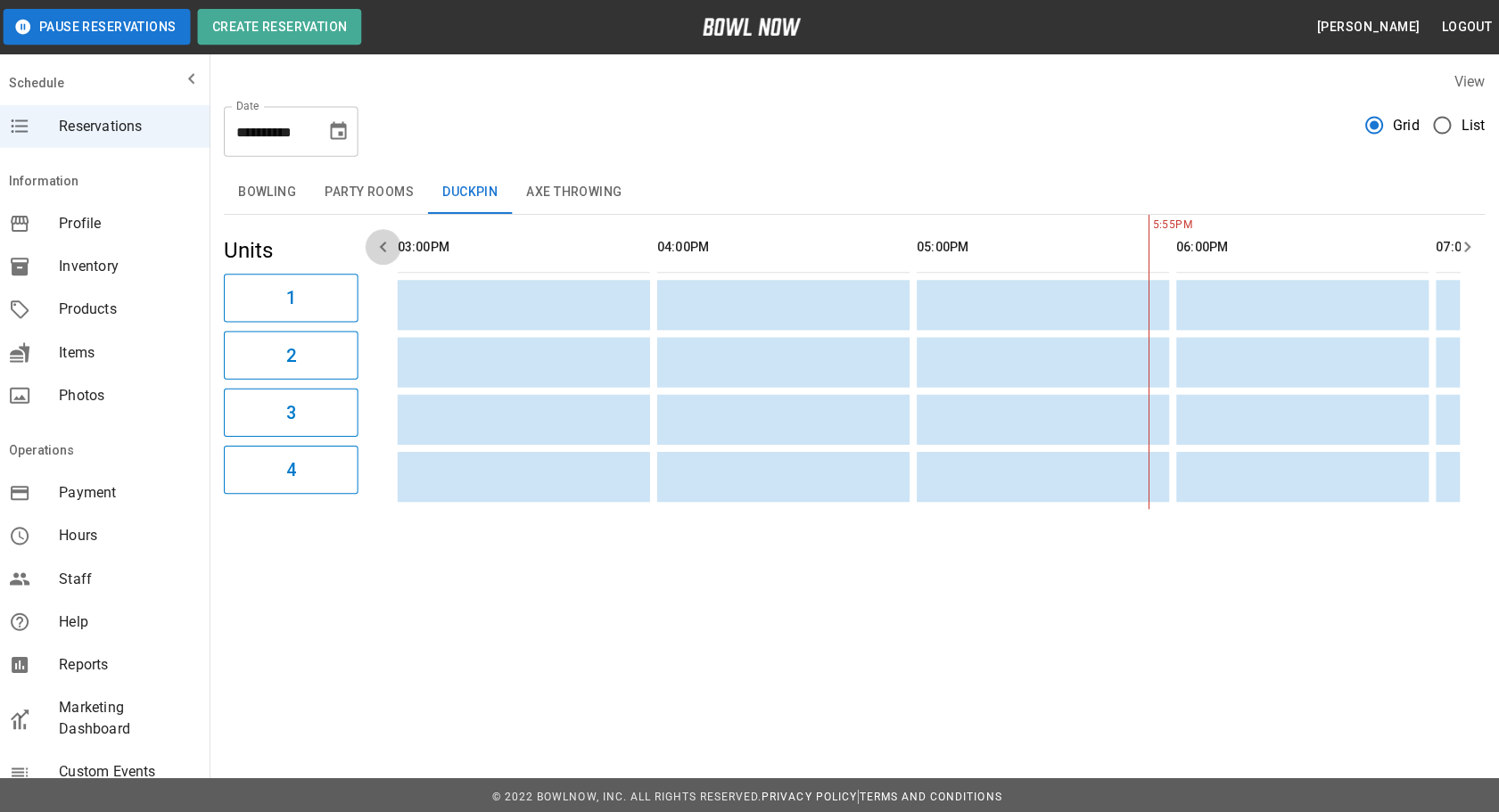
scroll to position [0, 776]
click at [383, 241] on icon "button" at bounding box center [387, 247] width 22 height 22
click at [333, 126] on icon "Choose date, selected date is Sep 27, 2025" at bounding box center [342, 131] width 22 height 22
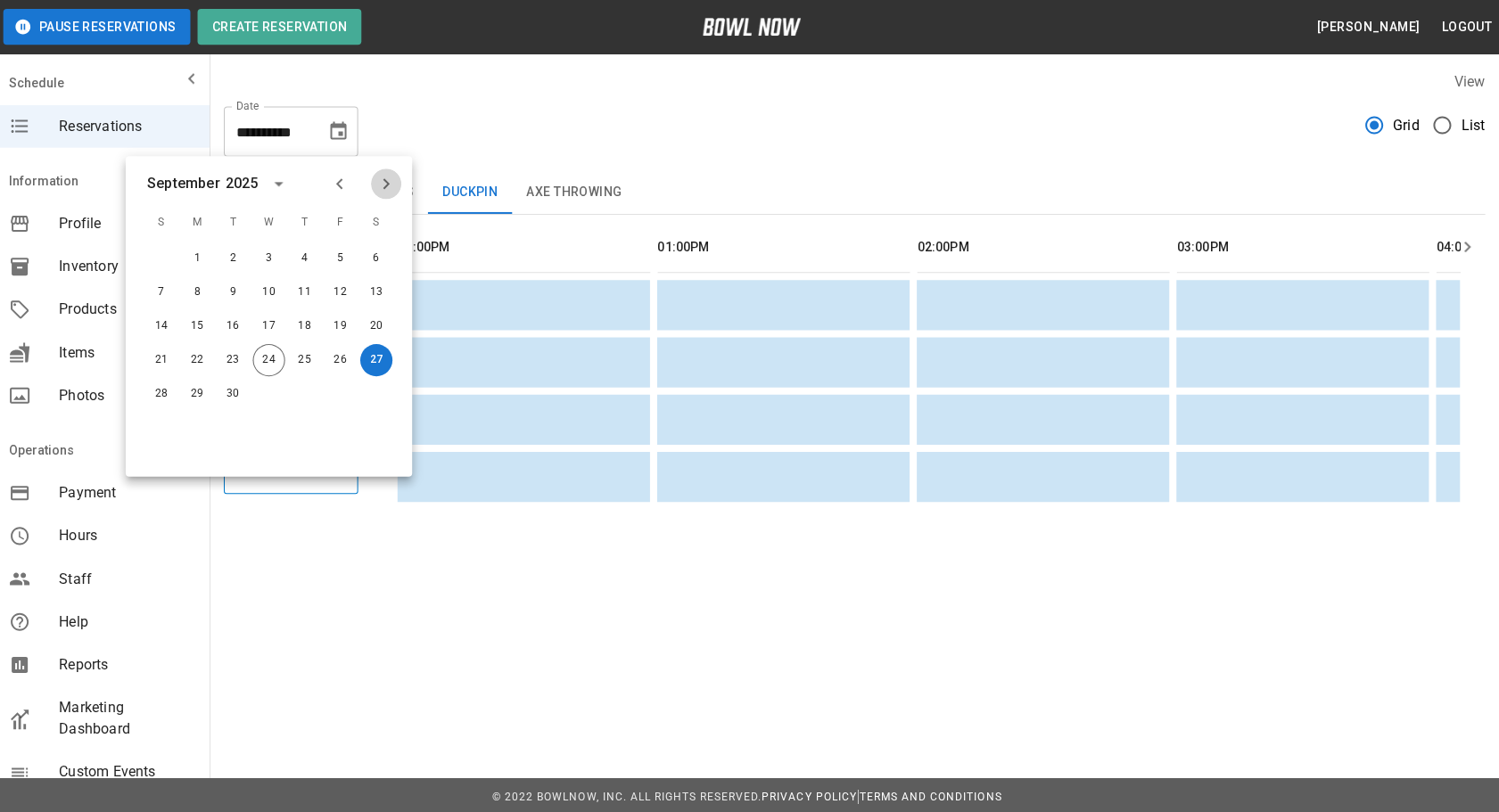
click at [386, 183] on icon "Next month" at bounding box center [390, 184] width 22 height 22
click at [384, 183] on icon "Next month" at bounding box center [390, 184] width 22 height 22
click at [372, 363] on button "22" at bounding box center [380, 359] width 32 height 32
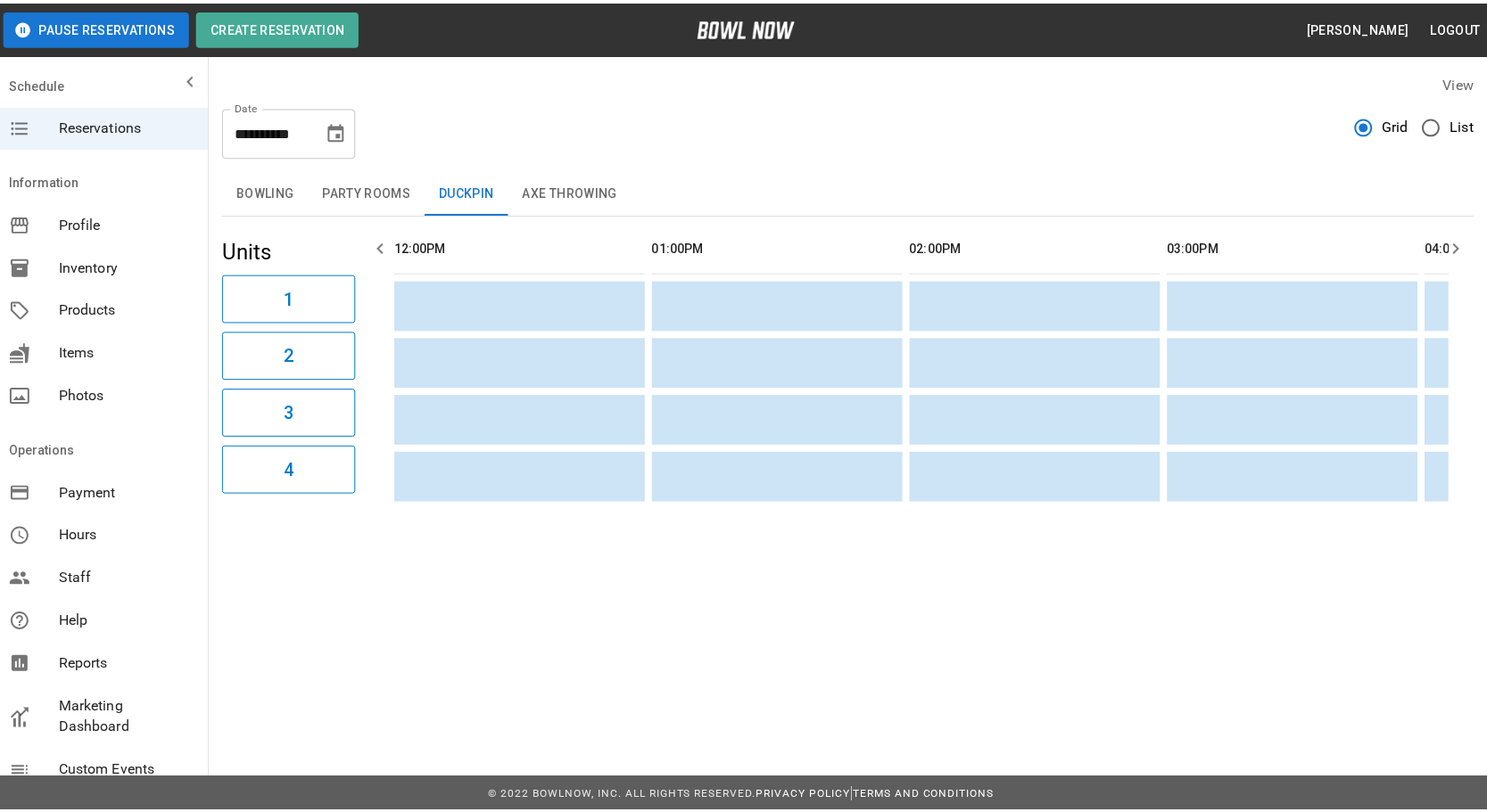
scroll to position [0, 1810]
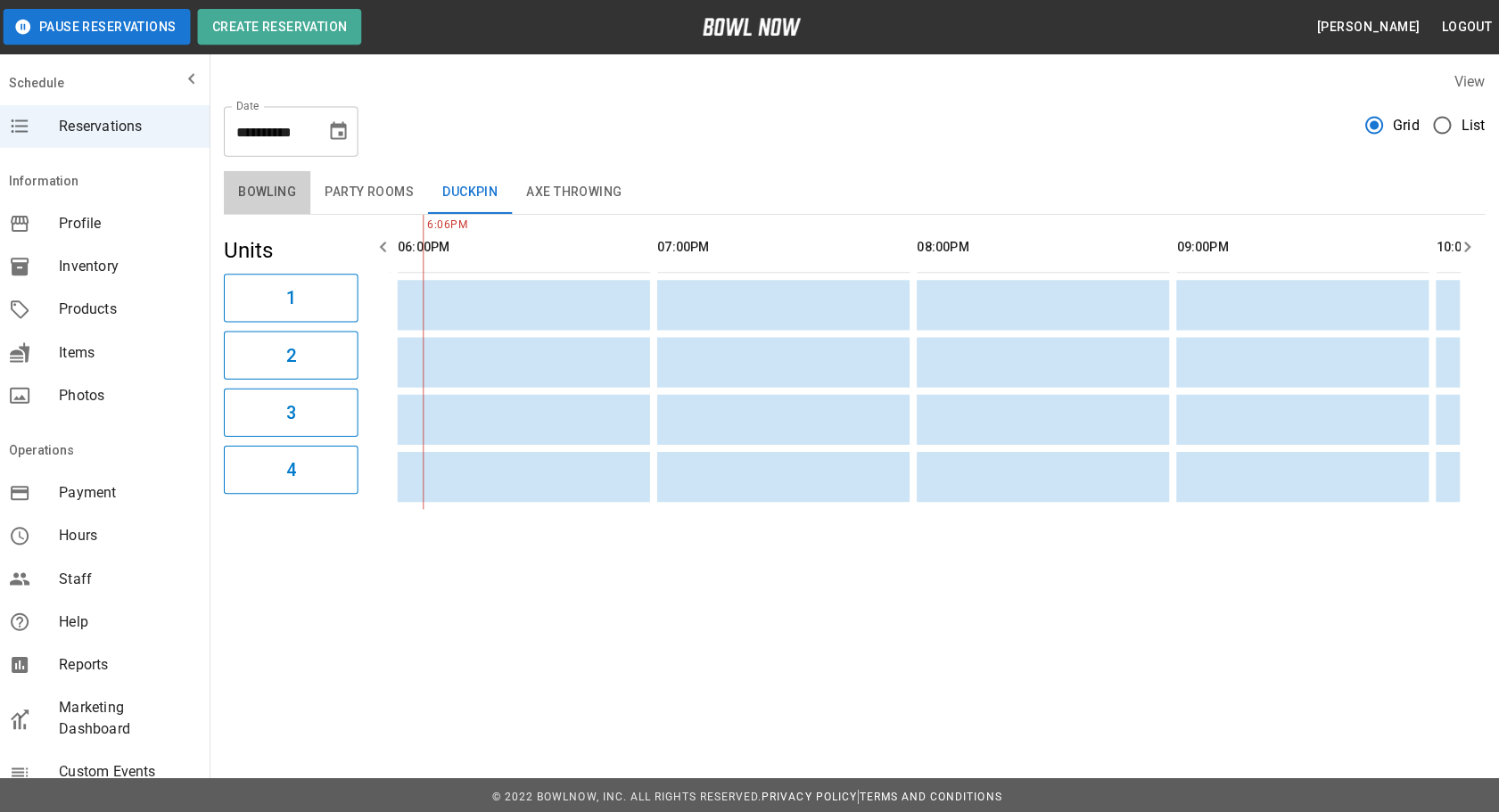
click at [279, 188] on button "Bowling" at bounding box center [271, 191] width 87 height 43
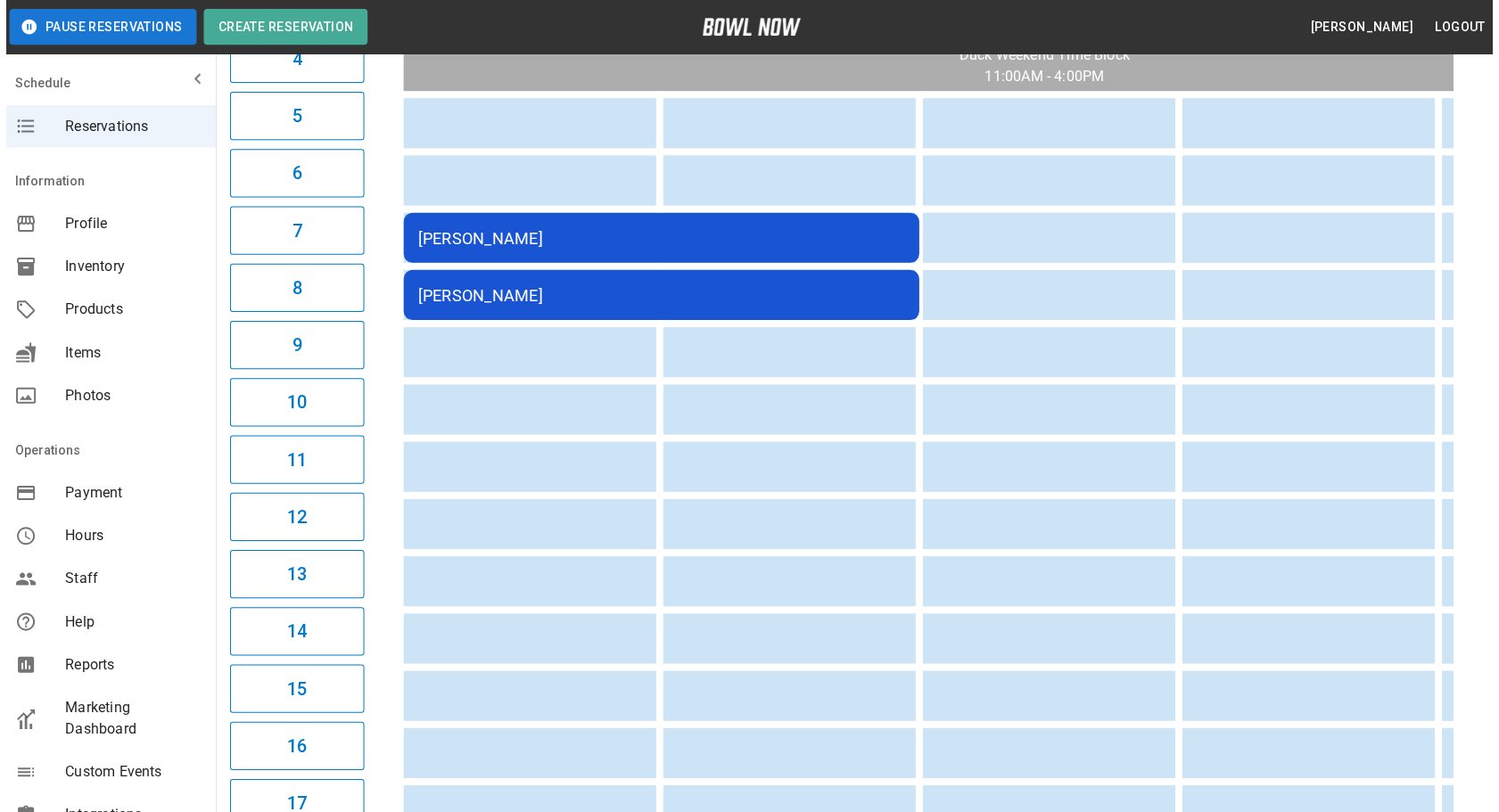
scroll to position [382, 0]
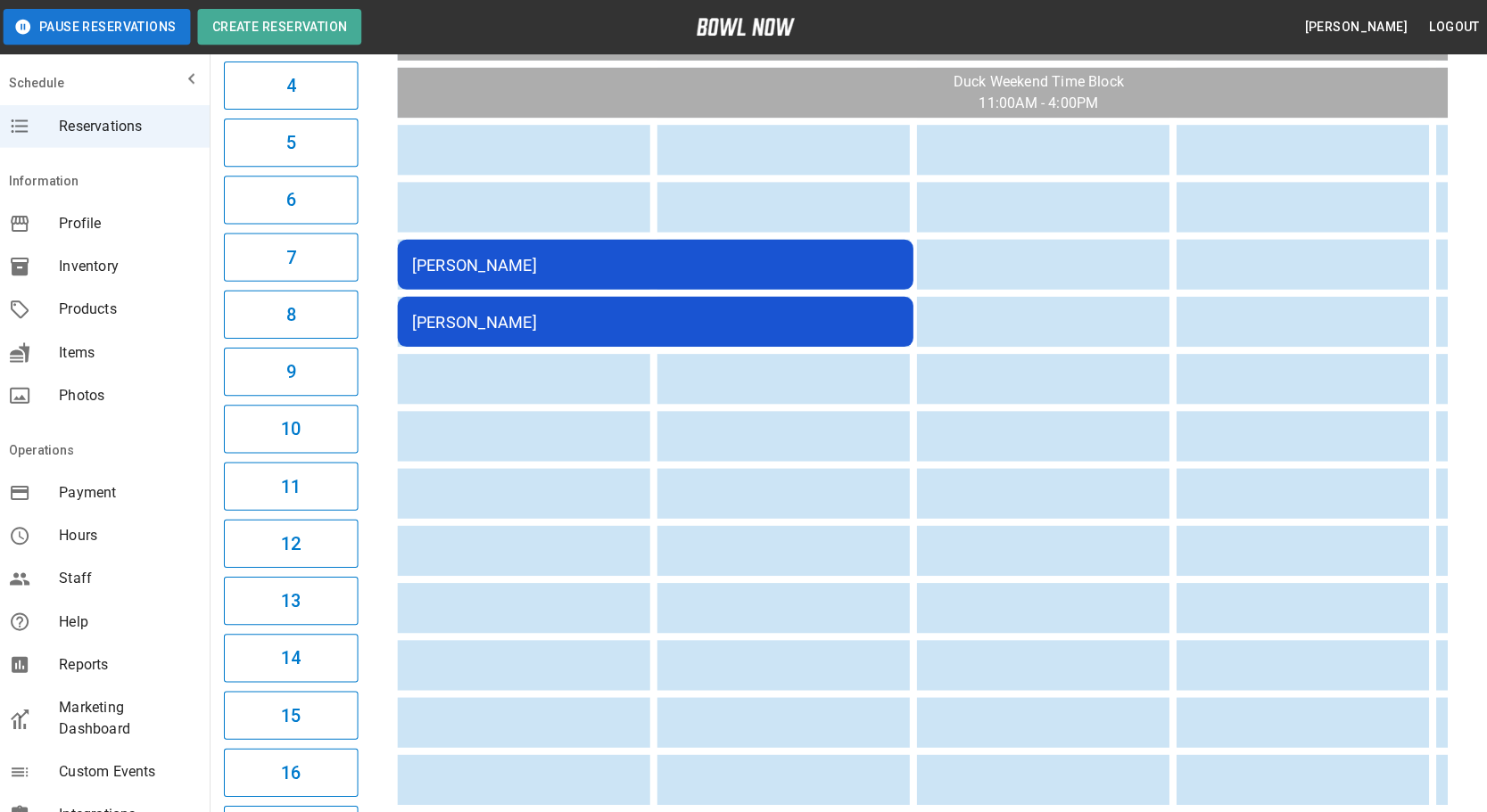
click at [515, 259] on div "[PERSON_NAME]" at bounding box center [657, 264] width 485 height 19
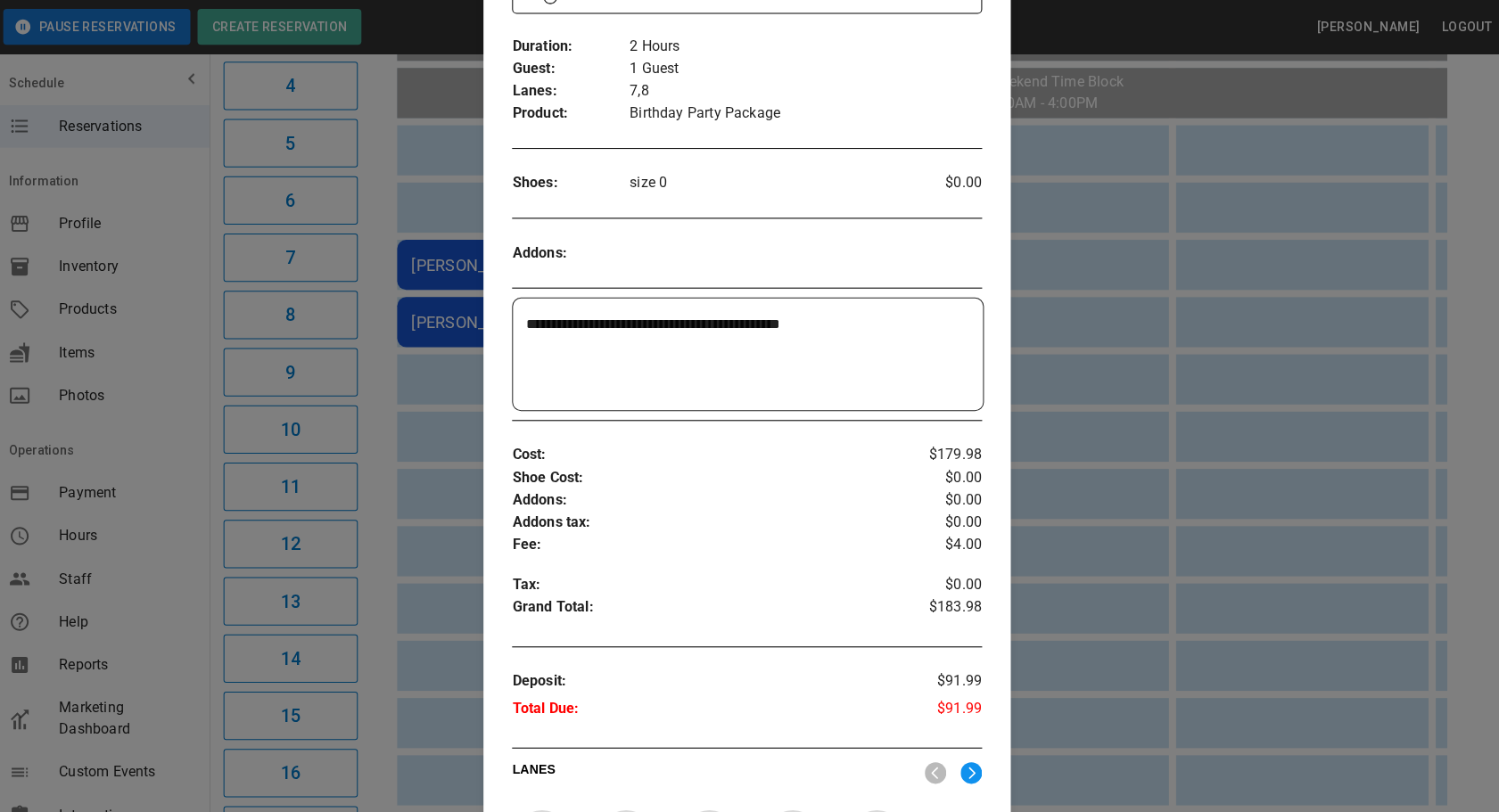
scroll to position [0, 0]
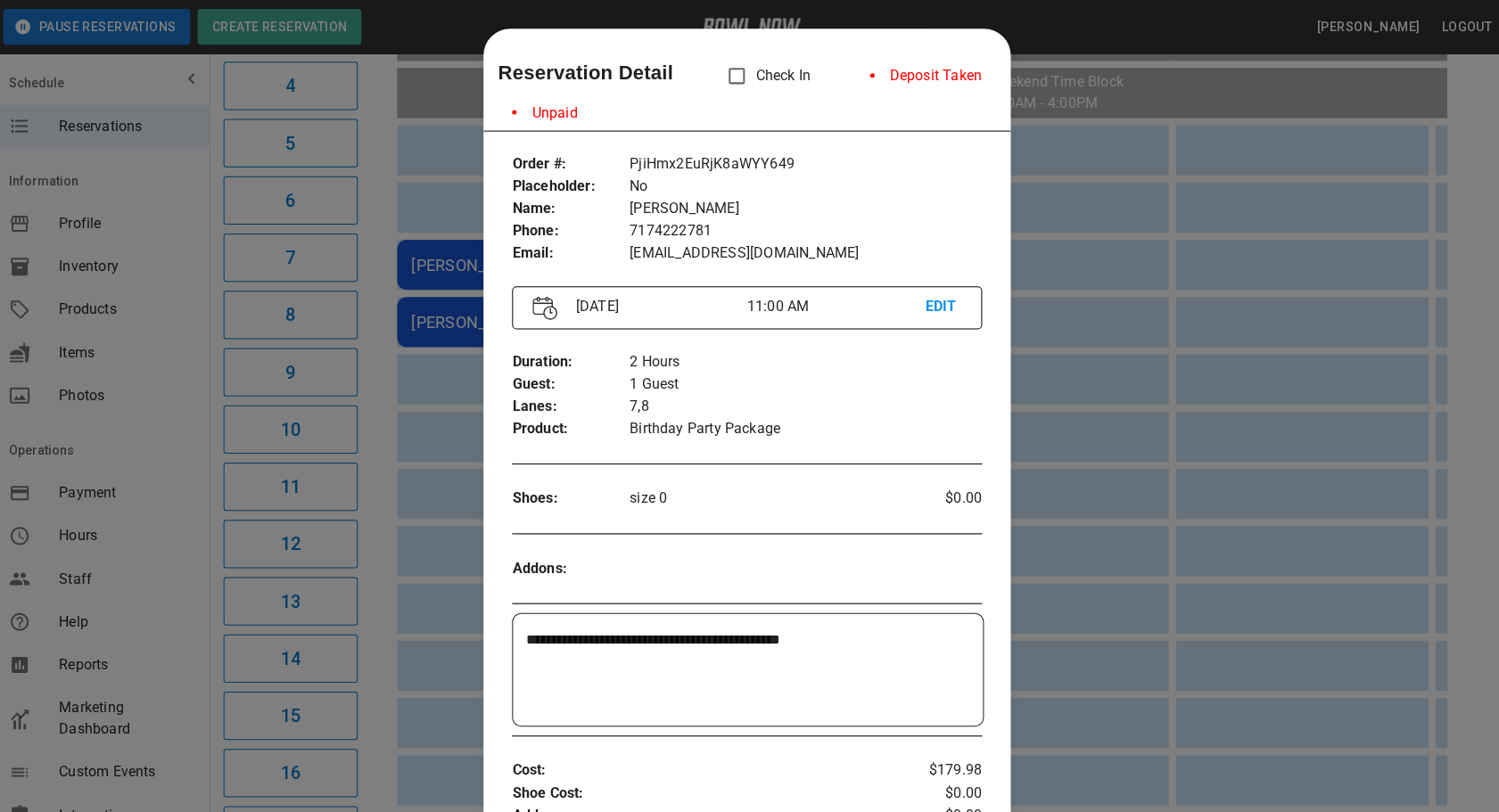
click at [360, 403] on div at bounding box center [750, 406] width 1499 height 812
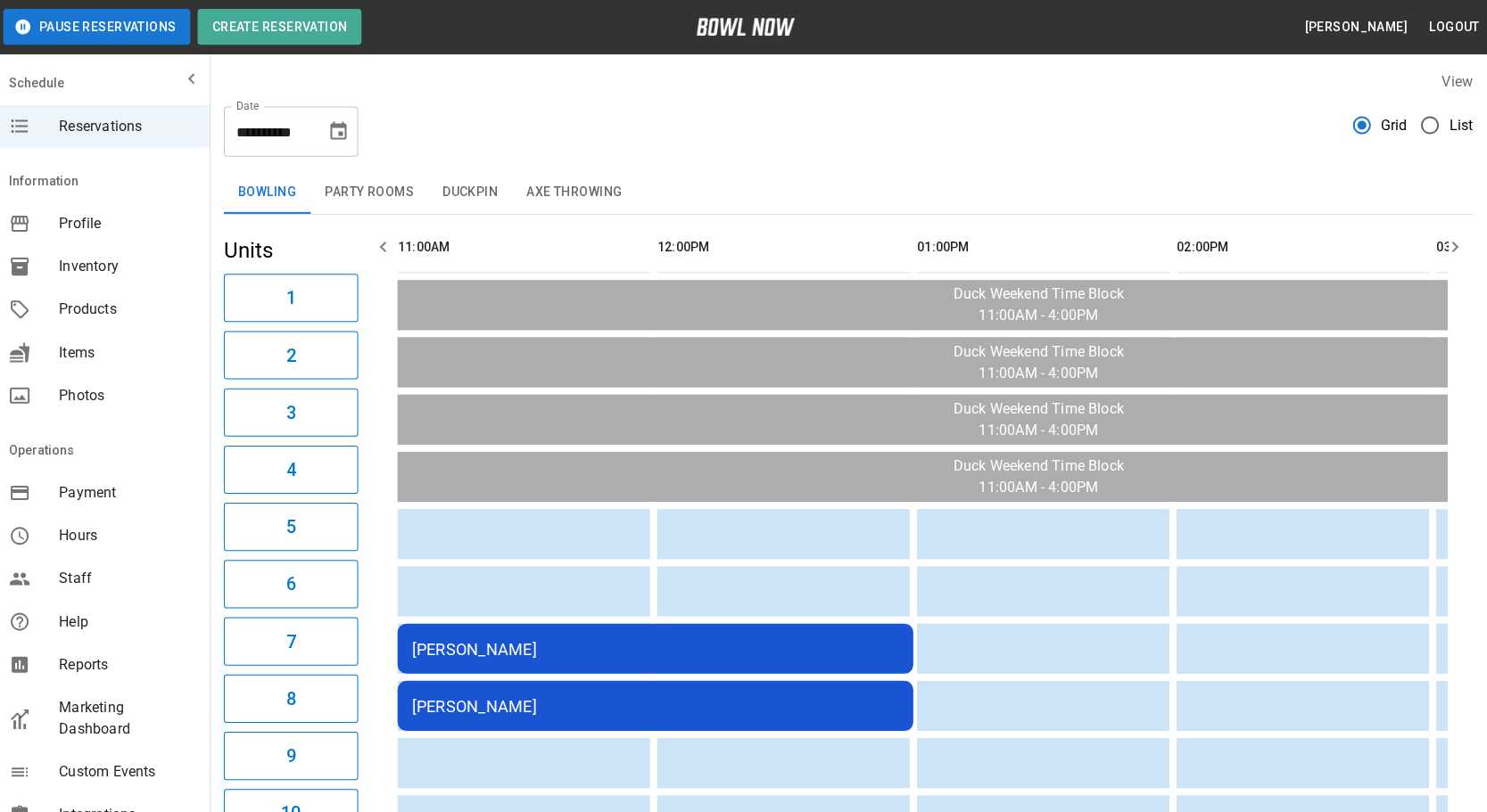
click at [350, 132] on icon "Choose date, selected date is Nov 22, 2025" at bounding box center [342, 130] width 16 height 18
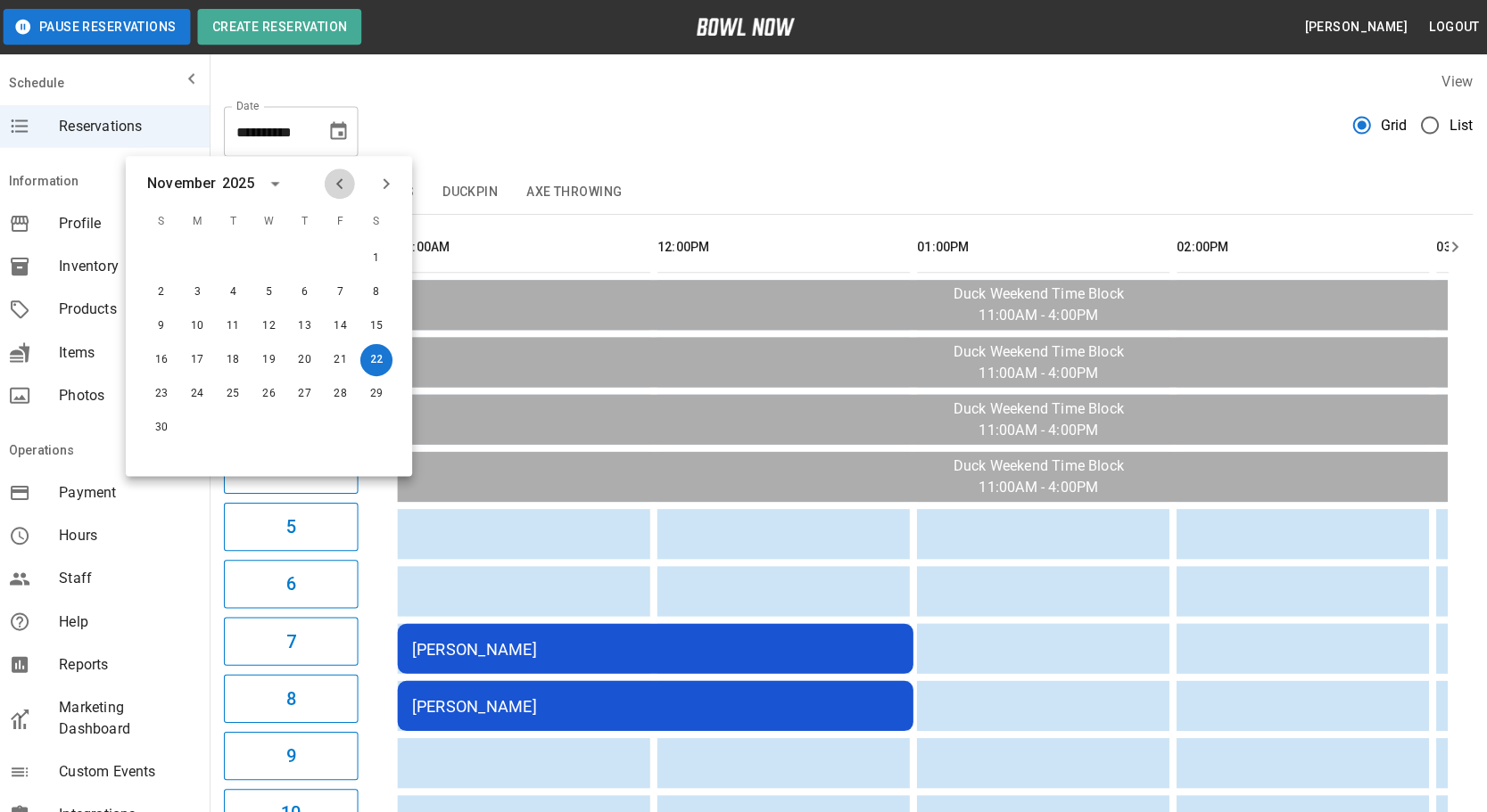
click at [343, 179] on icon "Previous month" at bounding box center [343, 184] width 22 height 22
click at [272, 362] on button "24" at bounding box center [272, 359] width 32 height 32
type input "**********"
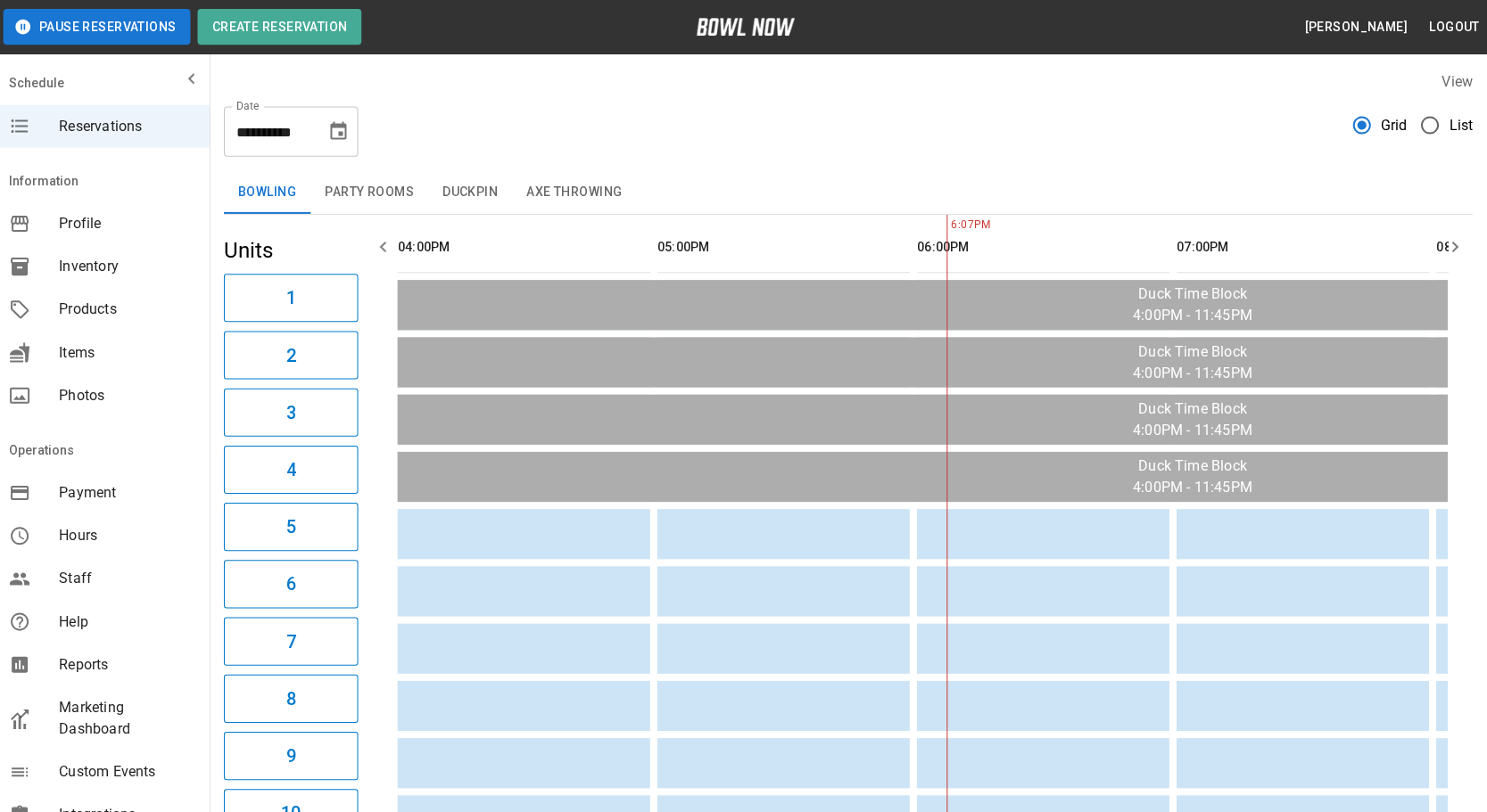
scroll to position [0, 499]
